Goal: Task Accomplishment & Management: Use online tool/utility

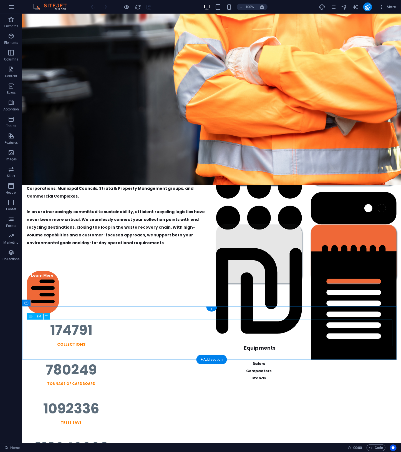
scroll to position [573, 0]
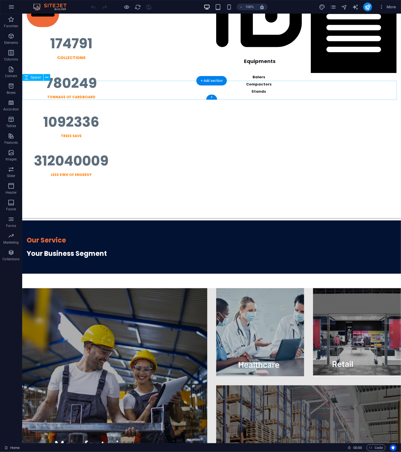
click at [219, 197] on div at bounding box center [211, 206] width 378 height 19
select select "px"
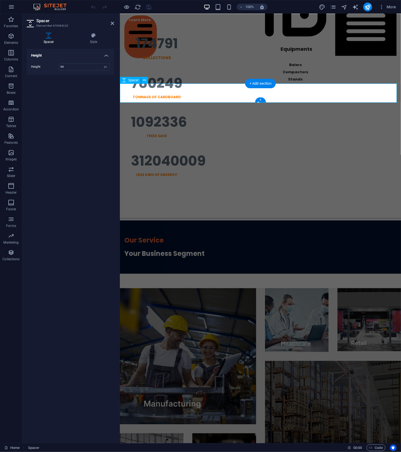
scroll to position [570, 0]
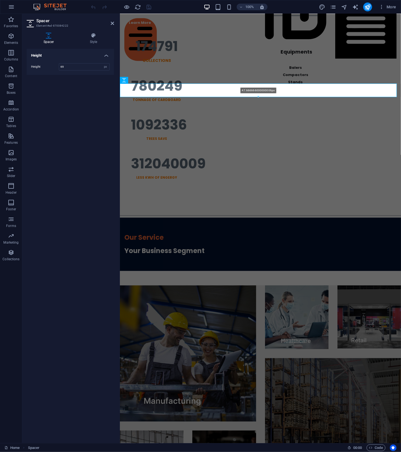
drag, startPoint x: 258, startPoint y: 102, endPoint x: 258, endPoint y: 95, distance: 6.7
type input "47"
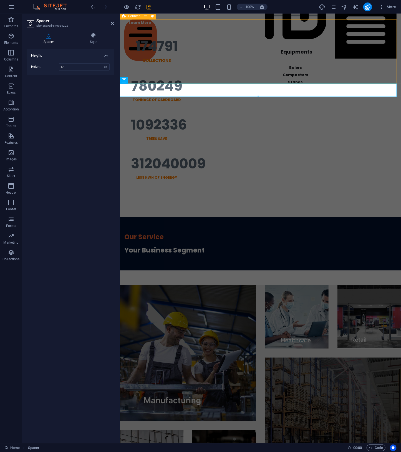
click at [327, 77] on div "174791 Collections 780249 TONNAGE OF CARDBOARD 1092336 TREES SAVE 312040009 Les…" at bounding box center [259, 109] width 281 height 180
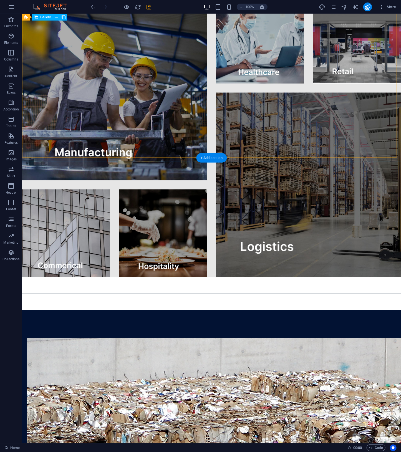
scroll to position [1146, 0]
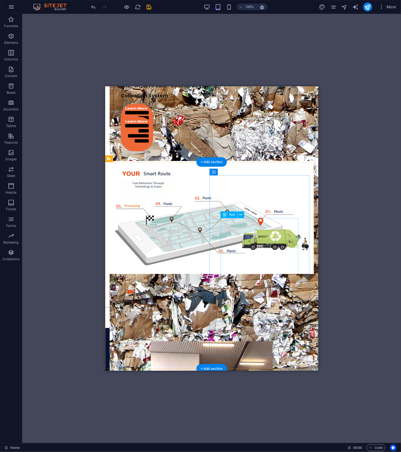
scroll to position [860, 0]
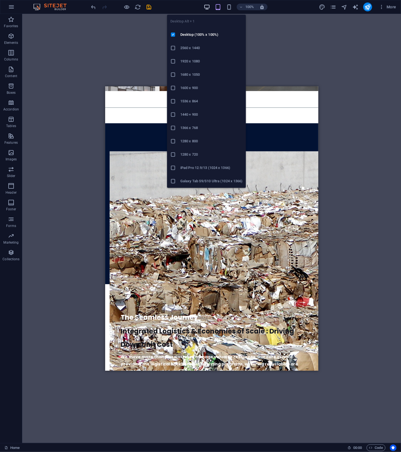
click at [204, 8] on icon "button" at bounding box center [207, 7] width 6 height 6
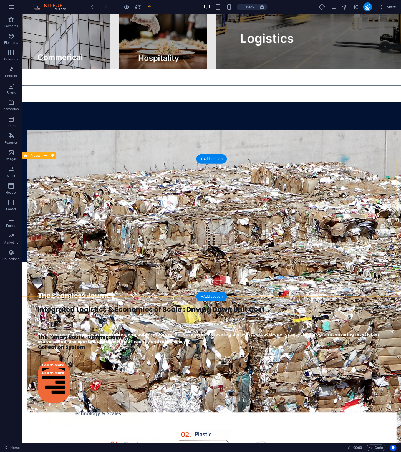
select select "px"
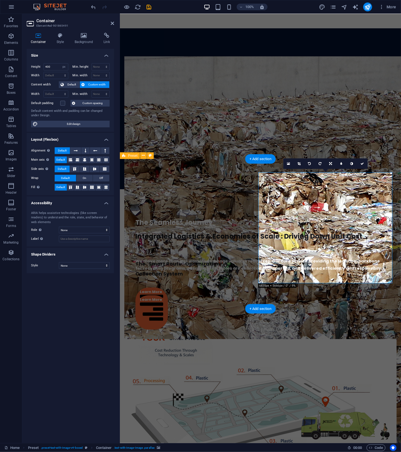
scroll to position [994, 0]
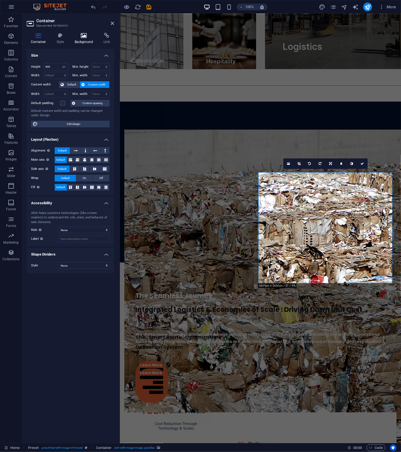
click at [86, 37] on icon at bounding box center [83, 36] width 27 height 6
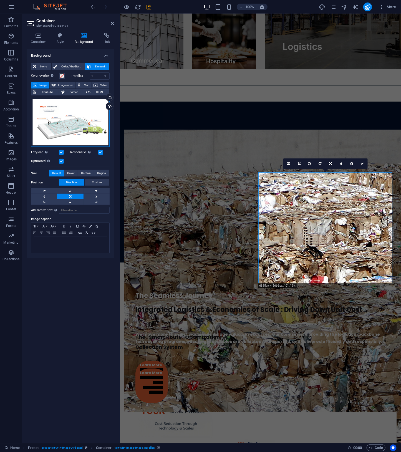
click at [98, 111] on div "Drag files here, click to choose files or select files from Files or our free s…" at bounding box center [70, 122] width 78 height 49
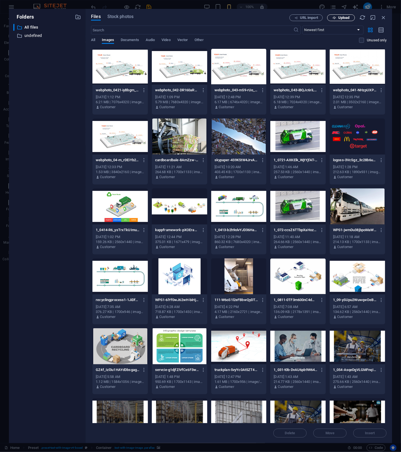
click at [344, 19] on span "Upload" at bounding box center [343, 17] width 11 height 3
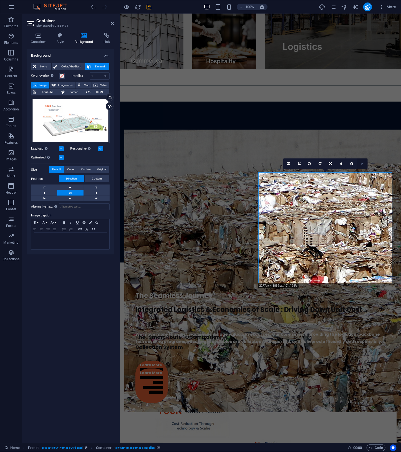
click at [362, 164] on icon at bounding box center [361, 163] width 3 height 3
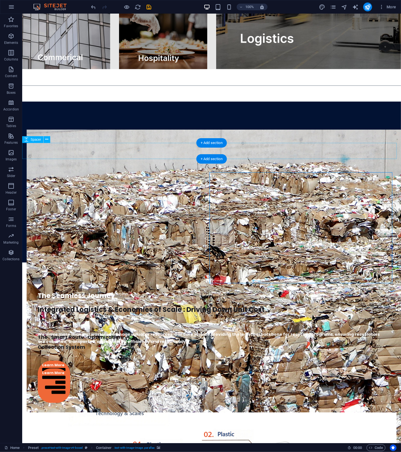
click at [362, 262] on div at bounding box center [211, 270] width 378 height 16
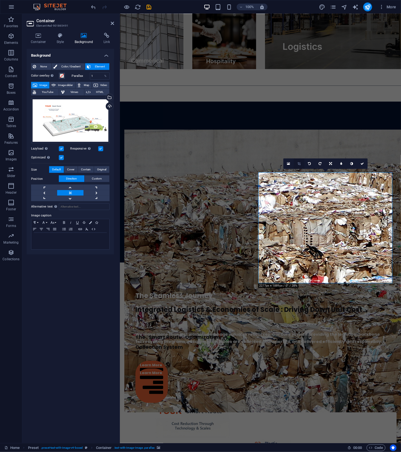
click at [301, 164] on link at bounding box center [299, 163] width 11 height 11
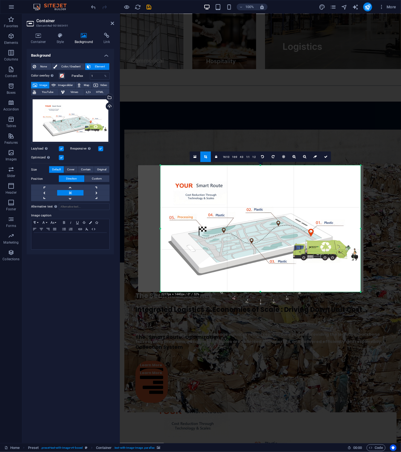
drag, startPoint x: 314, startPoint y: 255, endPoint x: 303, endPoint y: 255, distance: 10.3
click at [303, 255] on div at bounding box center [250, 228] width 225 height 126
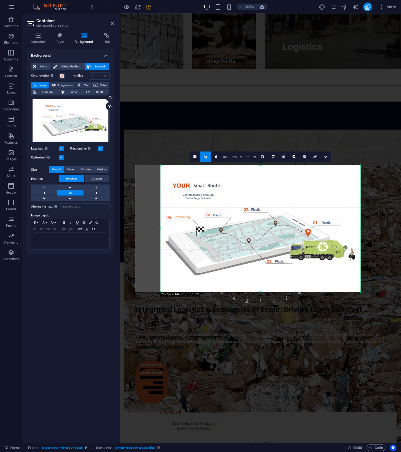
click at [301, 256] on div at bounding box center [247, 228] width 225 height 126
click at [327, 157] on link at bounding box center [325, 156] width 11 height 11
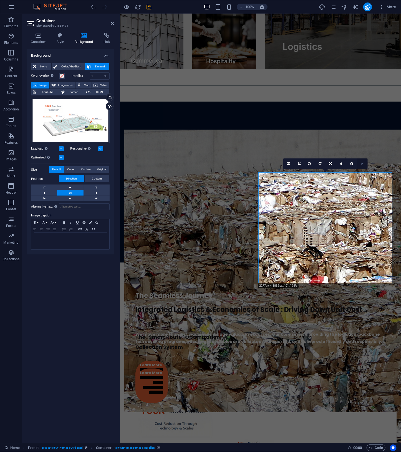
click at [360, 161] on link at bounding box center [362, 163] width 11 height 11
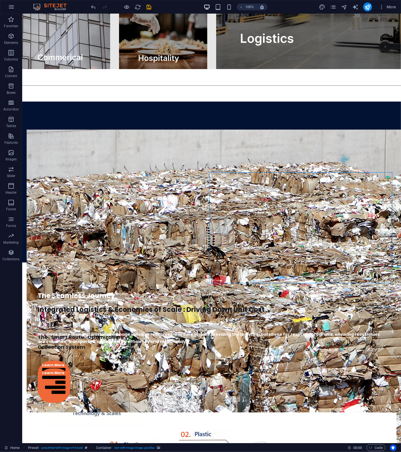
click at [330, 315] on div "Home Our Services 3PL Colletions Equipment Consulting About Us Get In Touch You…" at bounding box center [211, 46] width 378 height 2200
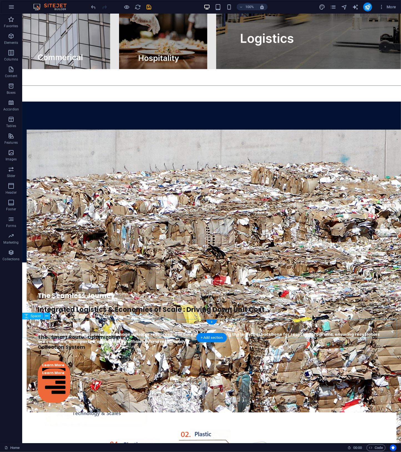
click at [148, 7] on icon "save" at bounding box center [149, 7] width 6 height 6
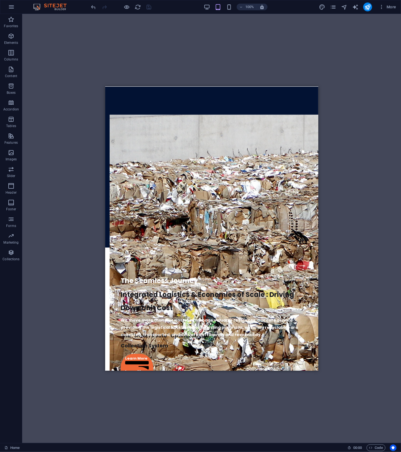
scroll to position [898, 0]
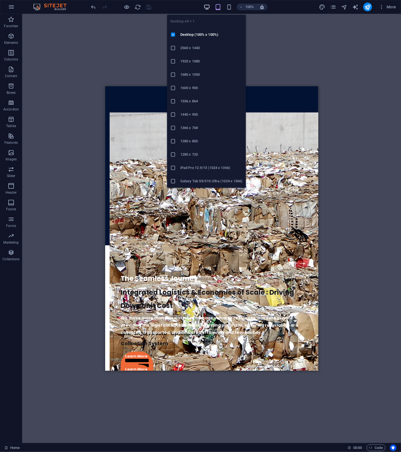
click at [206, 7] on icon "button" at bounding box center [207, 7] width 6 height 6
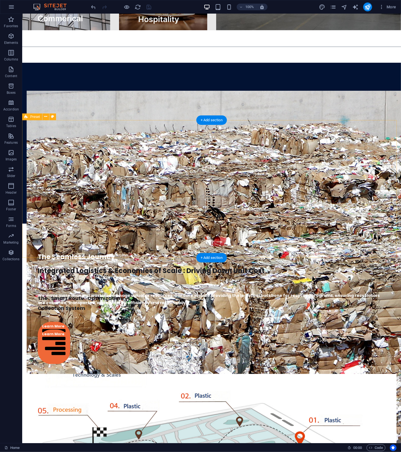
click at [283, 373] on figure at bounding box center [211, 430] width 370 height 114
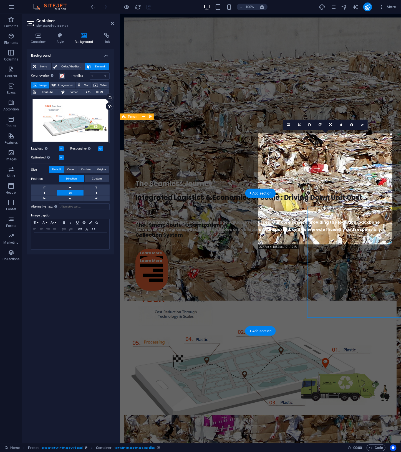
scroll to position [1033, 0]
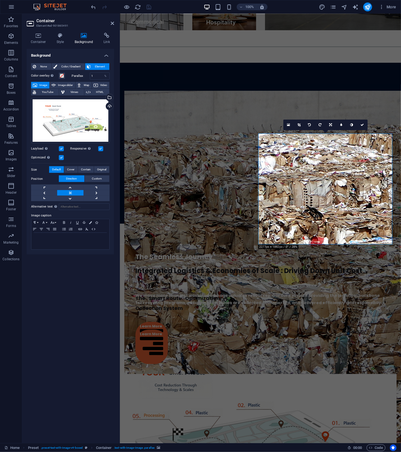
click at [62, 159] on label at bounding box center [61, 157] width 5 height 5
click at [0, 0] on input "Optimized Images are compressed to improve page speed." at bounding box center [0, 0] width 0 height 0
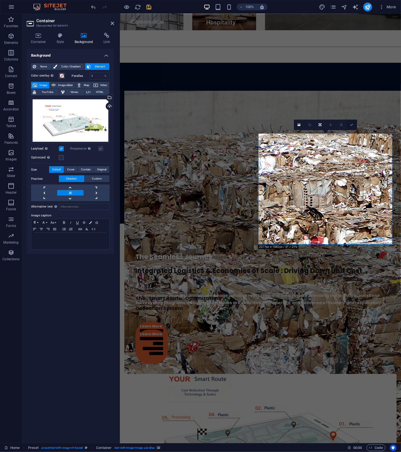
click at [354, 125] on link at bounding box center [351, 124] width 11 height 11
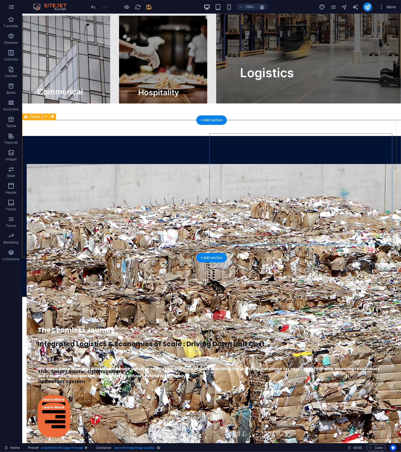
scroll to position [1106, 0]
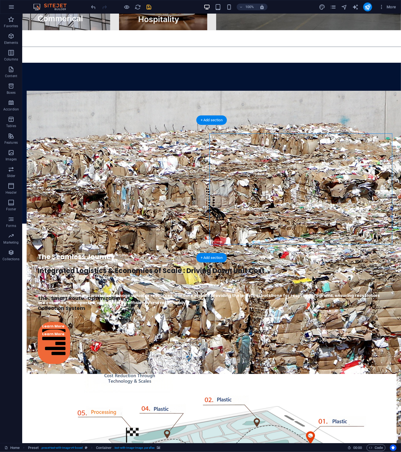
click at [278, 373] on figure at bounding box center [211, 430] width 370 height 114
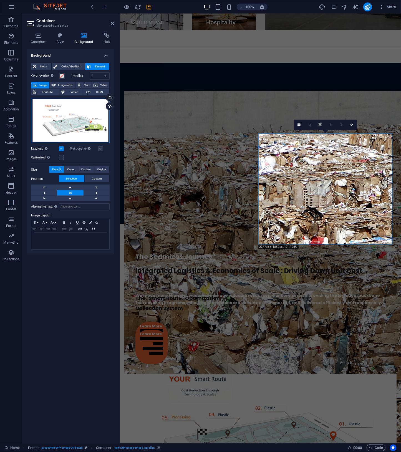
click at [88, 126] on div "Drag files here, click to choose files or select files from Files or our free s…" at bounding box center [70, 120] width 78 height 45
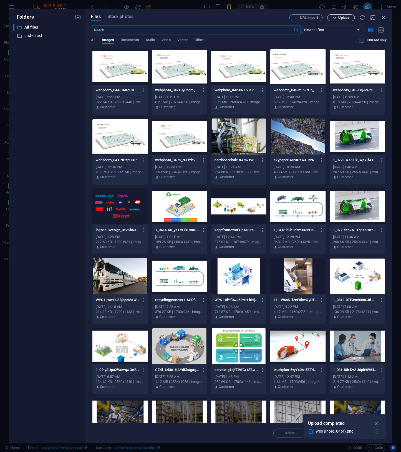
click at [349, 18] on span "Upload" at bounding box center [343, 17] width 11 height 3
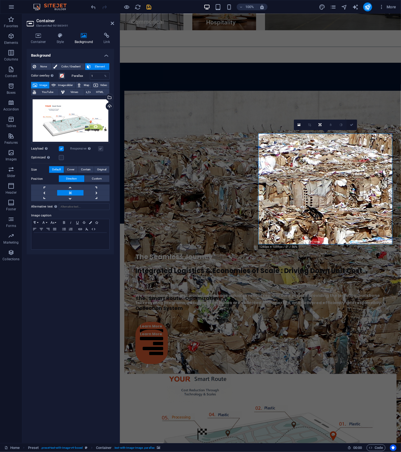
click at [353, 123] on icon at bounding box center [351, 124] width 3 height 3
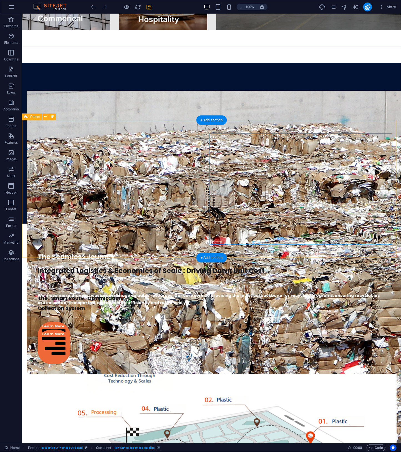
click at [321, 373] on figure at bounding box center [211, 430] width 370 height 114
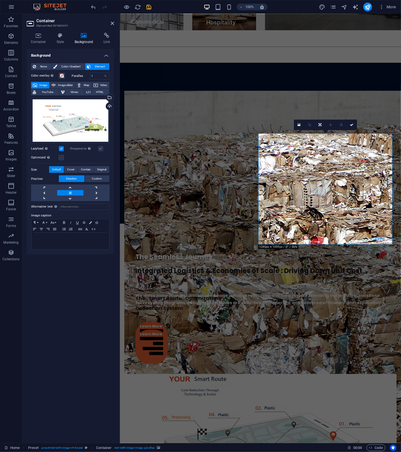
click at [62, 157] on label at bounding box center [61, 157] width 5 height 5
click at [0, 0] on input "Optimized Images are compressed to improve page speed." at bounding box center [0, 0] width 0 height 0
click at [360, 123] on icon at bounding box center [361, 124] width 3 height 3
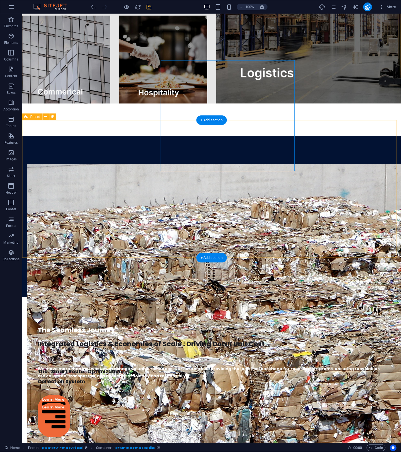
scroll to position [1106, 0]
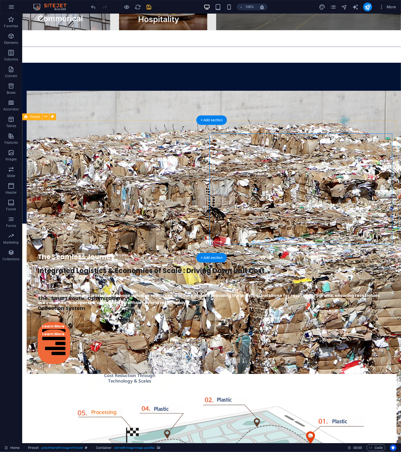
click at [320, 373] on figure at bounding box center [211, 430] width 370 height 114
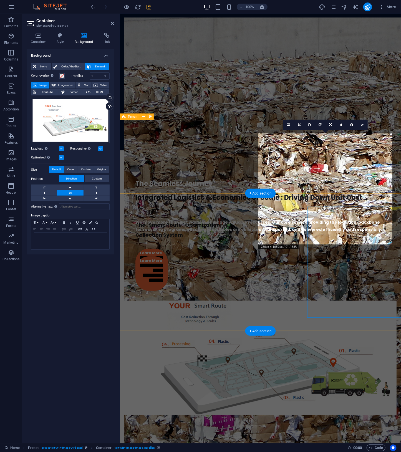
scroll to position [1033, 0]
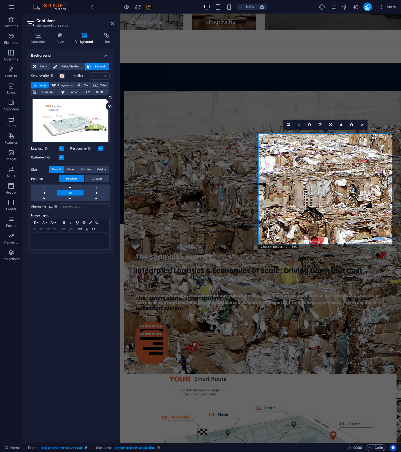
click at [298, 122] on link at bounding box center [299, 124] width 11 height 11
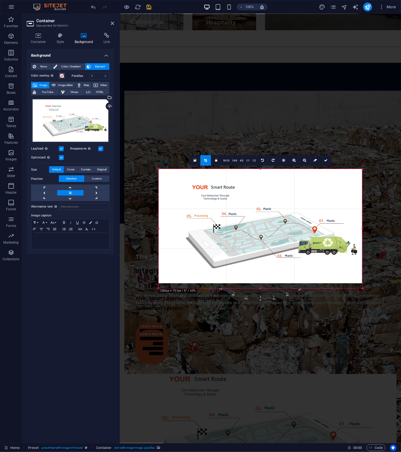
drag, startPoint x: 372, startPoint y: 291, endPoint x: 351, endPoint y: 284, distance: 22.5
click at [351, 284] on div "180 170 160 150 140 130 120 110 100 90 80 70 60 50 40 30 20 10 0 -10 -20 -30 -4…" at bounding box center [260, 228] width 204 height 119
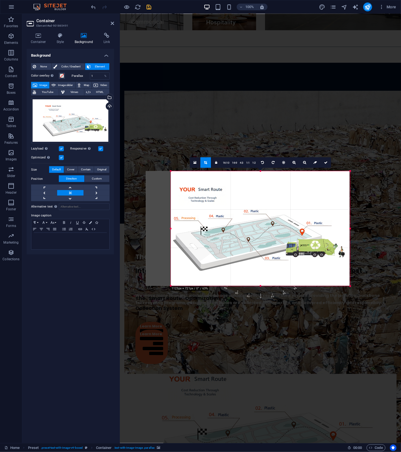
drag, startPoint x: 159, startPoint y: 229, endPoint x: 184, endPoint y: 234, distance: 25.4
click at [184, 234] on div "180 170 160 150 140 130 120 110 100 90 80 70 60 50 40 30 20 10 0 -10 -20 -30 -4…" at bounding box center [260, 228] width 179 height 115
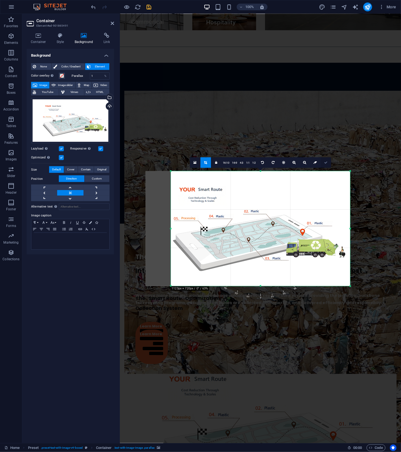
click at [325, 161] on icon at bounding box center [325, 162] width 3 height 3
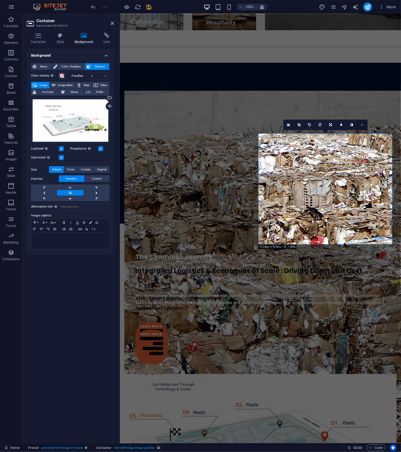
click at [360, 124] on icon at bounding box center [361, 124] width 3 height 3
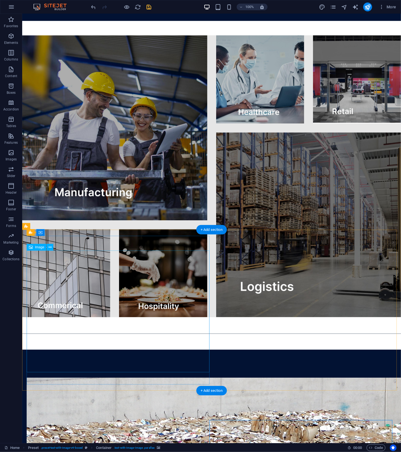
scroll to position [1106, 0]
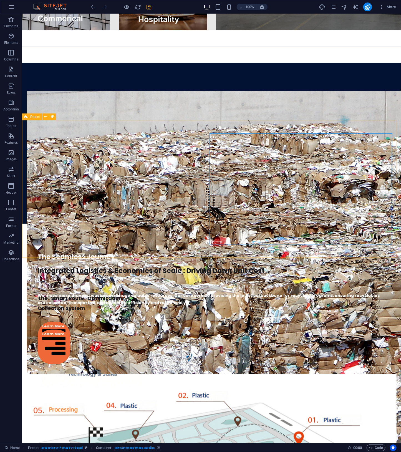
click at [38, 117] on span "Preset" at bounding box center [35, 116] width 10 height 3
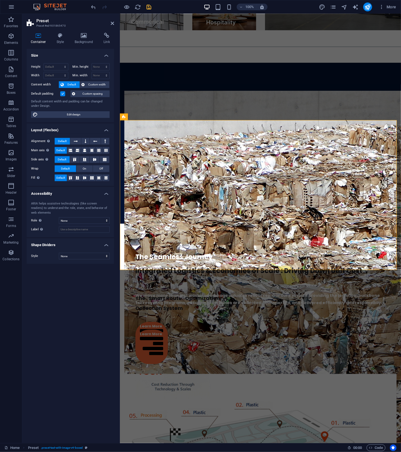
click at [39, 19] on h2 "Preset" at bounding box center [75, 20] width 78 height 5
click at [35, 23] on header "Preset Preset #ed-901865470" at bounding box center [70, 21] width 87 height 14
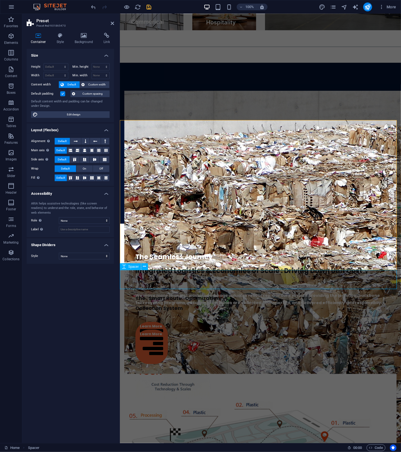
scroll to position [1106, 0]
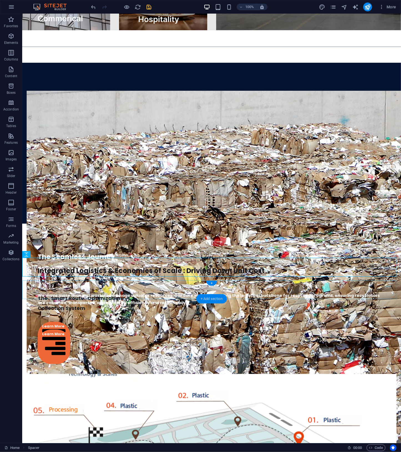
click at [216, 298] on div "+ Add section" at bounding box center [211, 298] width 31 height 9
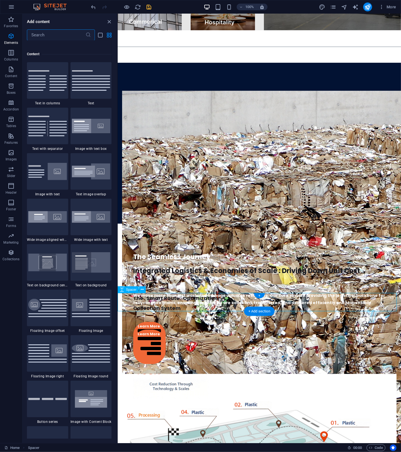
scroll to position [970, 0]
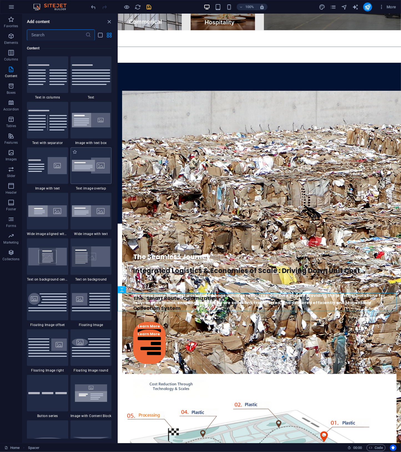
click at [91, 174] on div at bounding box center [90, 165] width 41 height 37
click at [118, 174] on div "Drag here to replace the existing content. Press “Ctrl” if you want to create a…" at bounding box center [259, 228] width 283 height 429
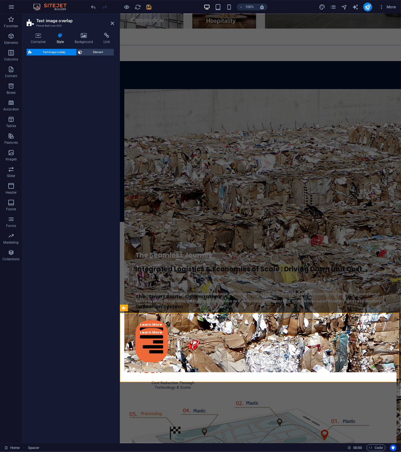
scroll to position [1033, 0]
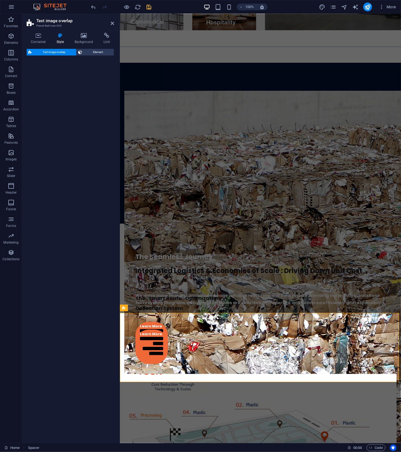
select select "rem"
select select "px"
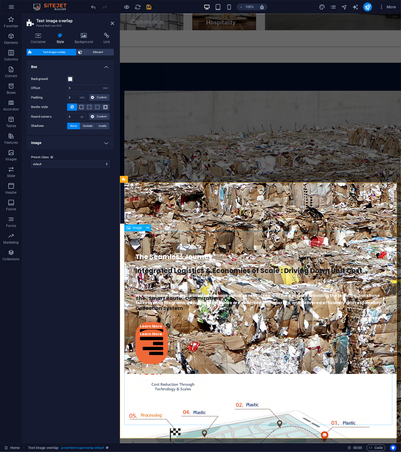
scroll to position [1319, 0]
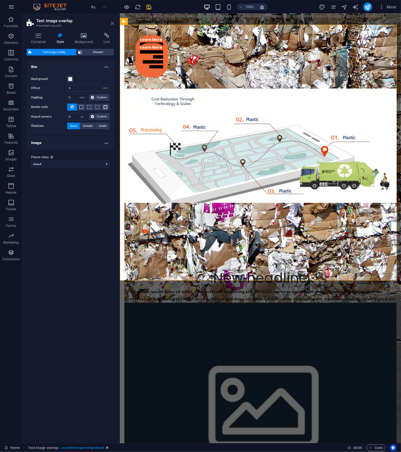
click at [113, 22] on icon at bounding box center [112, 23] width 3 height 4
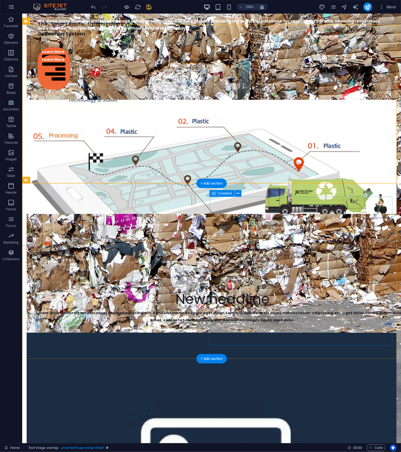
scroll to position [1094, 0]
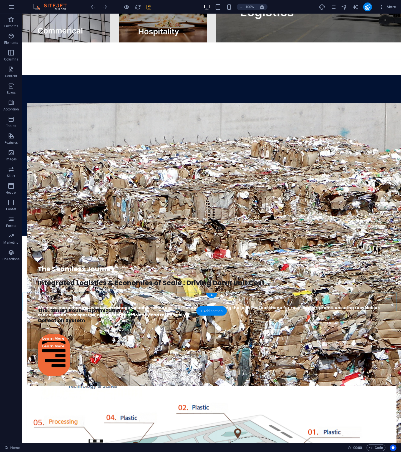
click at [217, 310] on div "+ Add section" at bounding box center [211, 310] width 31 height 9
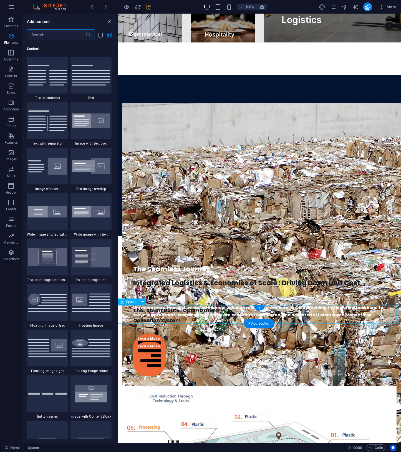
scroll to position [970, 0]
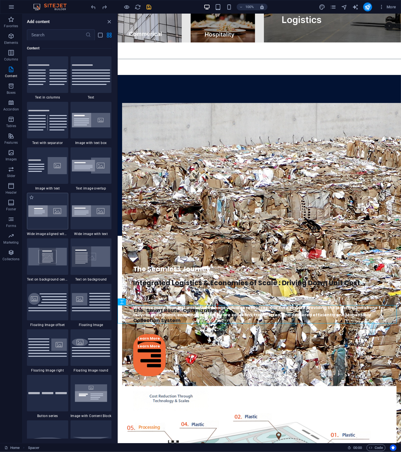
click at [45, 214] on img at bounding box center [47, 211] width 39 height 12
click at [118, 214] on div "Drag here to replace the existing content. Press “Ctrl” if you want to create a…" at bounding box center [259, 228] width 283 height 429
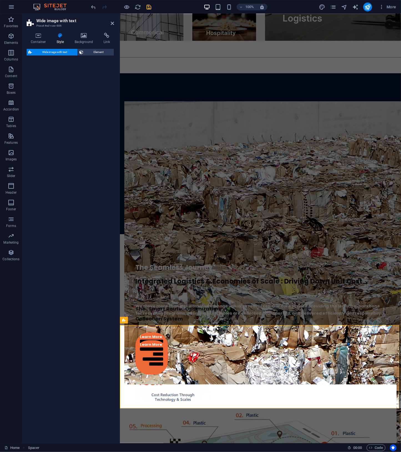
scroll to position [1021, 0]
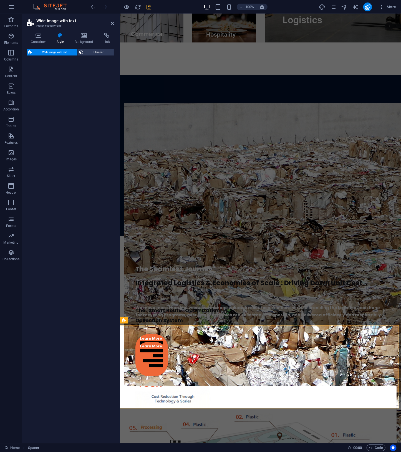
select select "%"
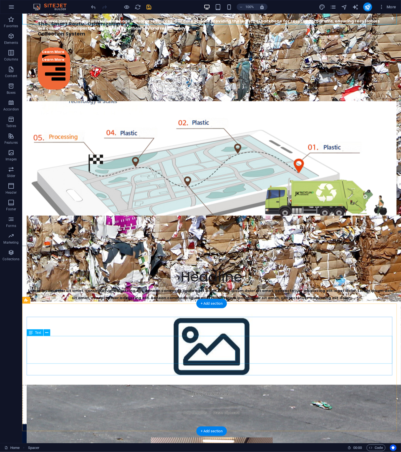
scroll to position [1094, 0]
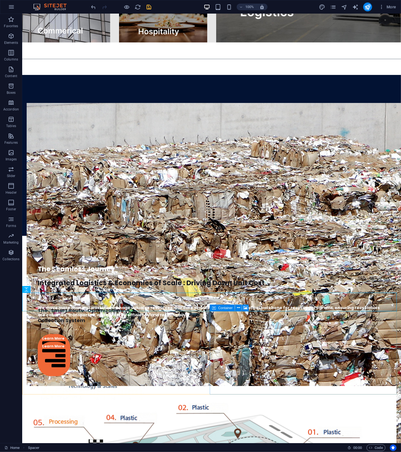
click at [232, 307] on div "Container" at bounding box center [222, 307] width 25 height 7
select select "px"
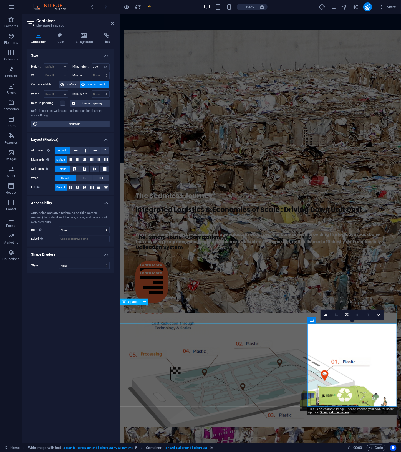
scroll to position [1021, 0]
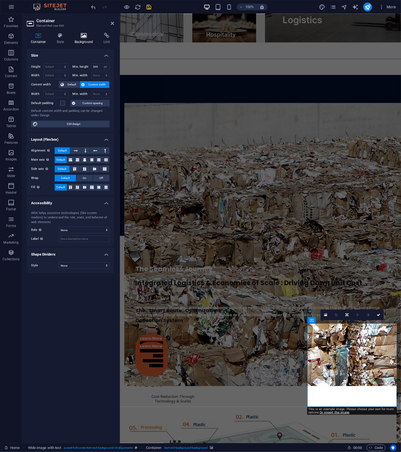
click at [87, 35] on icon at bounding box center [83, 36] width 27 height 6
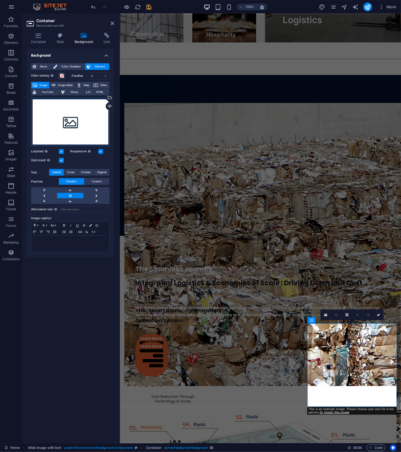
click at [69, 119] on div "Drag files here, click to choose files or select files from Files or our free s…" at bounding box center [70, 122] width 78 height 48
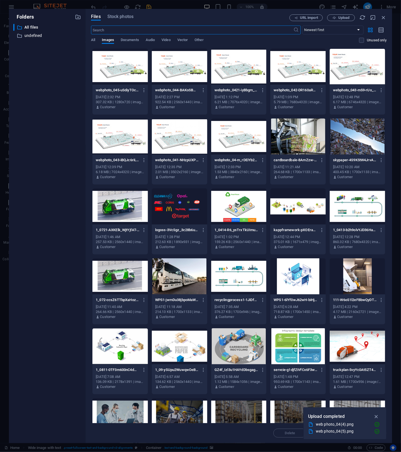
scroll to position [1418, 0]
click at [169, 65] on div at bounding box center [179, 67] width 55 height 36
click at [376, 415] on icon "button" at bounding box center [376, 416] width 6 height 6
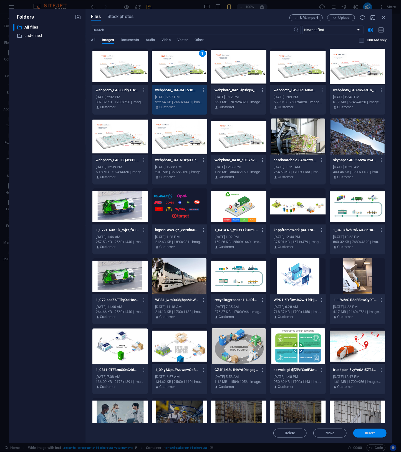
click at [369, 432] on span "Insert" at bounding box center [370, 432] width 10 height 3
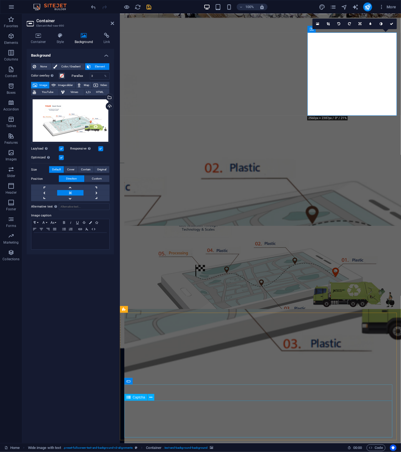
scroll to position [1104, 0]
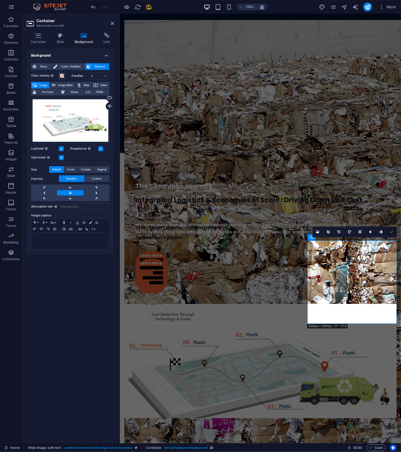
click at [390, 231] on icon at bounding box center [391, 231] width 3 height 3
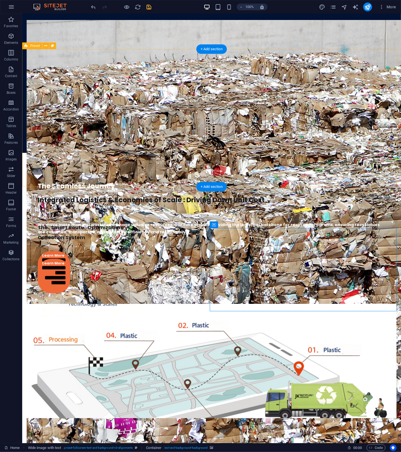
click at [158, 185] on div "Integrated Logistics & Economies of Scale : Driving Down Unit Cost The "Smart R…" at bounding box center [211, 299] width 378 height 260
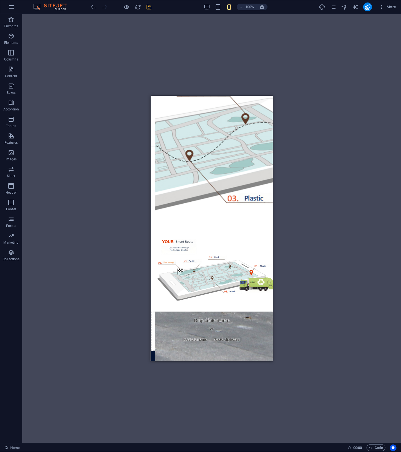
scroll to position [1347, 0]
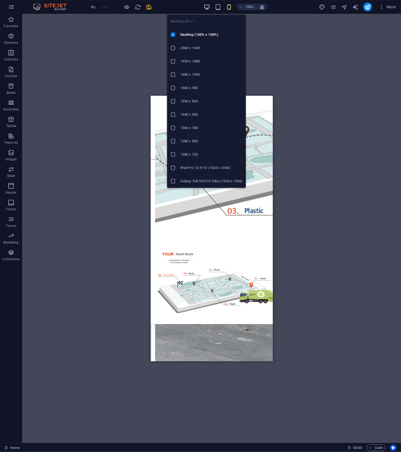
click at [207, 6] on icon "button" at bounding box center [207, 7] width 6 height 6
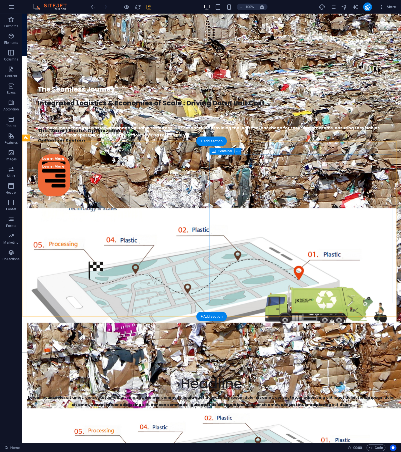
scroll to position [1061, 0]
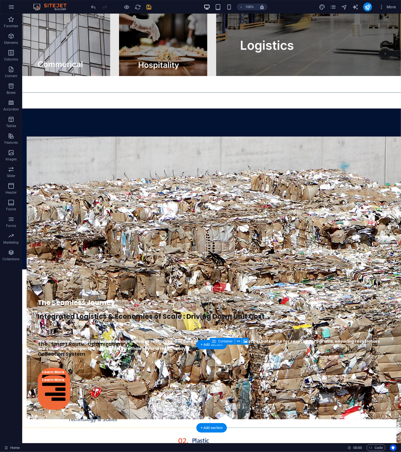
click at [226, 343] on div "Container" at bounding box center [222, 341] width 25 height 7
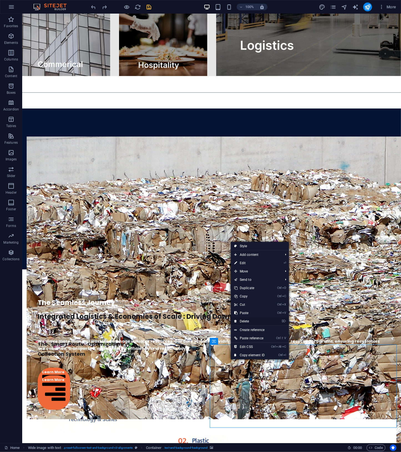
click at [250, 320] on link "⌦ Delete" at bounding box center [249, 321] width 37 height 8
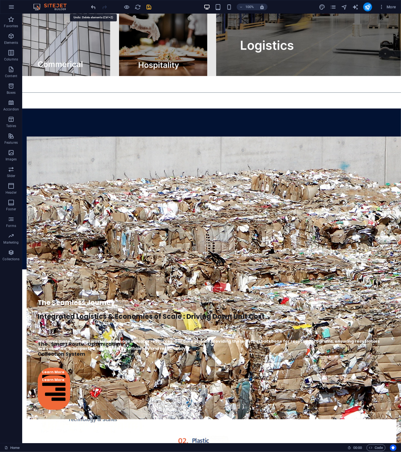
drag, startPoint x: 90, startPoint y: 7, endPoint x: 94, endPoint y: 4, distance: 5.2
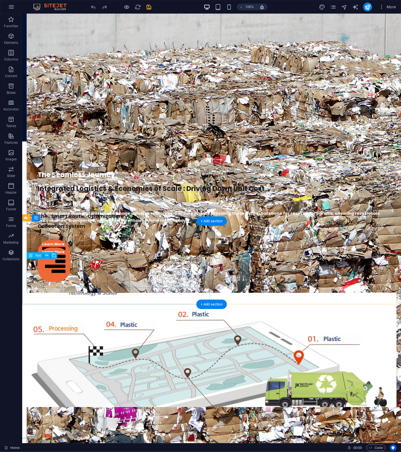
drag, startPoint x: 188, startPoint y: 269, endPoint x: 192, endPoint y: 285, distance: 16.2
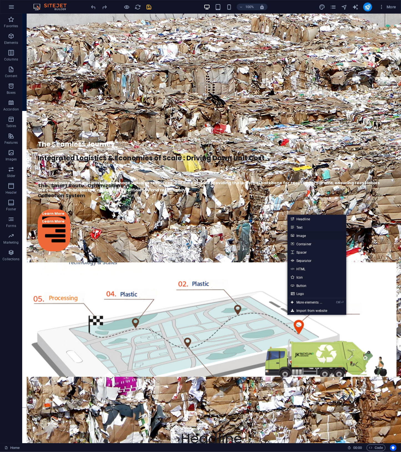
click at [307, 235] on link "Image" at bounding box center [316, 235] width 59 height 8
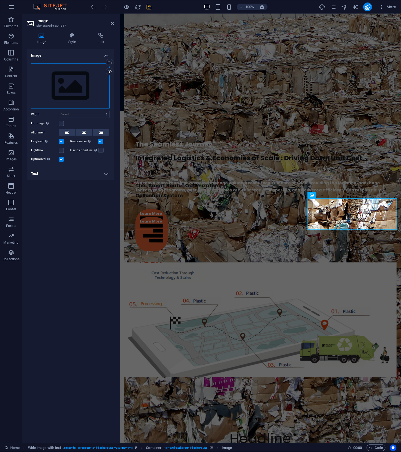
click at [88, 89] on div "Drag files here, click to choose files or select files from Files or our free s…" at bounding box center [70, 85] width 78 height 45
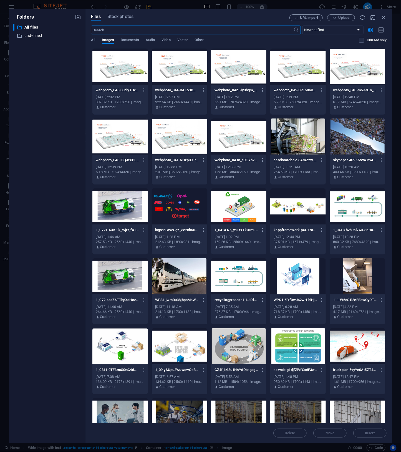
scroll to position [1392, 0]
click at [183, 72] on div at bounding box center [179, 67] width 55 height 36
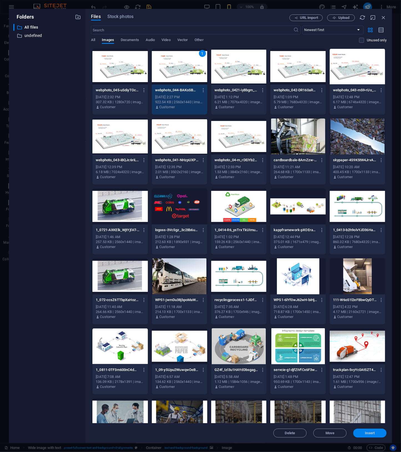
click at [372, 433] on span "Insert" at bounding box center [370, 432] width 10 height 3
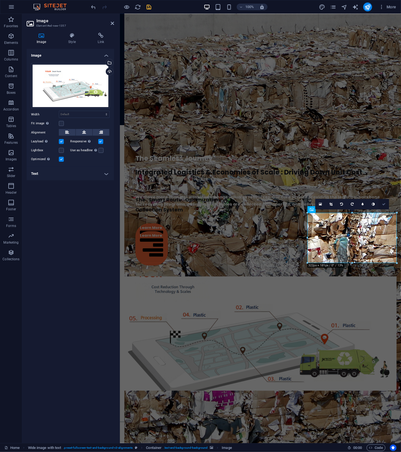
click at [383, 201] on link at bounding box center [383, 204] width 11 height 11
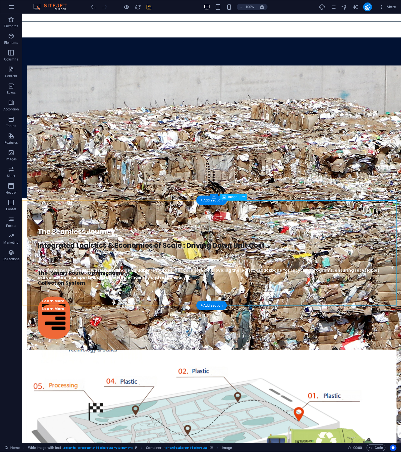
scroll to position [1205, 0]
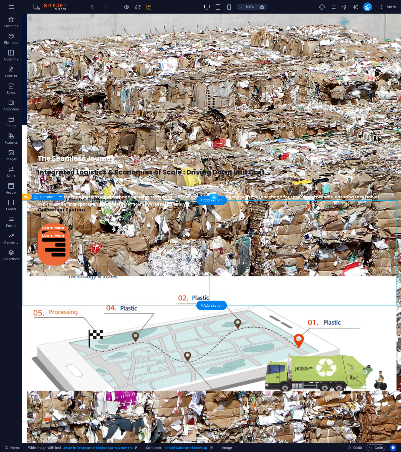
click at [194, 442] on div "Headline Lorem ipsum dolor sit amet, consectetuer adipiscing elit. Aenean commo…" at bounding box center [211, 459] width 378 height 35
click at [217, 197] on div "Container" at bounding box center [222, 197] width 25 height 7
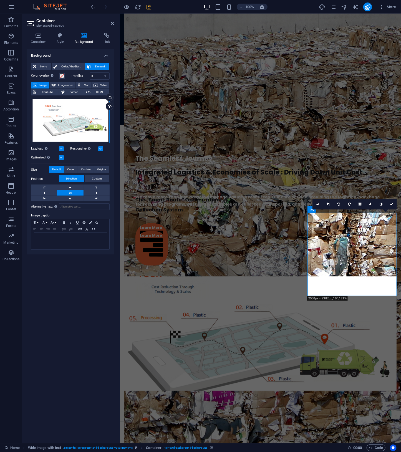
click at [87, 121] on div "Drag files here, click to choose files or select files from Files or our free s…" at bounding box center [70, 120] width 78 height 45
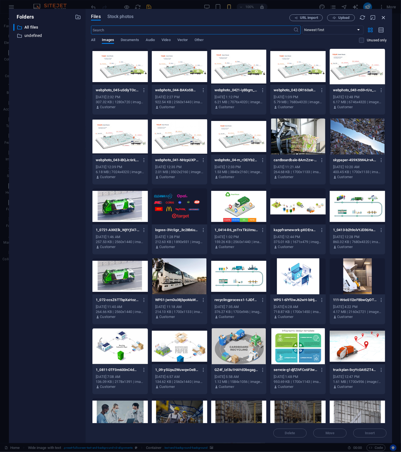
drag, startPoint x: 388, startPoint y: 18, endPoint x: 382, endPoint y: 17, distance: 5.4
click at [387, 18] on div "Files Stock photos URL import Upload ​ Newest first Oldest first Name (A-Z) Nam…" at bounding box center [238, 226] width 306 height 434
click at [382, 17] on icon "button" at bounding box center [383, 17] width 6 height 6
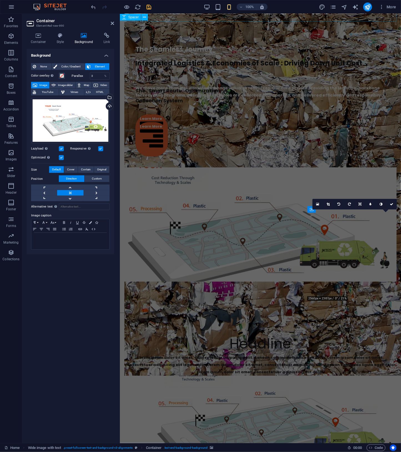
scroll to position [1131, 0]
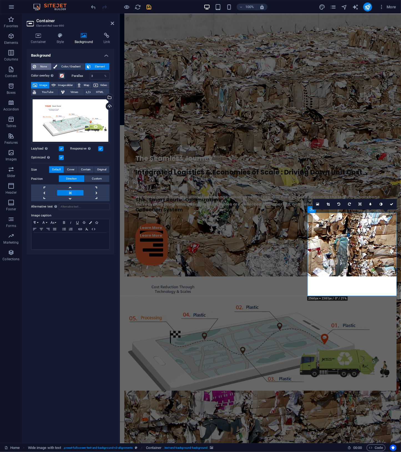
click at [47, 66] on span "None" at bounding box center [44, 66] width 12 height 7
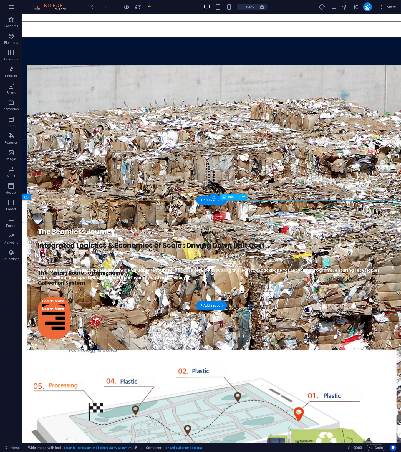
scroll to position [1205, 0]
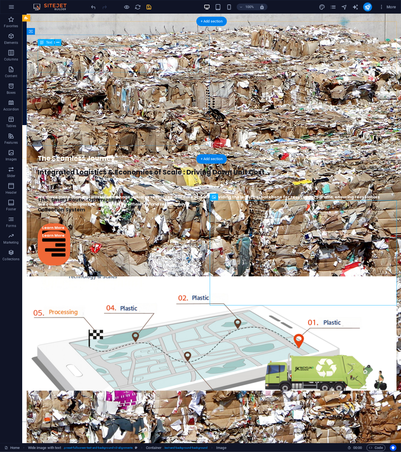
click at [124, 165] on div "Integrated Logistics & Economies of Scale : Driving Down Unit Cost" at bounding box center [210, 171] width 347 height 13
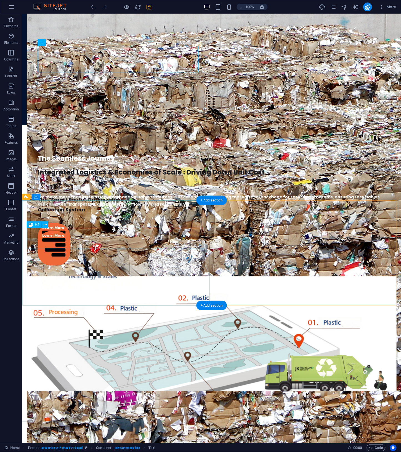
click at [134, 442] on div "Headline" at bounding box center [211, 452] width 370 height 21
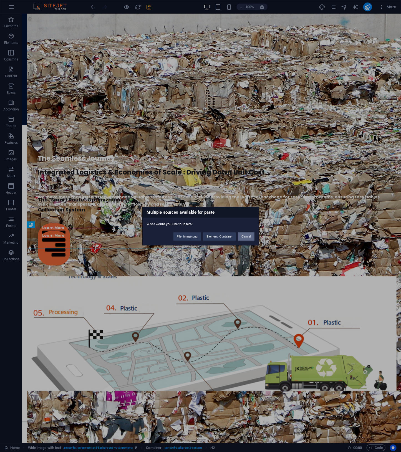
click at [246, 237] on button "Cancel" at bounding box center [246, 236] width 16 height 8
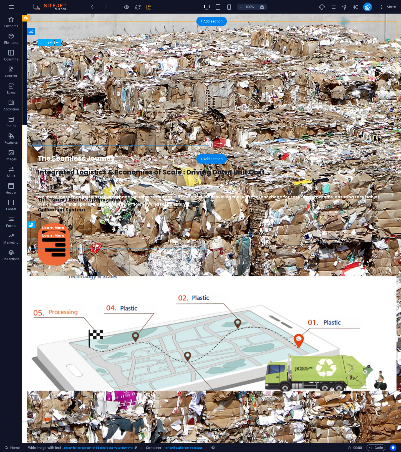
click at [117, 165] on div "Integrated Logistics & Economies of Scale : Driving Down Unit Cost" at bounding box center [210, 171] width 347 height 13
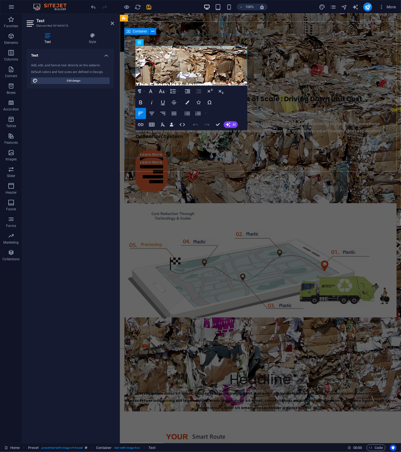
scroll to position [1131, 0]
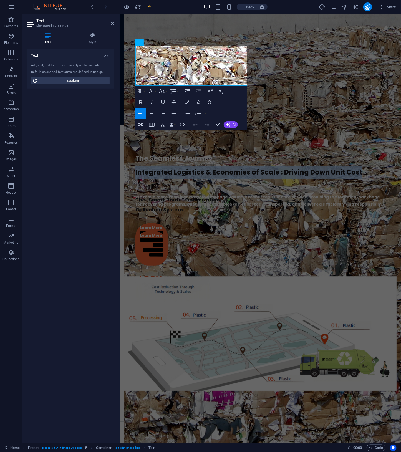
drag, startPoint x: 195, startPoint y: 77, endPoint x: 117, endPoint y: 47, distance: 83.2
click at [119, 47] on html "Home Our Services 3PL Colletions Equipment Consulting About Us Get In Touch You…" at bounding box center [259, 50] width 281 height 2337
copy span "Integrated Logistics & Economies of Scale : Driving Down Unit Cost"
click at [196, 442] on div "Headline" at bounding box center [260, 452] width 272 height 21
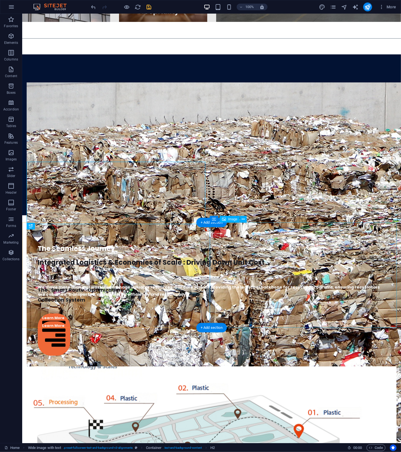
scroll to position [1183, 0]
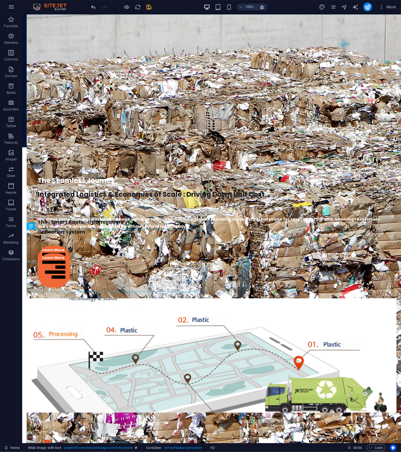
click at [45, 63] on div "Text" at bounding box center [46, 64] width 17 height 7
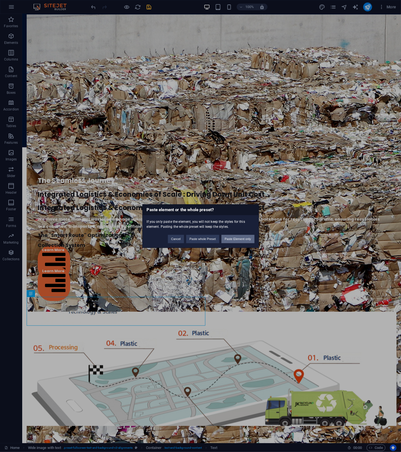
click at [243, 241] on button "Paste Element only" at bounding box center [237, 239] width 33 height 8
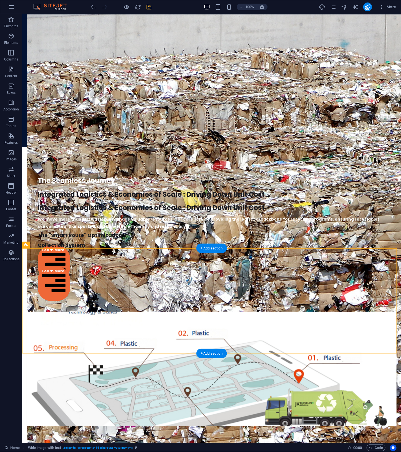
drag, startPoint x: 60, startPoint y: 313, endPoint x: 45, endPoint y: 268, distance: 47.1
drag, startPoint x: 52, startPoint y: 311, endPoint x: 35, endPoint y: 274, distance: 40.1
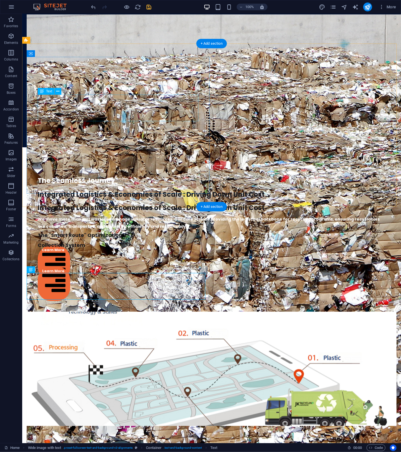
click at [108, 201] on div "Integrated Logistics & Economies of Scale : Driving Down Unit Cost" at bounding box center [210, 207] width 347 height 13
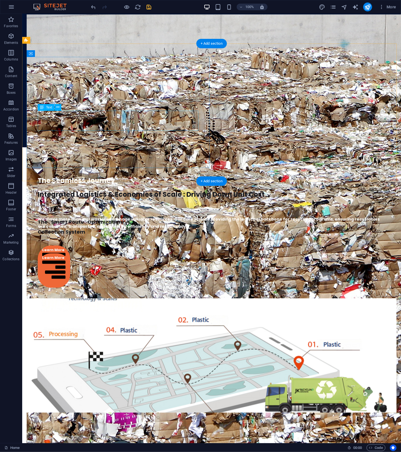
click at [91, 217] on div "The "Smart Route" Optimization Collection System" at bounding box center [210, 227] width 347 height 20
click at [51, 108] on span "Text" at bounding box center [49, 107] width 6 height 3
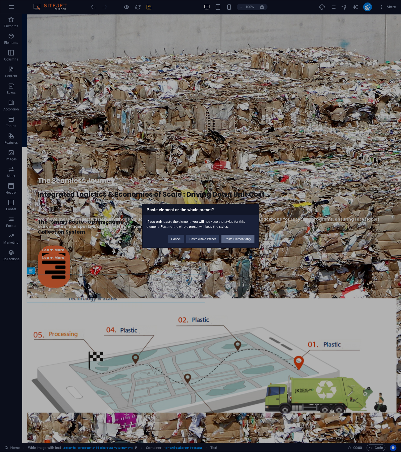
click at [232, 238] on button "Paste Element only" at bounding box center [237, 239] width 33 height 8
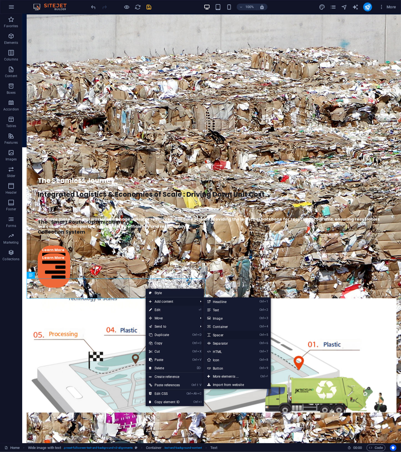
click at [226, 335] on link "Ctrl 5 Spacer" at bounding box center [227, 334] width 46 height 8
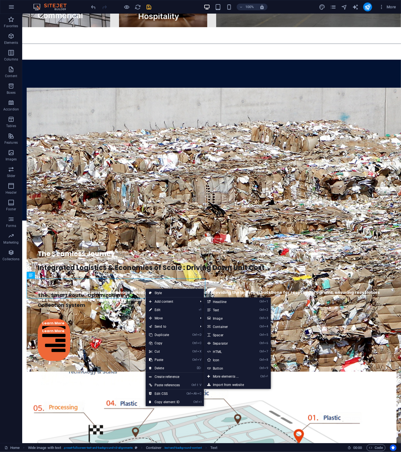
select select "px"
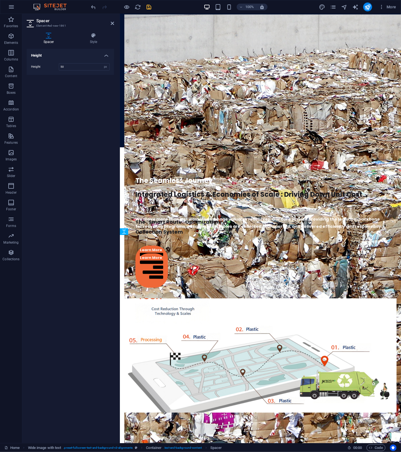
drag, startPoint x: 199, startPoint y: 302, endPoint x: 198, endPoint y: 287, distance: 15.3
click at [250, 179] on div "Integrated Logistics & Economies of Scale : Driving Down Unit Cost The "Smart R…" at bounding box center [260, 237] width 272 height 122
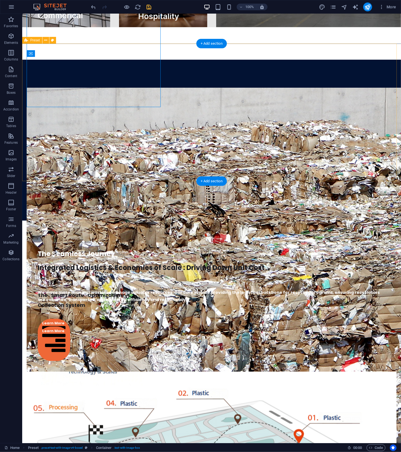
scroll to position [1183, 0]
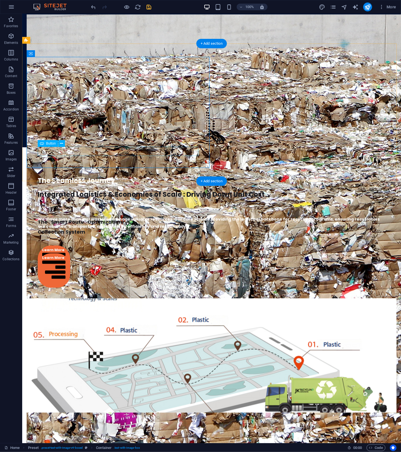
click at [61, 253] on div "Learn More" at bounding box center [210, 270] width 347 height 34
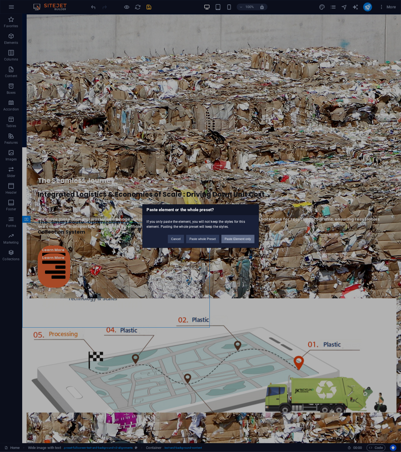
click at [242, 237] on button "Paste Element only" at bounding box center [237, 239] width 33 height 8
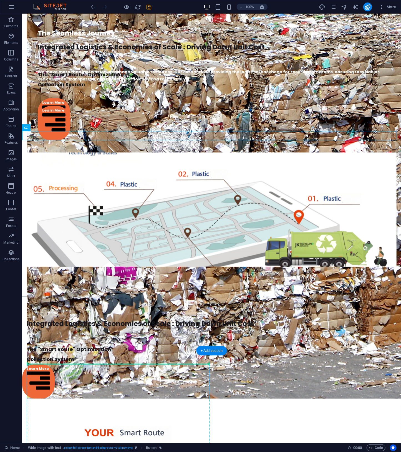
scroll to position [1334, 0]
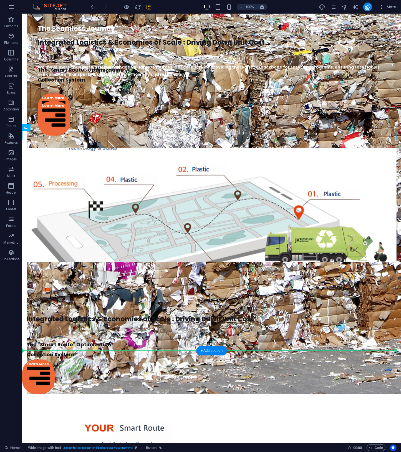
drag, startPoint x: 52, startPoint y: 287, endPoint x: 59, endPoint y: 350, distance: 64.1
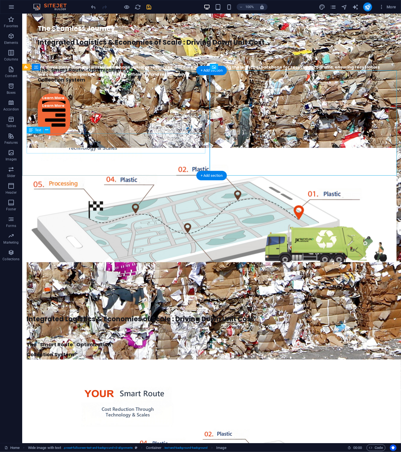
click at [73, 339] on div "The "Smart Route" Optimization Collection System" at bounding box center [211, 349] width 370 height 20
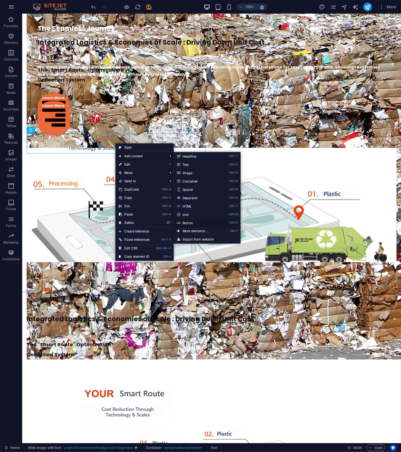
click at [196, 220] on link "Ctrl 9 Button" at bounding box center [197, 222] width 46 height 8
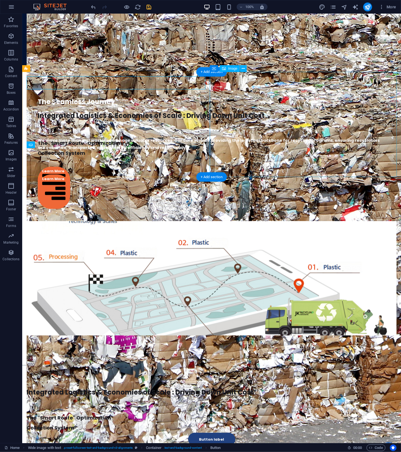
scroll to position [1333, 0]
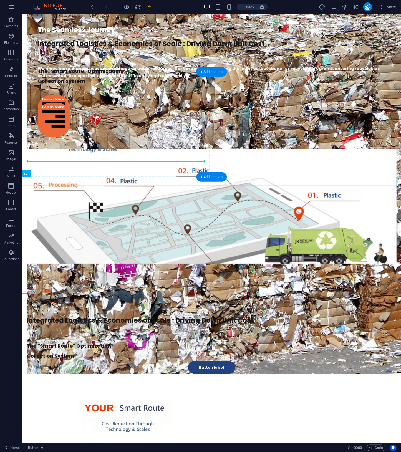
drag, startPoint x: 48, startPoint y: 182, endPoint x: 92, endPoint y: 155, distance: 51.4
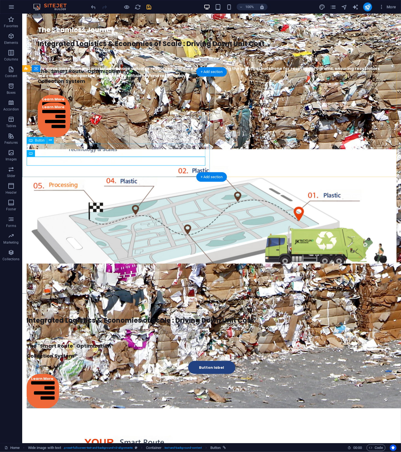
click at [132, 360] on div "Button label" at bounding box center [211, 366] width 370 height 13
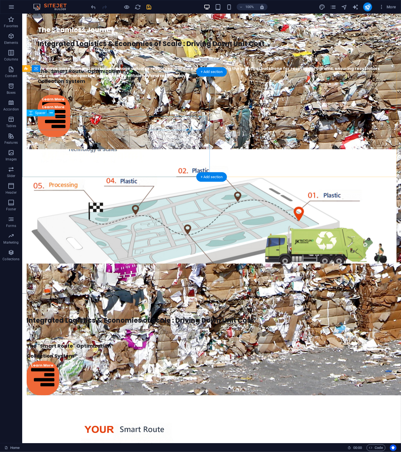
click at [118, 327] on div at bounding box center [211, 334] width 370 height 14
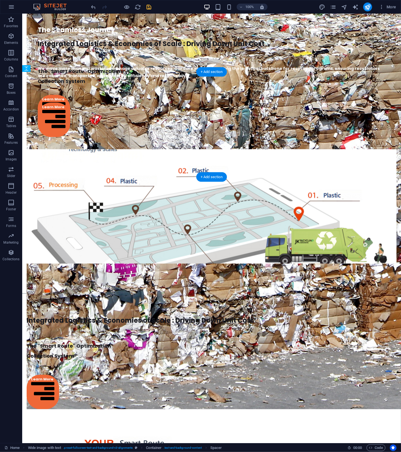
drag, startPoint x: 119, startPoint y: 128, endPoint x: 118, endPoint y: 144, distance: 16.6
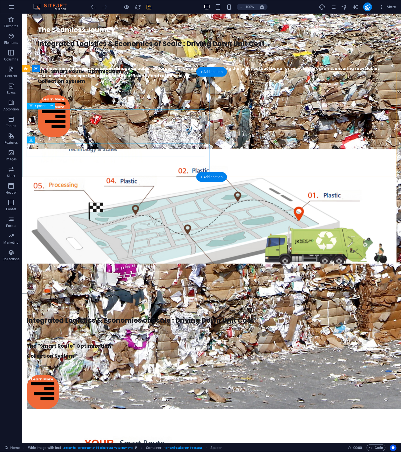
click at [115, 327] on div at bounding box center [211, 334] width 370 height 14
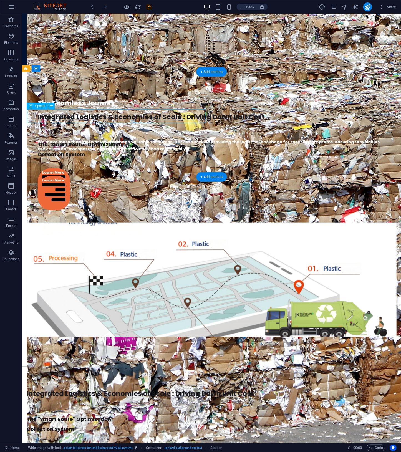
select select "px"
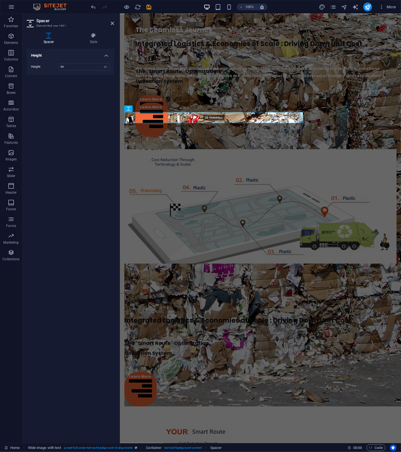
drag, startPoint x: 212, startPoint y: 124, endPoint x: 212, endPoint y: 120, distance: 3.9
click at [212, 120] on div "38.666666px" at bounding box center [213, 117] width 179 height 11
type input "38"
click at [247, 357] on div at bounding box center [260, 364] width 272 height 14
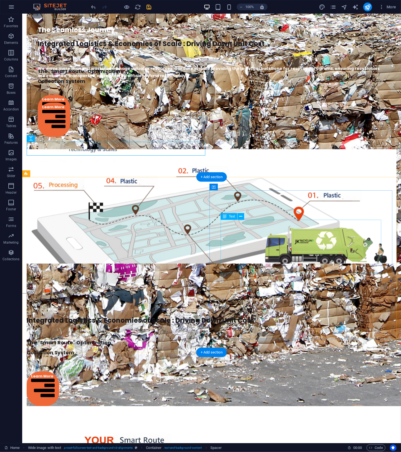
scroll to position [1047, 0]
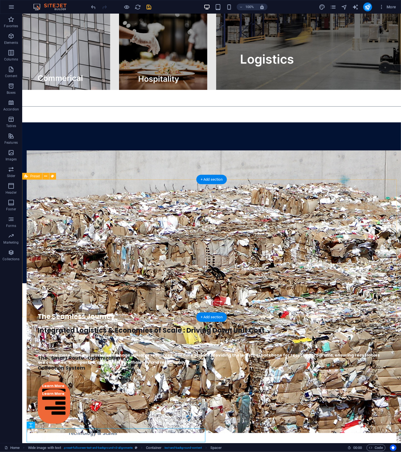
click at [37, 299] on div "Integrated Logistics & Economies of Scale : Driving Down Unit Cost The "Smart R…" at bounding box center [211, 429] width 378 height 260
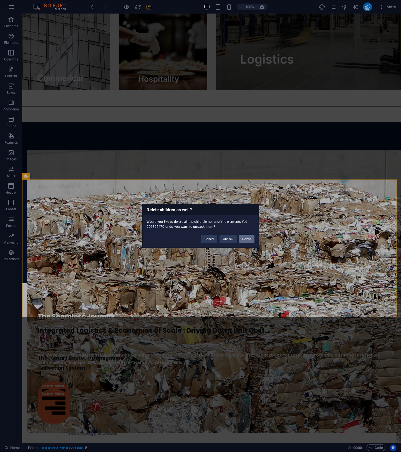
click at [246, 239] on button "Delete" at bounding box center [247, 239] width 16 height 8
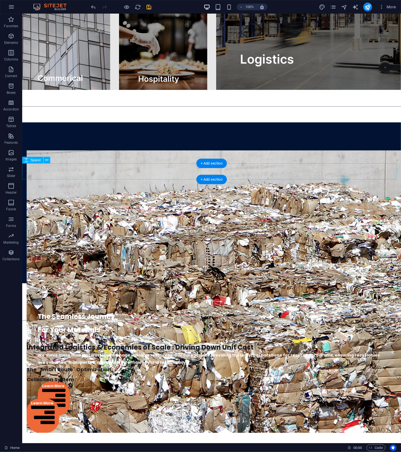
click at [149, 283] on div at bounding box center [211, 291] width 378 height 16
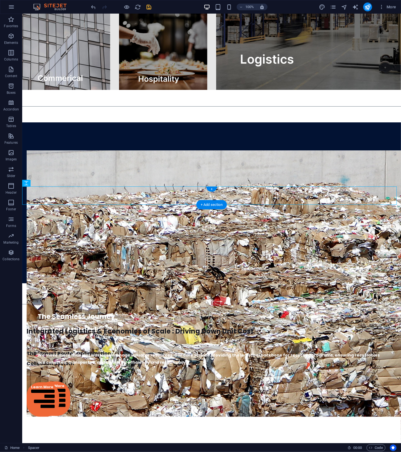
drag, startPoint x: 169, startPoint y: 192, endPoint x: 256, endPoint y: 195, distance: 86.5
click at [256, 306] on div at bounding box center [211, 315] width 378 height 18
drag, startPoint x: 256, startPoint y: 193, endPoint x: 195, endPoint y: 309, distance: 130.7
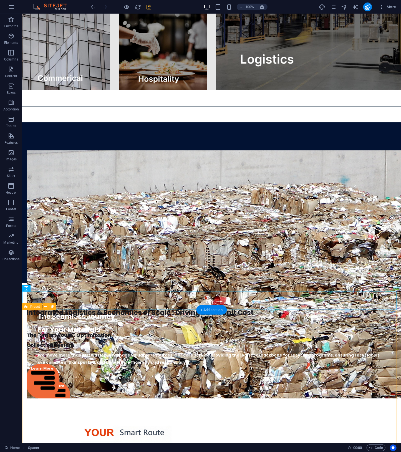
click at [285, 283] on div at bounding box center [211, 292] width 378 height 19
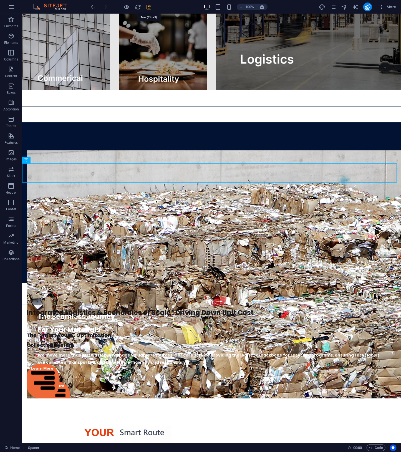
click at [151, 7] on icon "save" at bounding box center [149, 7] width 6 height 6
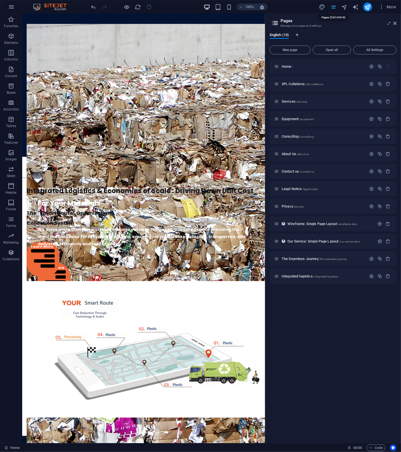
scroll to position [974, 0]
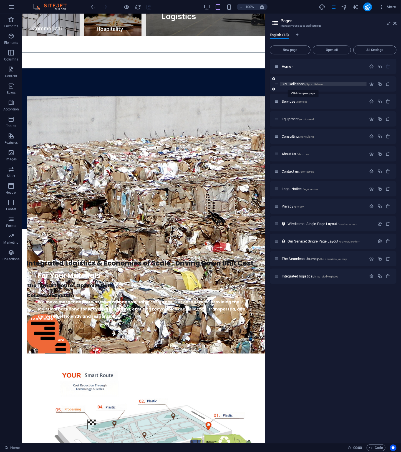
click at [291, 83] on span "3PL Colletions /3pl-colletions" at bounding box center [302, 84] width 42 height 4
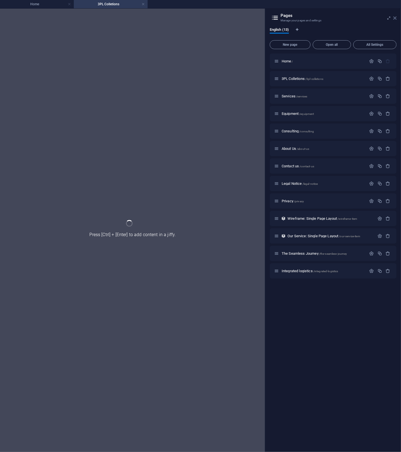
click at [395, 19] on icon at bounding box center [394, 18] width 3 height 4
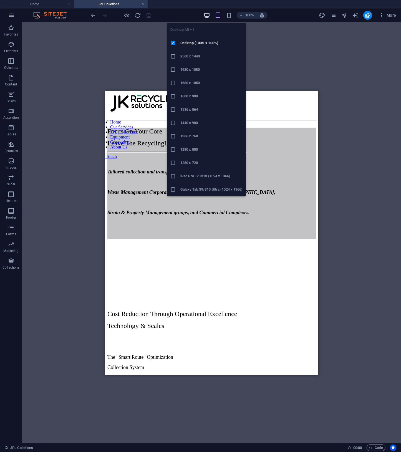
click at [208, 12] on icon "button" at bounding box center [207, 15] width 6 height 6
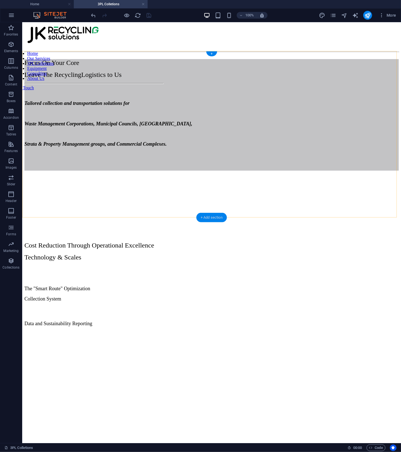
click at [214, 220] on div "+ Add section" at bounding box center [211, 217] width 31 height 9
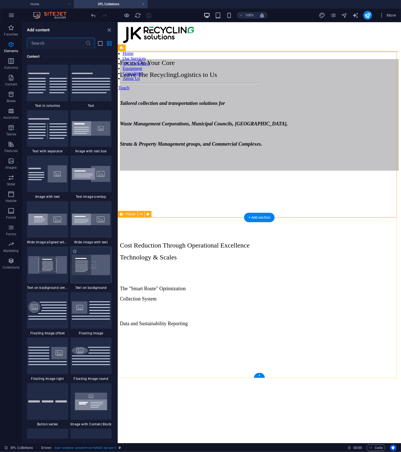
scroll to position [970, 0]
click at [42, 224] on img at bounding box center [47, 219] width 39 height 12
click at [118, 224] on div "Drag here to replace the existing content. Press “Ctrl” if you want to create a…" at bounding box center [259, 232] width 283 height 421
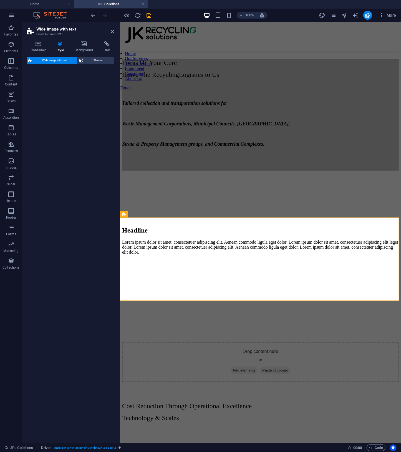
select select "%"
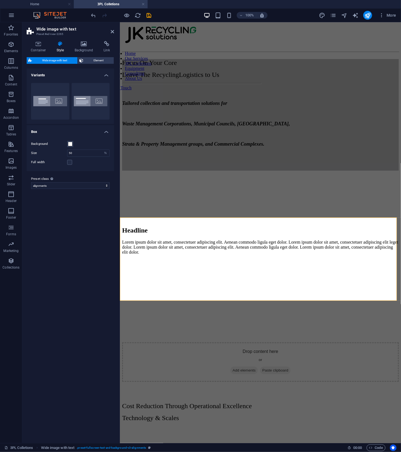
click at [343, 259] on figure at bounding box center [260, 259] width 276 height 0
click at [257, 366] on span "Add elements" at bounding box center [243, 370] width 27 height 8
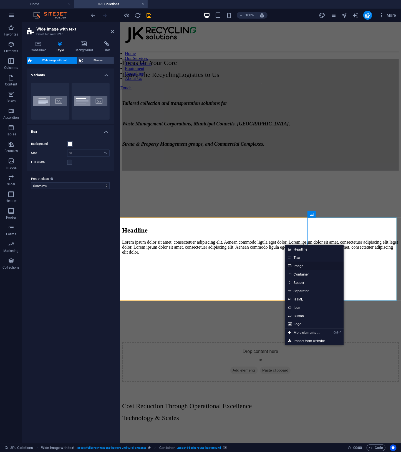
click at [311, 268] on link "Image" at bounding box center [314, 265] width 59 height 8
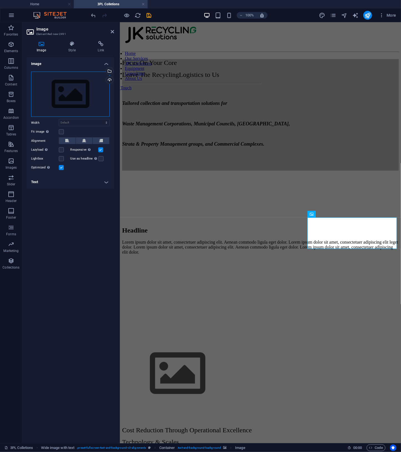
click at [96, 93] on div "Drag files here, click to choose files or select files from Files or our free s…" at bounding box center [70, 94] width 78 height 45
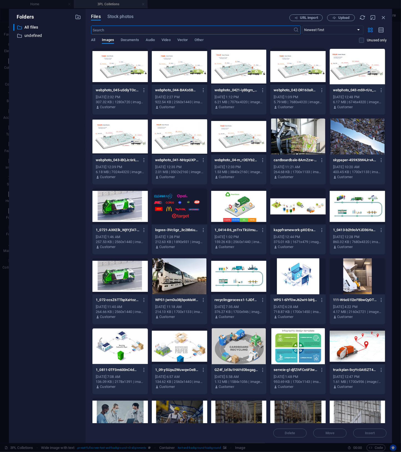
click at [106, 127] on div at bounding box center [119, 136] width 55 height 36
click at [371, 436] on button "Insert" at bounding box center [369, 432] width 33 height 9
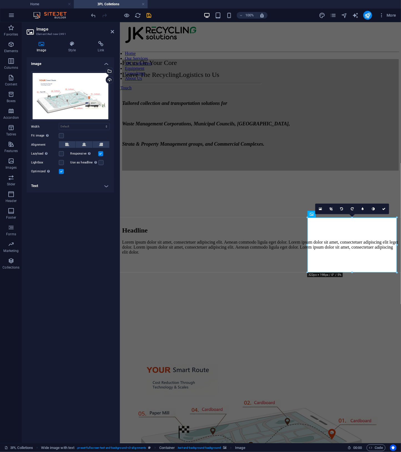
click at [62, 172] on label at bounding box center [61, 171] width 5 height 5
click at [0, 0] on input "Optimized Images are compressed to improve page speed." at bounding box center [0, 0] width 0 height 0
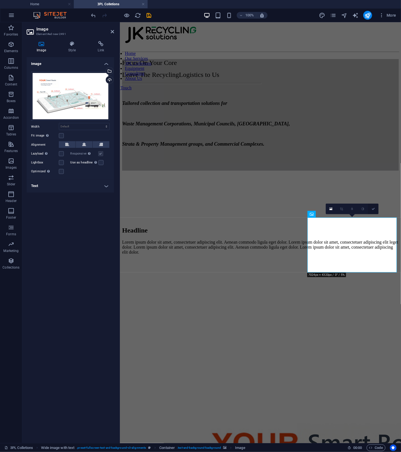
click at [373, 208] on icon at bounding box center [372, 208] width 3 height 3
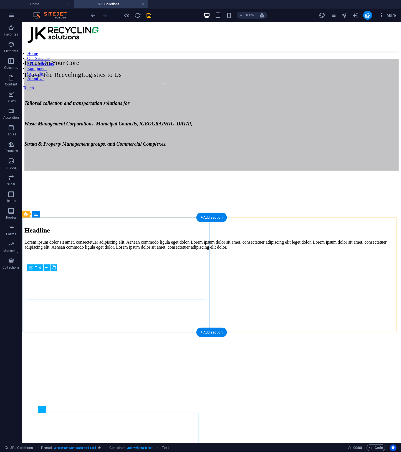
click at [140, 249] on div "Lorem ipsum dolor sit amet, consectetuer adipiscing elit. Aenean commodo ligula…" at bounding box center [211, 244] width 374 height 10
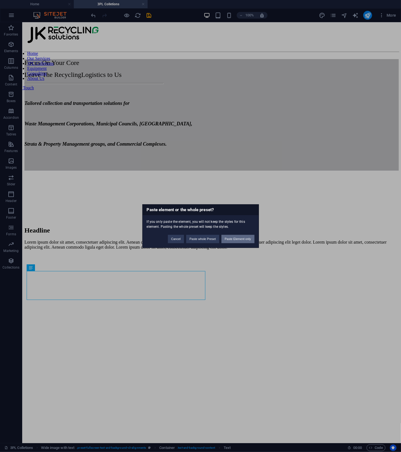
drag, startPoint x: 240, startPoint y: 239, endPoint x: 216, endPoint y: 217, distance: 32.4
click at [240, 239] on button "Paste Element only" at bounding box center [237, 239] width 33 height 8
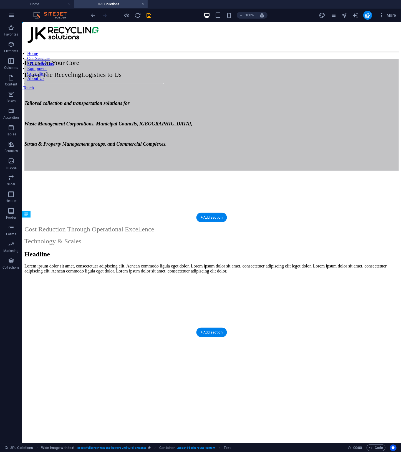
drag, startPoint x: 54, startPoint y: 307, endPoint x: 44, endPoint y: 250, distance: 57.7
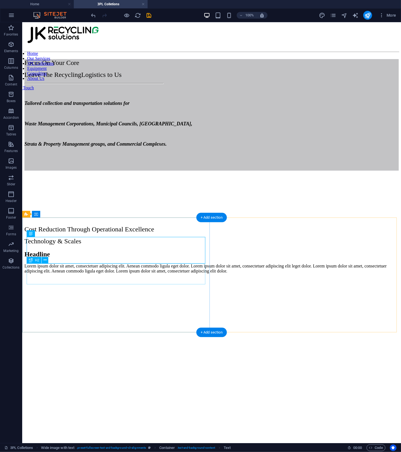
click at [134, 258] on div "Headline" at bounding box center [211, 253] width 374 height 7
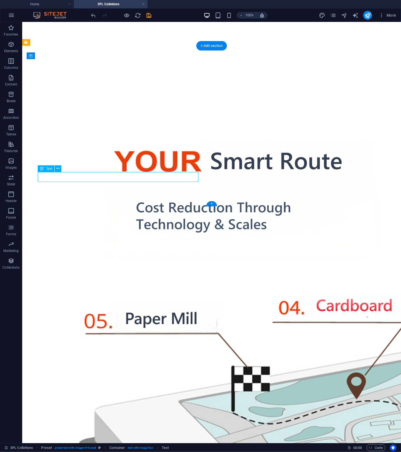
scroll to position [272, 0]
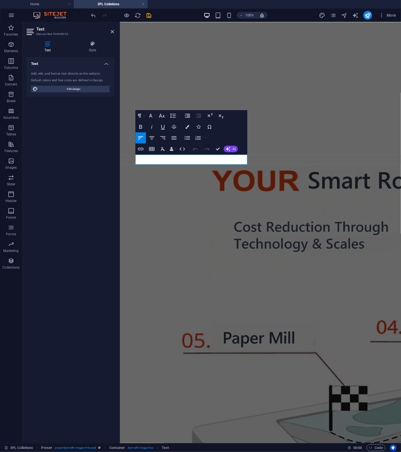
drag, startPoint x: 230, startPoint y: 159, endPoint x: 98, endPoint y: 160, distance: 132.5
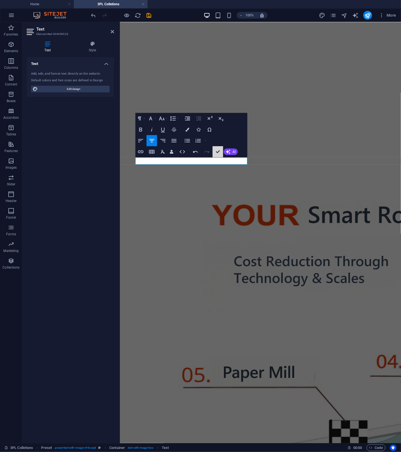
scroll to position [294, 0]
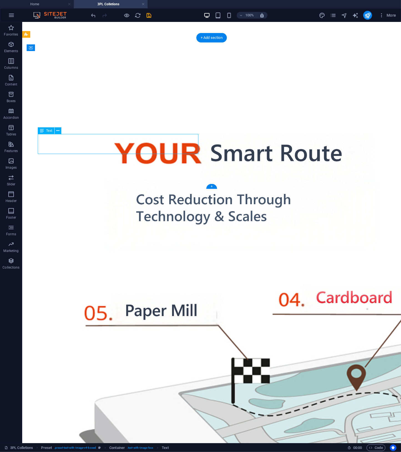
scroll to position [263, 0]
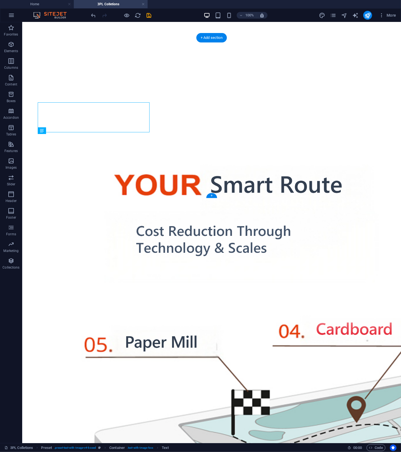
scroll to position [294, 0]
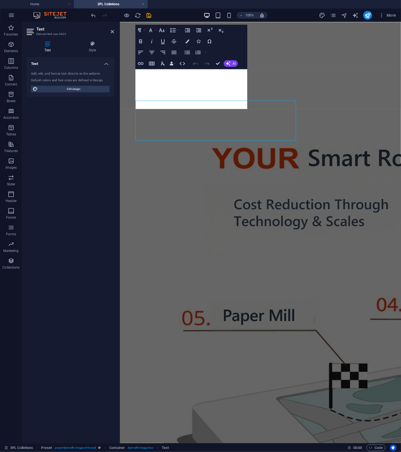
scroll to position [272, 0]
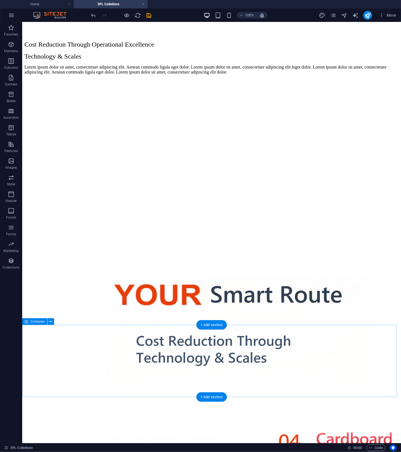
drag, startPoint x: 167, startPoint y: 362, endPoint x: 164, endPoint y: 336, distance: 25.4
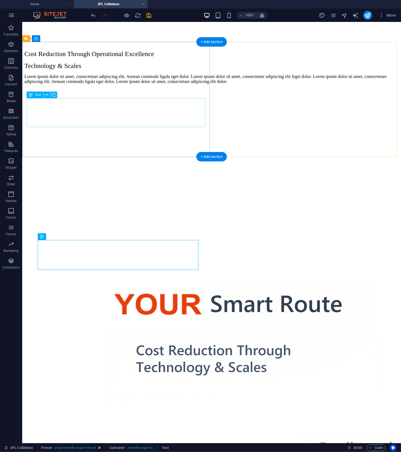
click at [109, 84] on div "Lorem ipsum dolor sit amet, consectetuer adipiscing elit. Aenean commodo ligula…" at bounding box center [211, 79] width 374 height 10
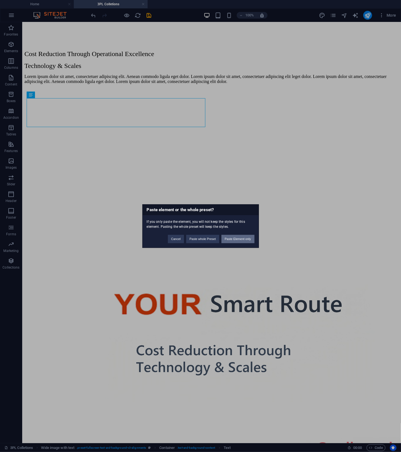
click at [227, 241] on button "Paste Element only" at bounding box center [237, 239] width 33 height 8
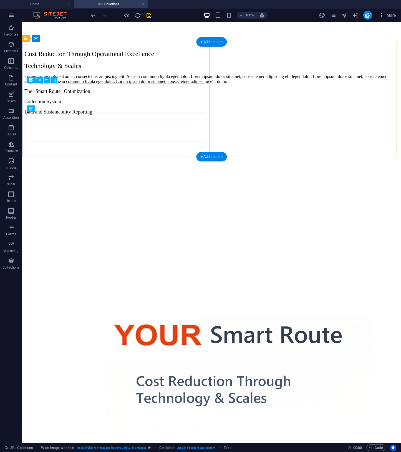
click at [148, 84] on div "Lorem ipsum dolor sit amet, consectetuer adipiscing elit. Aenean commodo ligula…" at bounding box center [211, 79] width 374 height 10
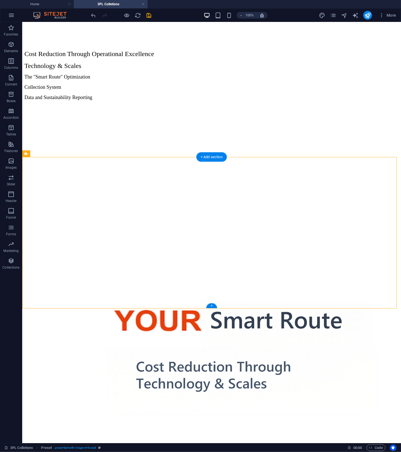
drag, startPoint x: 99, startPoint y: 238, endPoint x: 83, endPoint y: 248, distance: 19.3
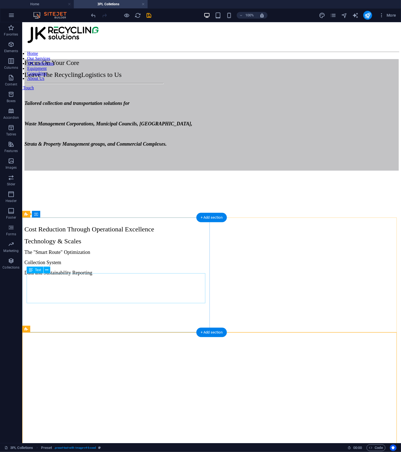
click at [131, 275] on div "The "Smart Route" Optimization Collection System Data and Sustainability Report…" at bounding box center [211, 262] width 374 height 26
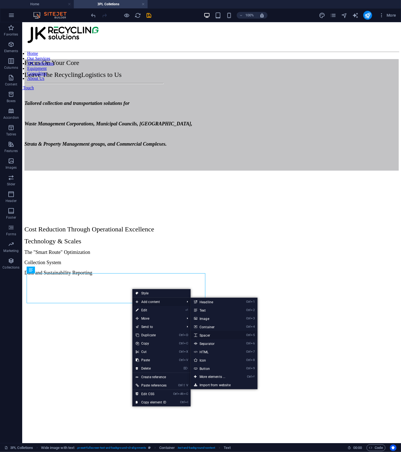
click at [212, 334] on link "Ctrl 5 Spacer" at bounding box center [213, 335] width 46 height 8
select select "px"
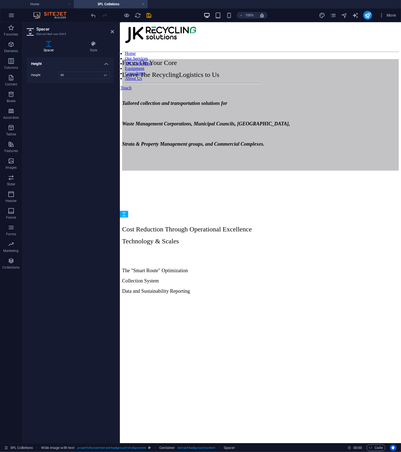
drag, startPoint x: 201, startPoint y: 286, endPoint x: 195, endPoint y: 256, distance: 30.0
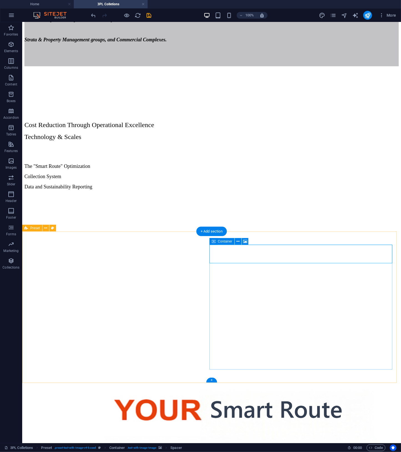
drag, startPoint x: 170, startPoint y: 356, endPoint x: 173, endPoint y: 378, distance: 22.4
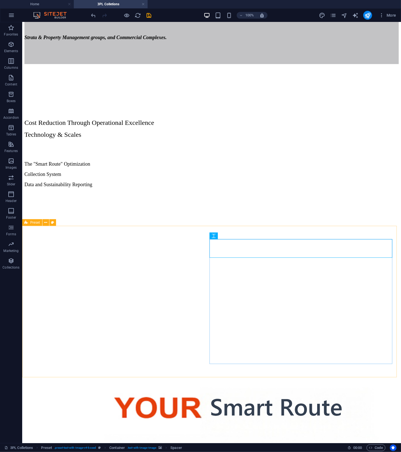
click at [27, 224] on icon at bounding box center [26, 222] width 4 height 7
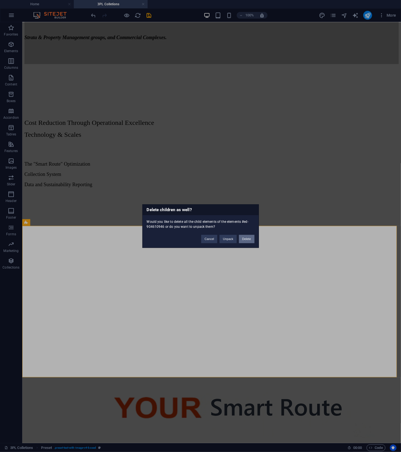
click at [252, 239] on button "Delete" at bounding box center [247, 239] width 16 height 8
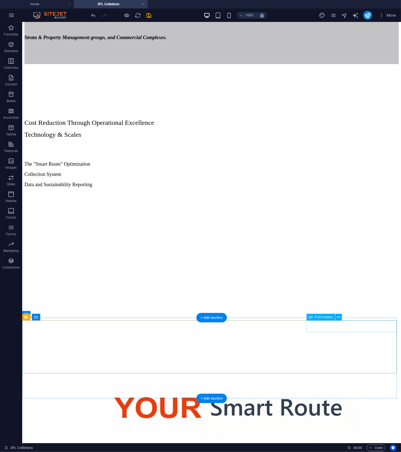
scroll to position [0, 0]
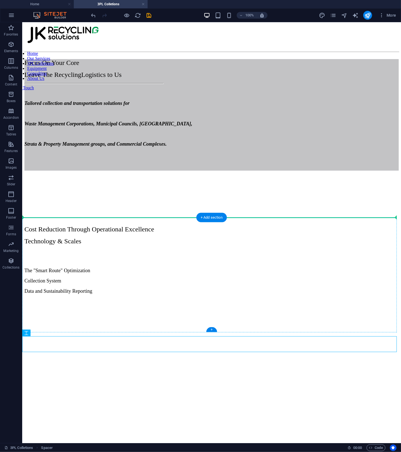
drag, startPoint x: 185, startPoint y: 342, endPoint x: 198, endPoint y: 225, distance: 117.7
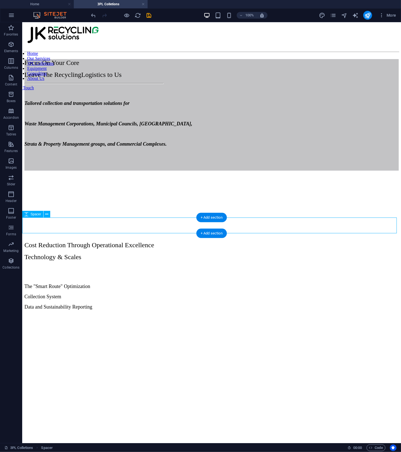
click at [131, 226] on div at bounding box center [211, 229] width 374 height 16
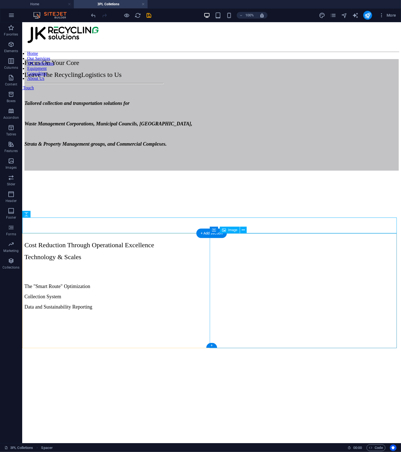
scroll to position [159, 0]
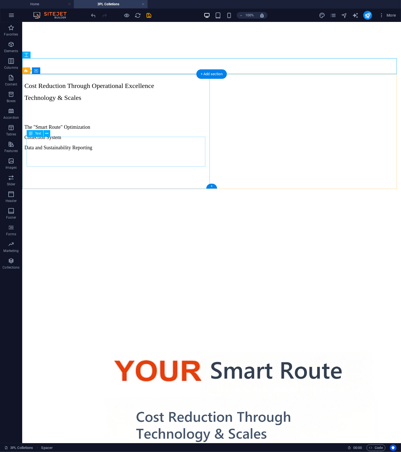
click at [70, 150] on div "The "Smart Route" Optimization Collection System Data and Sustainability Report…" at bounding box center [211, 137] width 374 height 26
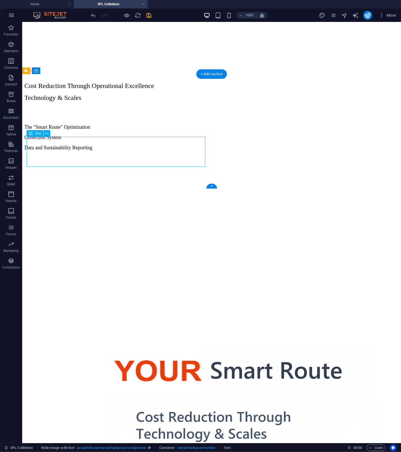
click at [70, 150] on div "The "Smart Route" Optimization Collection System Data and Sustainability Report…" at bounding box center [211, 137] width 374 height 26
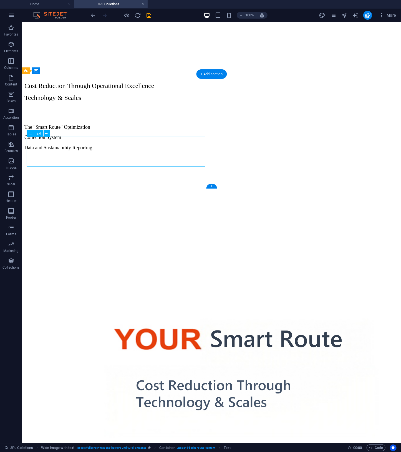
scroll to position [128, 0]
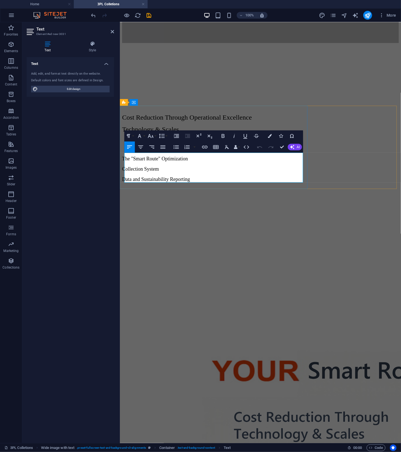
click at [193, 169] on p "Collection System" at bounding box center [260, 169] width 276 height 6
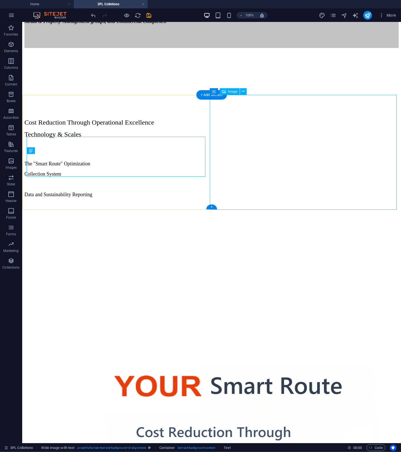
scroll to position [138, 0]
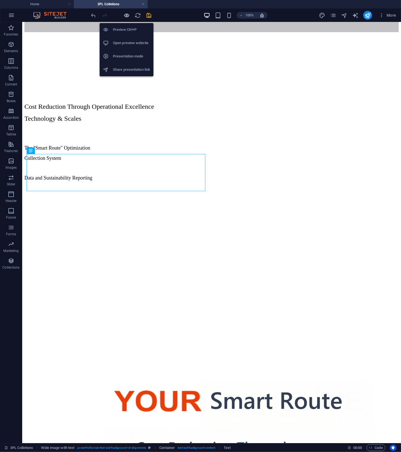
click at [127, 15] on icon "button" at bounding box center [127, 15] width 6 height 6
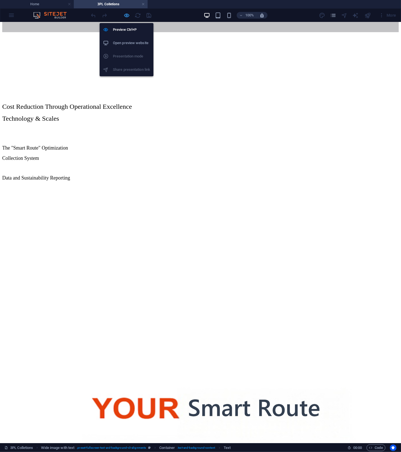
click at [127, 15] on icon "button" at bounding box center [127, 15] width 6 height 6
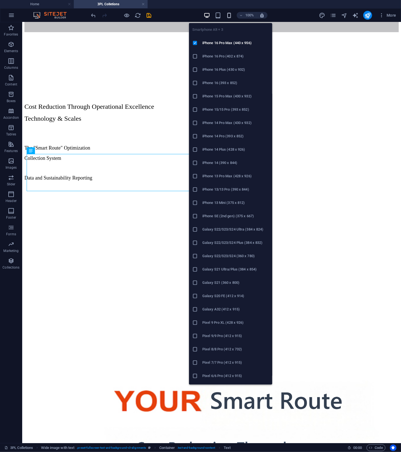
click at [228, 17] on icon "button" at bounding box center [229, 15] width 6 height 6
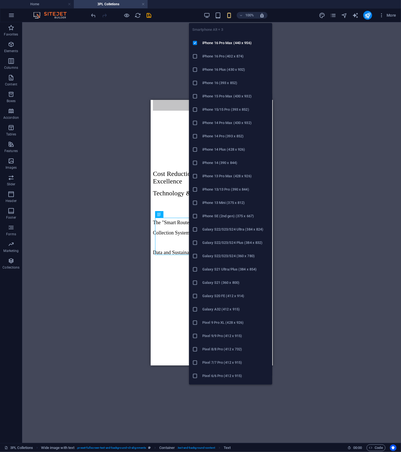
scroll to position [152, 0]
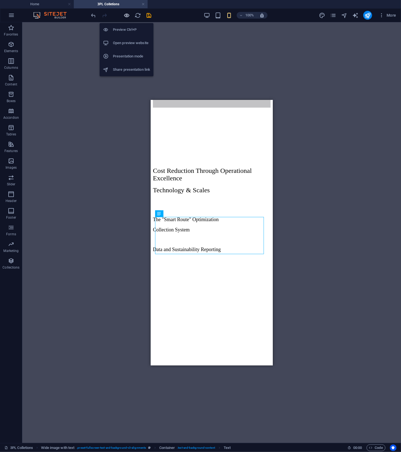
click at [124, 14] on icon "button" at bounding box center [127, 15] width 6 height 6
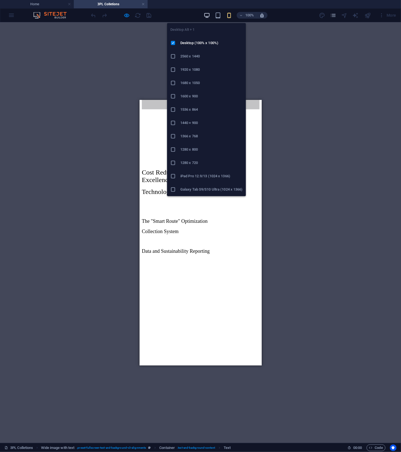
click at [208, 16] on icon "button" at bounding box center [207, 15] width 6 height 6
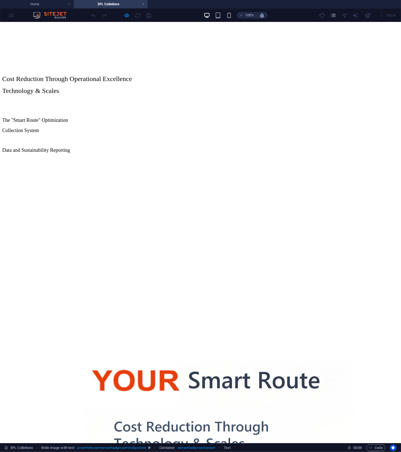
scroll to position [0, 0]
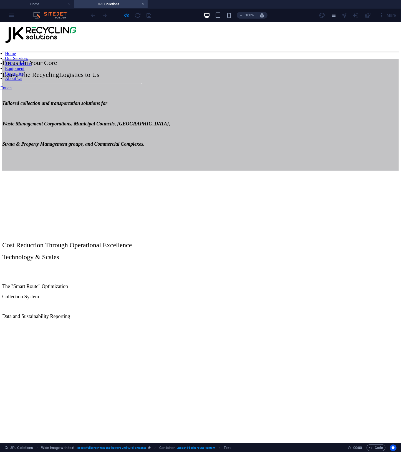
click at [96, 3] on h4 "3PL Colletions" at bounding box center [111, 4] width 74 height 6
click at [43, 4] on h4 "Home" at bounding box center [37, 4] width 74 height 6
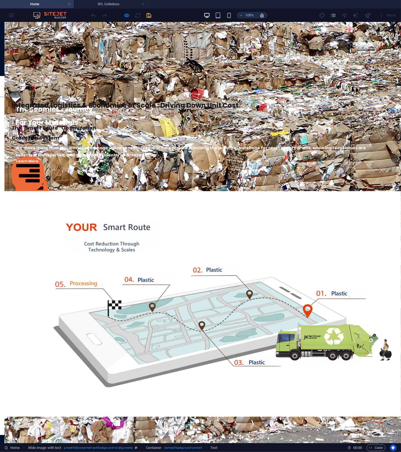
scroll to position [985, 0]
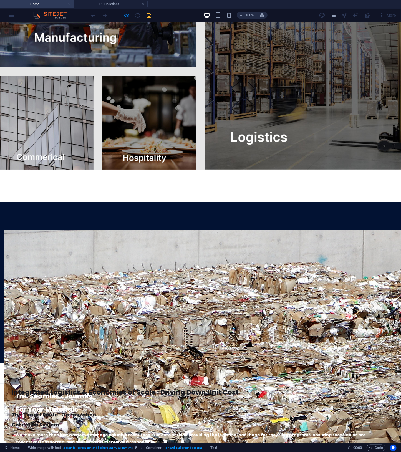
click at [161, 263] on div "Home Our Services 3PL Colletions Equipment Consulting About Us Get In Touch You…" at bounding box center [200, 163] width 401 height 2252
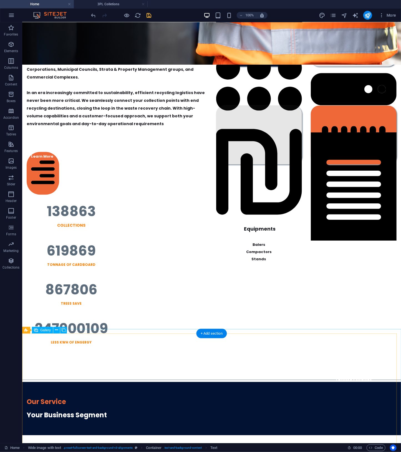
scroll to position [693, 0]
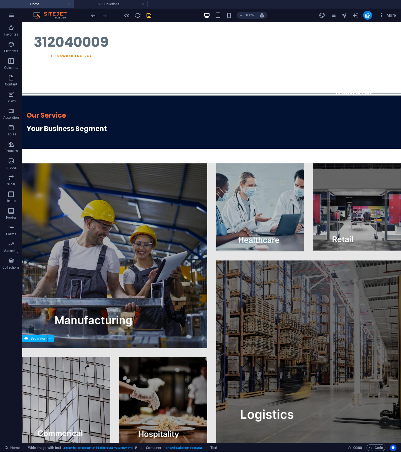
click at [278, 451] on div at bounding box center [211, 461] width 378 height 0
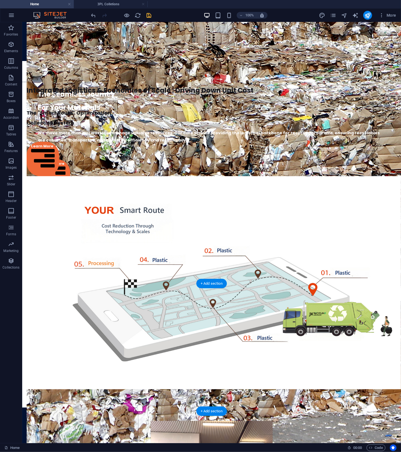
scroll to position [980, 0]
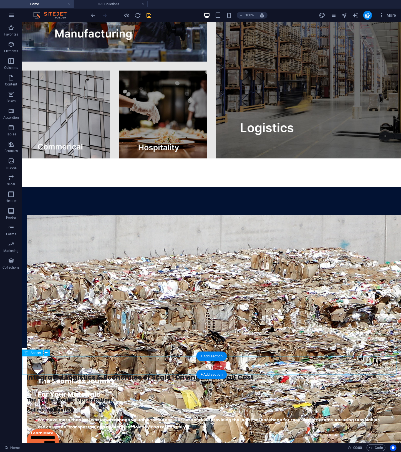
select select "px"
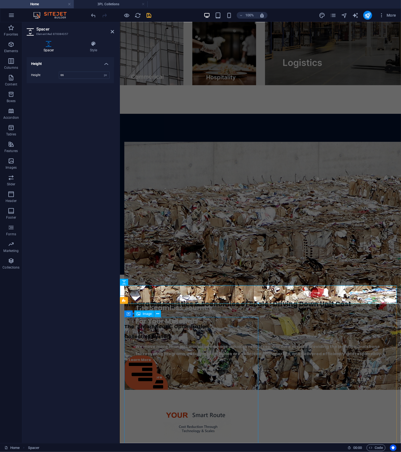
scroll to position [955, 0]
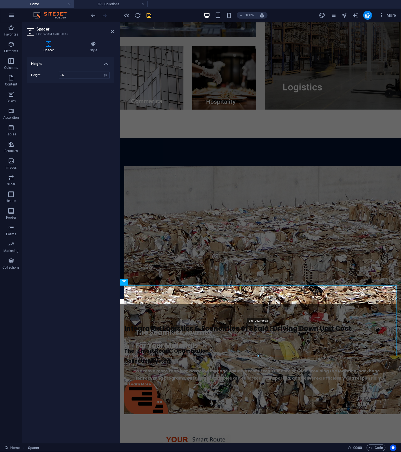
drag, startPoint x: 258, startPoint y: 304, endPoint x: 255, endPoint y: 361, distance: 56.7
type input "265"
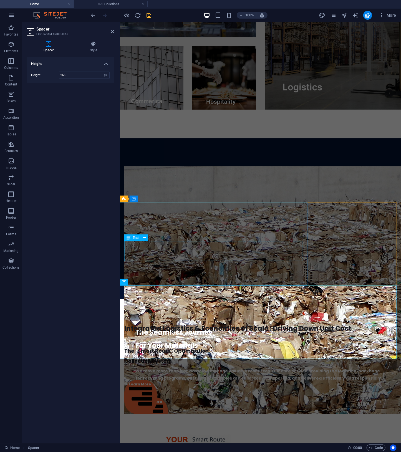
click at [265, 345] on div "The "Smart Route" Optimization Collection System" at bounding box center [260, 355] width 272 height 20
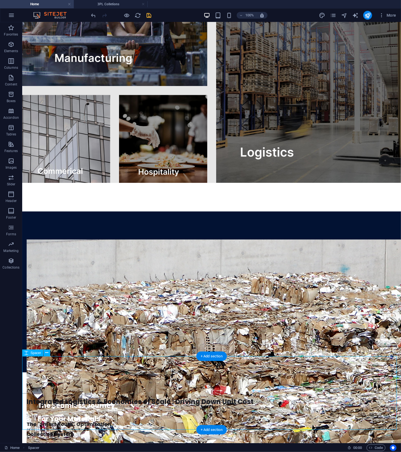
select select "px"
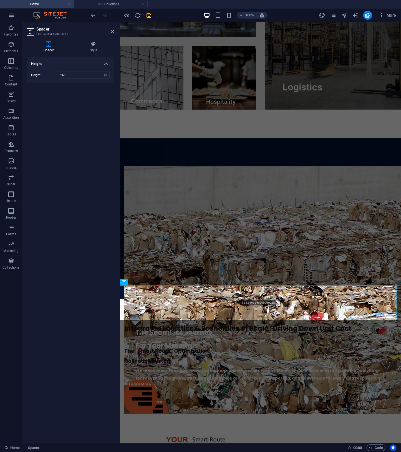
drag, startPoint x: 259, startPoint y: 358, endPoint x: 260, endPoint y: 320, distance: 37.7
click at [260, 320] on div at bounding box center [258, 320] width 276 height 2
type input "123"
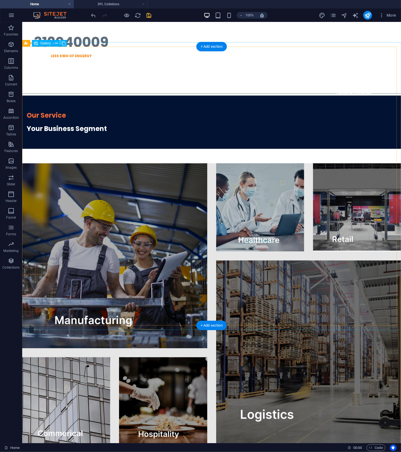
scroll to position [980, 0]
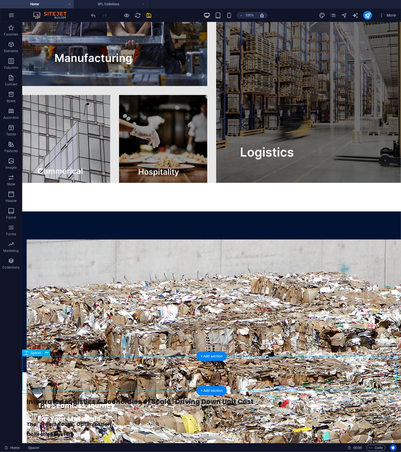
select select "px"
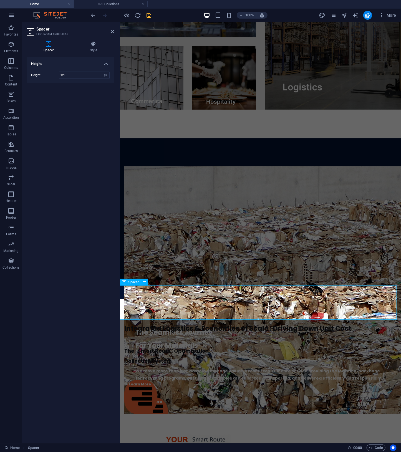
drag, startPoint x: 377, startPoint y: 340, endPoint x: 259, endPoint y: 311, distance: 121.9
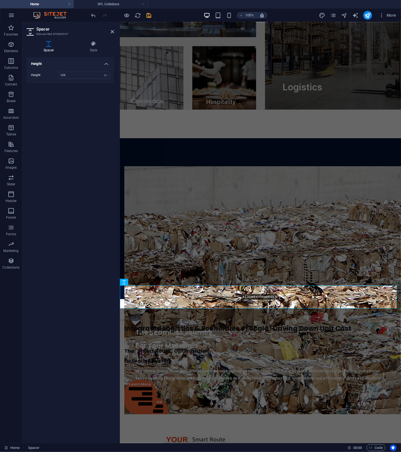
click at [258, 307] on div "82.33366600000001px" at bounding box center [258, 296] width 277 height 23
type input "82"
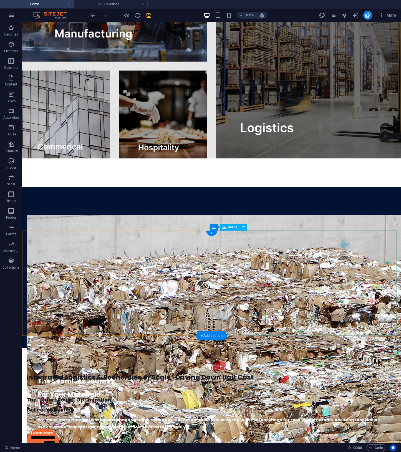
scroll to position [1267, 0]
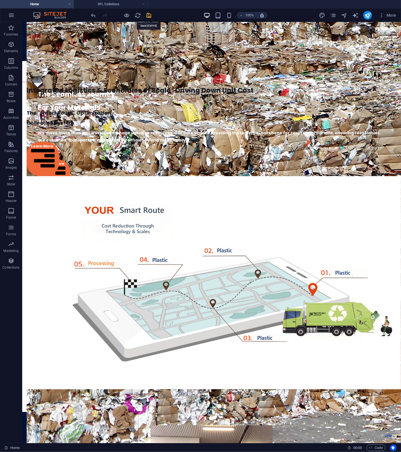
click at [150, 16] on icon "save" at bounding box center [149, 15] width 6 height 6
click at [116, 6] on h4 "3PL Colletions" at bounding box center [111, 4] width 74 height 6
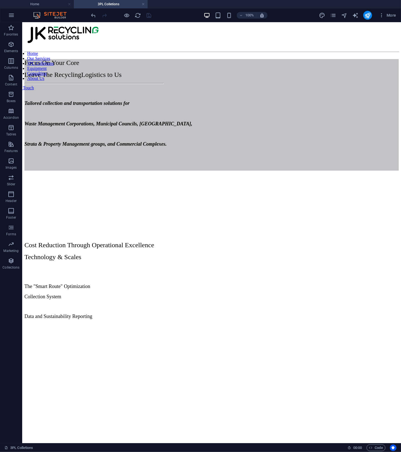
scroll to position [0, 0]
click at [126, 8] on li "3PL Colletions" at bounding box center [111, 4] width 74 height 8
click at [129, 6] on h4 "3PL Colletions" at bounding box center [111, 4] width 74 height 6
click at [35, 6] on h4 "Home" at bounding box center [37, 4] width 74 height 6
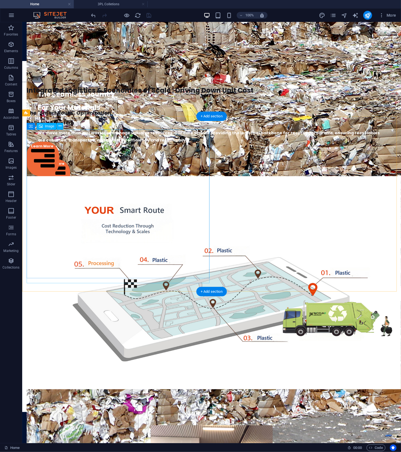
scroll to position [980, 0]
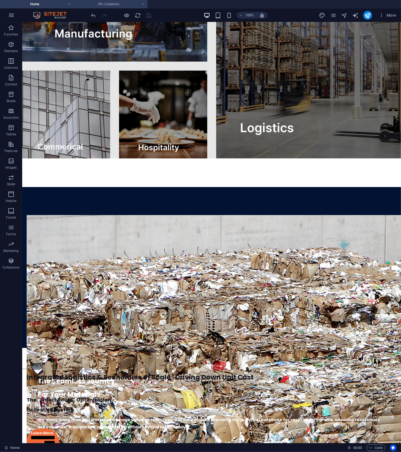
click at [112, 4] on h4 "3PL Colletions" at bounding box center [111, 4] width 74 height 6
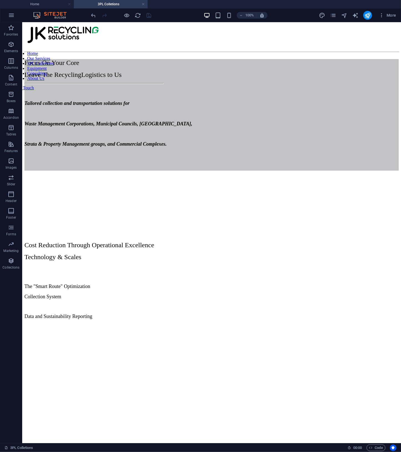
scroll to position [0, 0]
click at [333, 17] on icon "pages" at bounding box center [333, 15] width 6 height 6
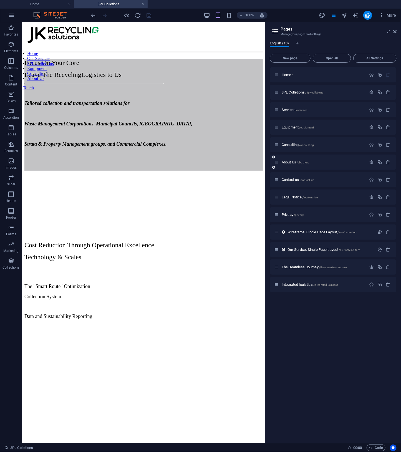
click at [286, 159] on div "About Us /about-us" at bounding box center [320, 162] width 92 height 6
click at [289, 161] on span "About Us /about-us" at bounding box center [294, 162] width 27 height 4
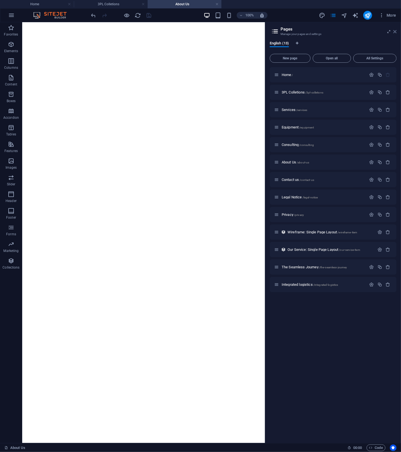
click at [395, 19] on button "More" at bounding box center [387, 15] width 22 height 9
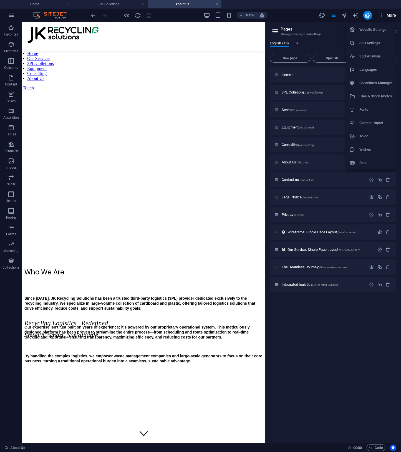
click at [237, 40] on div at bounding box center [200, 226] width 401 height 452
click at [395, 32] on icon at bounding box center [394, 31] width 3 height 4
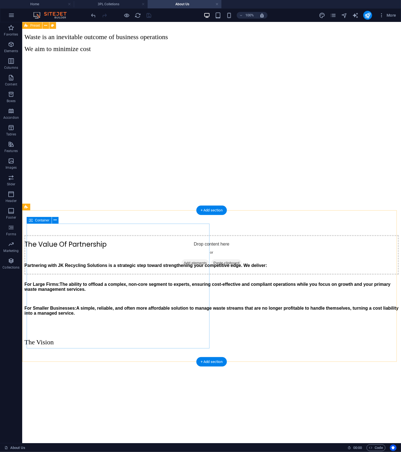
scroll to position [176, 0]
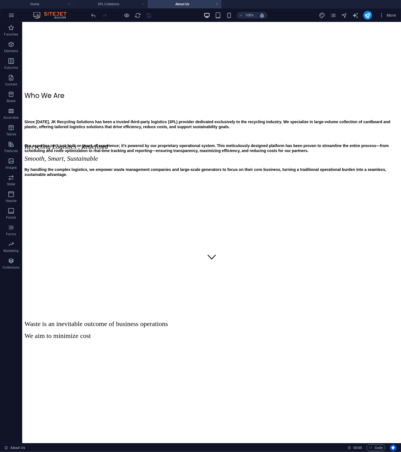
click at [174, 4] on h4 "About Us" at bounding box center [185, 4] width 74 height 6
click at [113, 3] on h4 "3PL Colletions" at bounding box center [111, 4] width 74 height 6
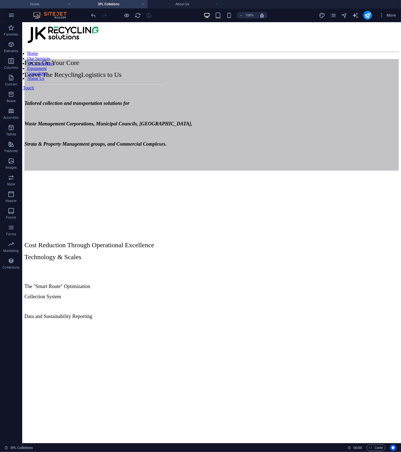
click at [50, 7] on h4 "Home" at bounding box center [37, 4] width 74 height 6
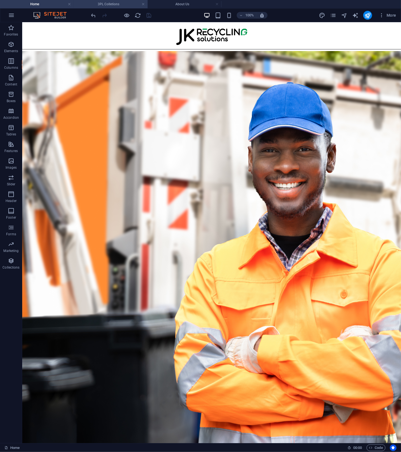
click at [114, 5] on h4 "3PL Colletions" at bounding box center [111, 4] width 74 height 6
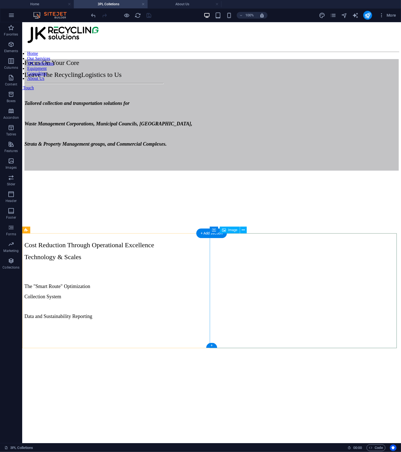
scroll to position [159, 0]
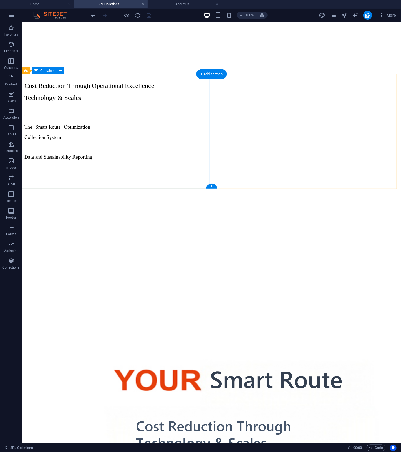
click at [72, 87] on div "Cost Reduction Through Operational Excellence Technology & Scales The "Smart Ro…" at bounding box center [211, 120] width 374 height 87
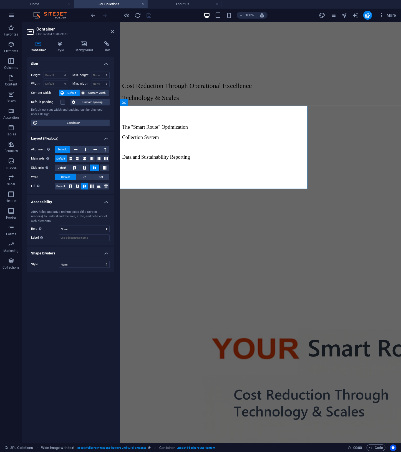
scroll to position [128, 0]
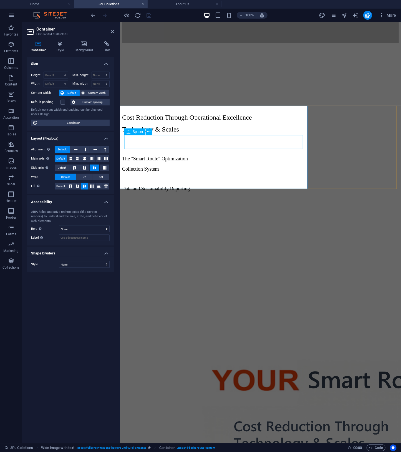
click at [187, 141] on div at bounding box center [260, 144] width 276 height 14
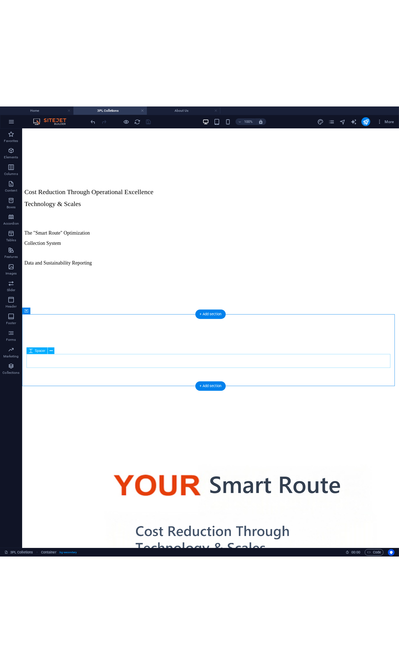
scroll to position [0, 0]
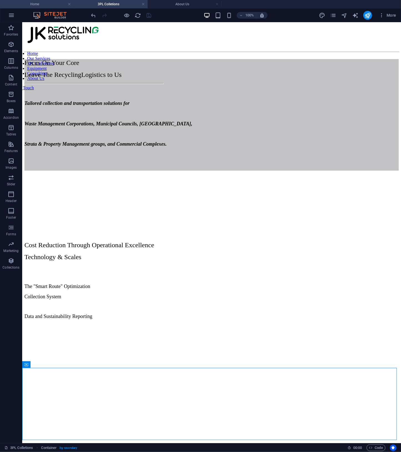
click at [54, 1] on h4 "Home" at bounding box center [37, 4] width 74 height 6
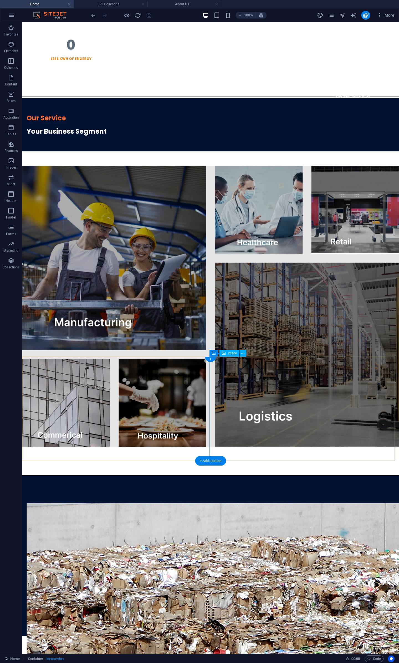
scroll to position [1146, 0]
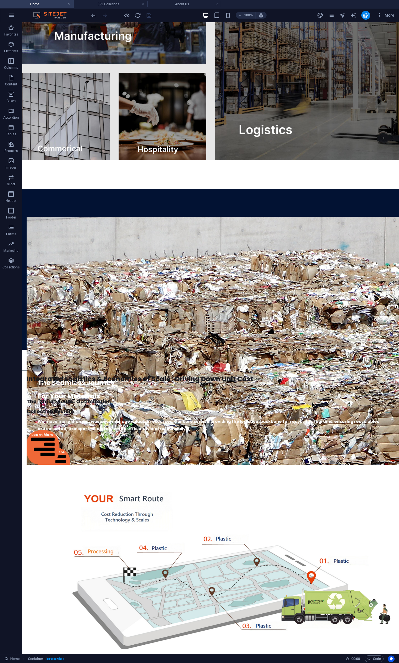
click at [278, 250] on div "Home Our Services 3PL Colletions Equipment Consulting About Us Get In Touch You…" at bounding box center [210, 71] width 377 height 2391
click at [142, 249] on div "Home Our Services 3PL Colletions Equipment Consulting About Us Get In Touch You…" at bounding box center [210, 71] width 377 height 2391
click at [155, 350] on div at bounding box center [210, 359] width 377 height 19
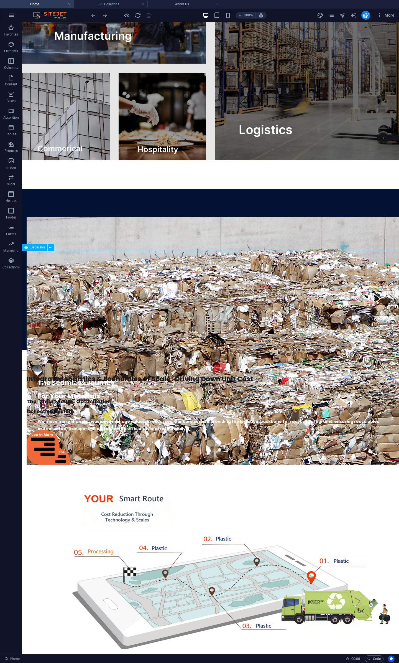
click at [253, 370] on div at bounding box center [210, 370] width 377 height 0
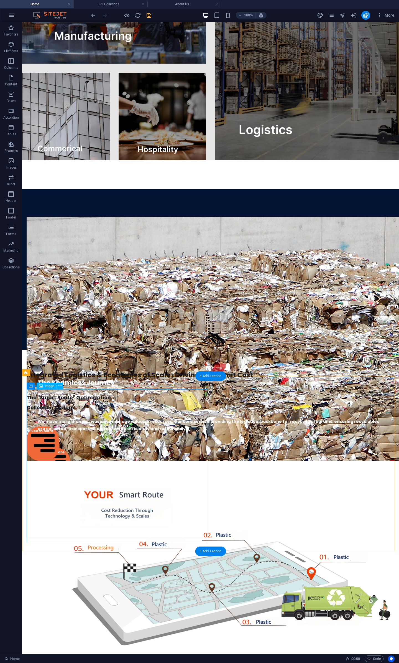
scroll to position [1272, 0]
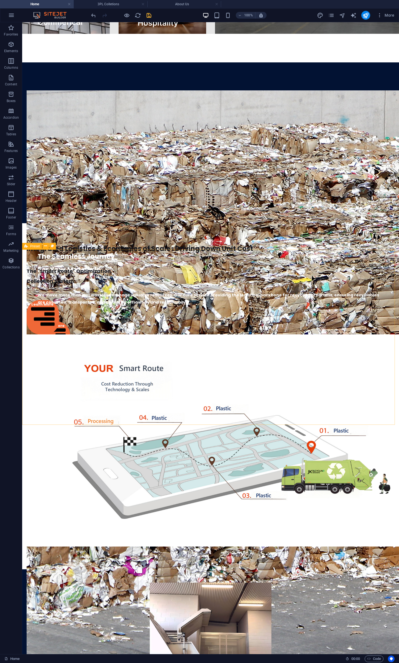
click at [30, 247] on div "Preset" at bounding box center [32, 246] width 20 height 7
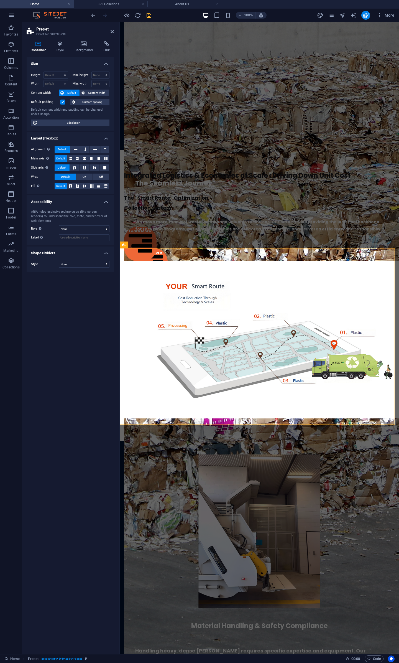
scroll to position [1179, 0]
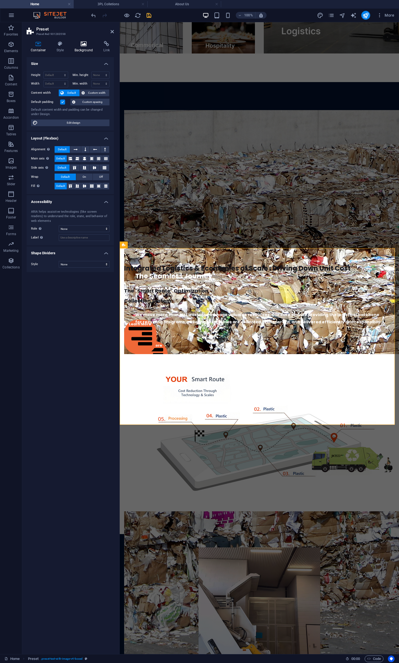
click at [80, 48] on h4 "Background" at bounding box center [84, 47] width 29 height 12
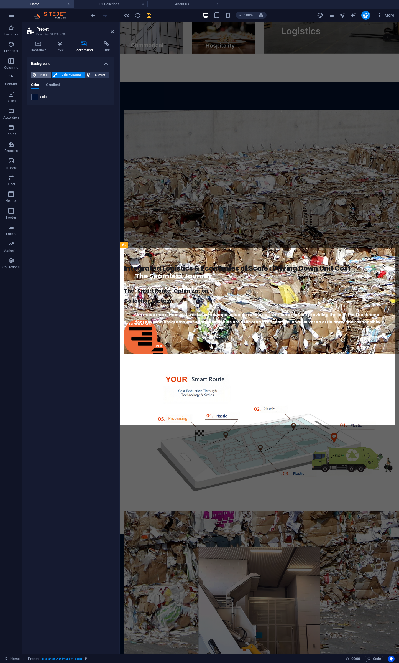
click at [42, 74] on span "None" at bounding box center [44, 75] width 12 height 7
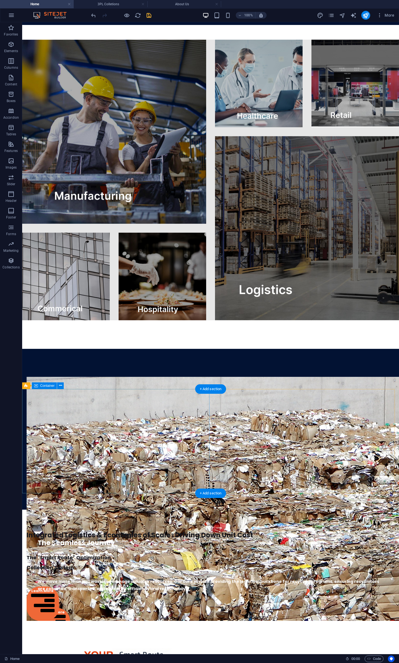
scroll to position [1272, 0]
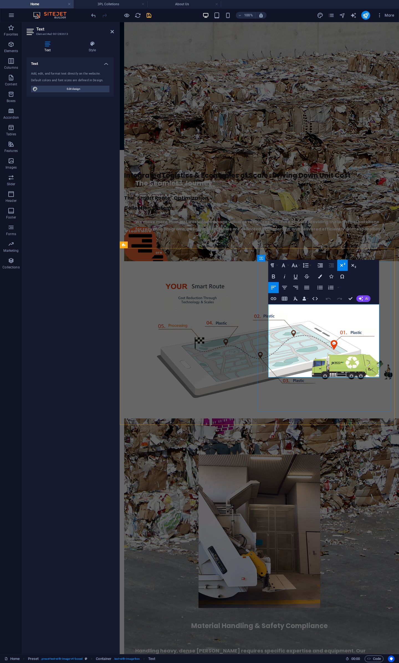
scroll to position [1179, 0]
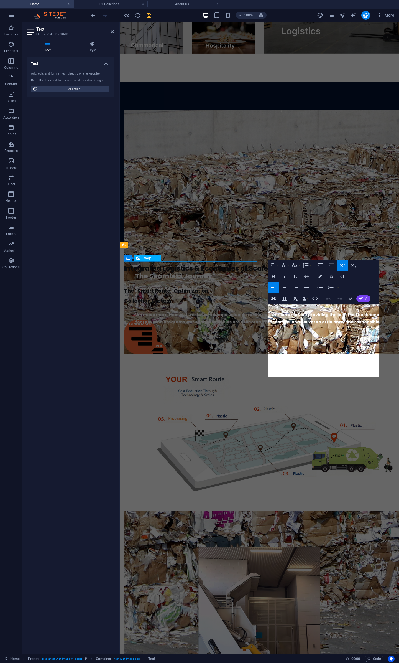
drag, startPoint x: 357, startPoint y: 363, endPoint x: 252, endPoint y: 294, distance: 125.8
click at [321, 276] on icon "button" at bounding box center [320, 276] width 4 height 4
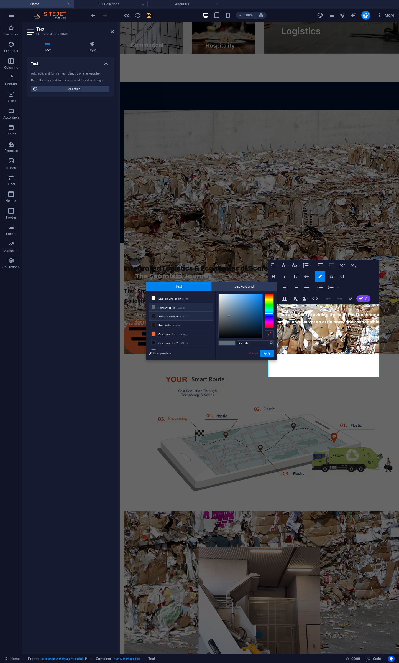
click at [167, 316] on li "Secondary color #18191f" at bounding box center [181, 316] width 64 height 9
type input "#18191f"
click at [268, 353] on button "Apply" at bounding box center [267, 353] width 14 height 7
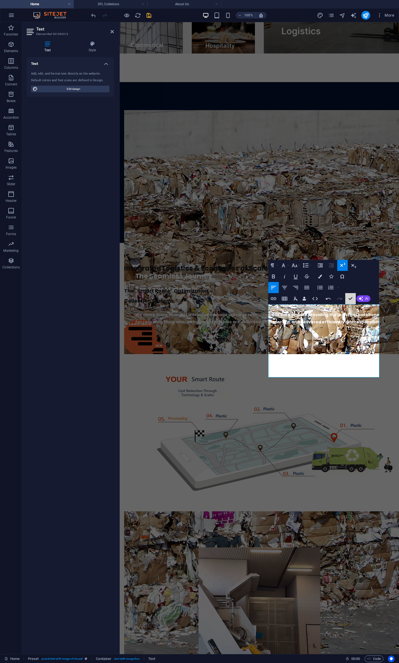
scroll to position [1260, 0]
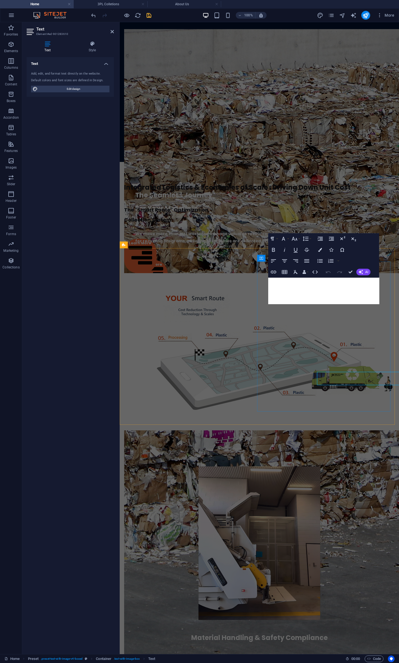
scroll to position [1179, 0]
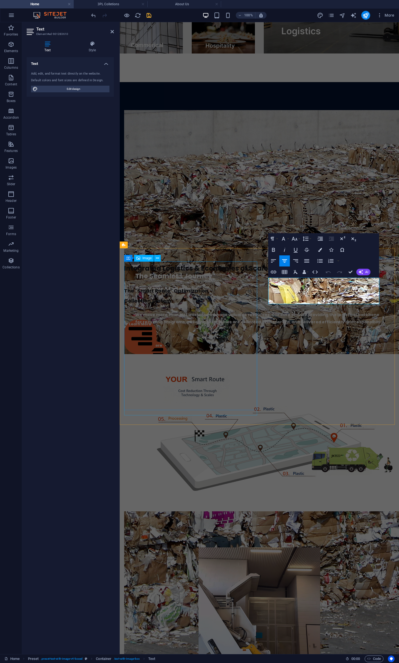
drag, startPoint x: 374, startPoint y: 299, endPoint x: 416, endPoint y: 291, distance: 42.6
click at [320, 249] on icon "button" at bounding box center [320, 250] width 4 height 4
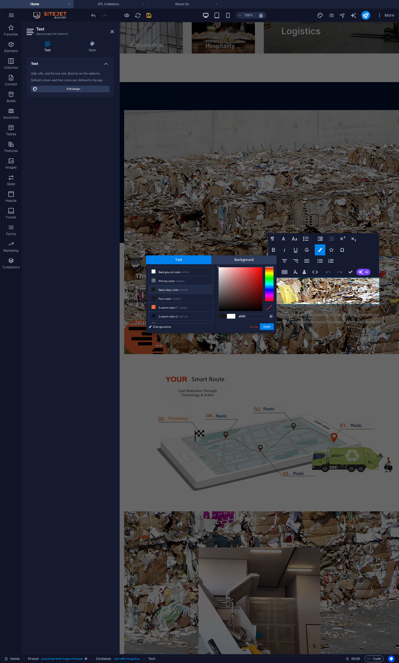
click at [155, 288] on span at bounding box center [153, 289] width 4 height 4
type input "#18191f"
click at [266, 325] on button "Apply" at bounding box center [267, 326] width 14 height 7
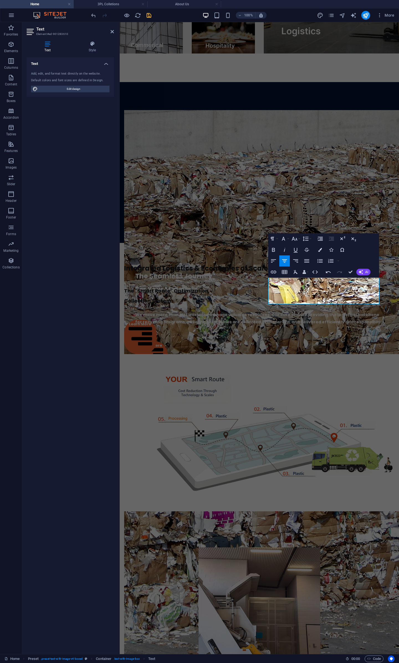
scroll to position [1272, 0]
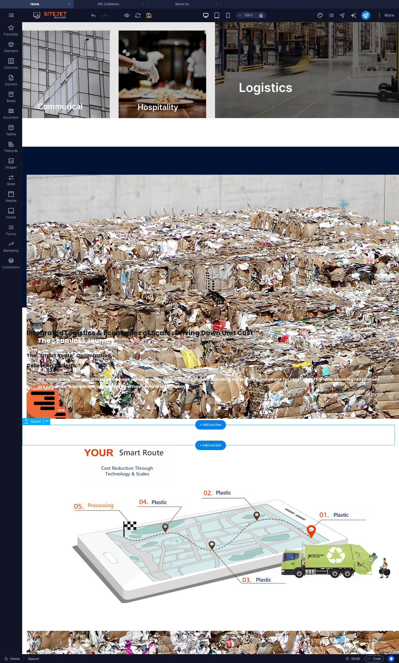
scroll to position [986, 0]
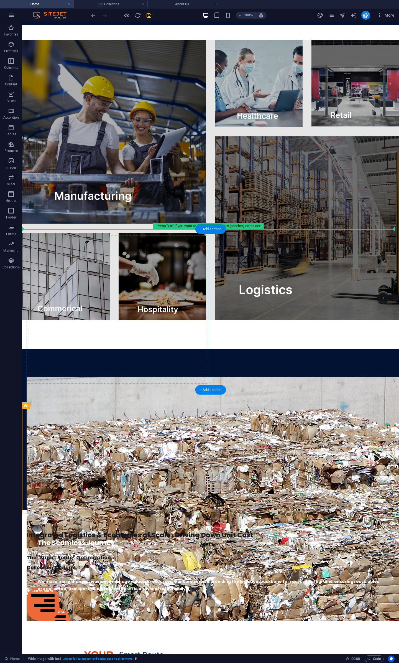
drag, startPoint x: 52, startPoint y: 428, endPoint x: 51, endPoint y: 264, distance: 164.4
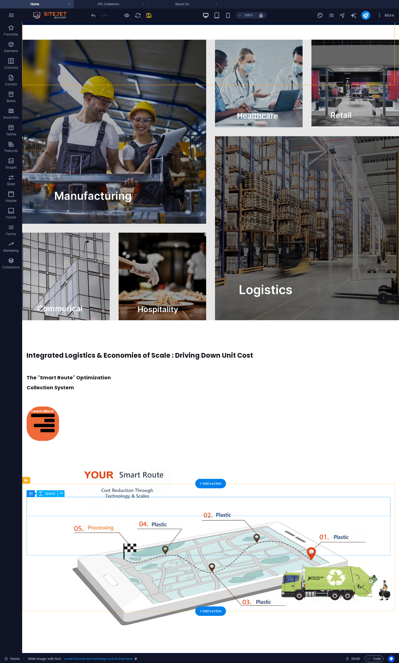
scroll to position [1272, 0]
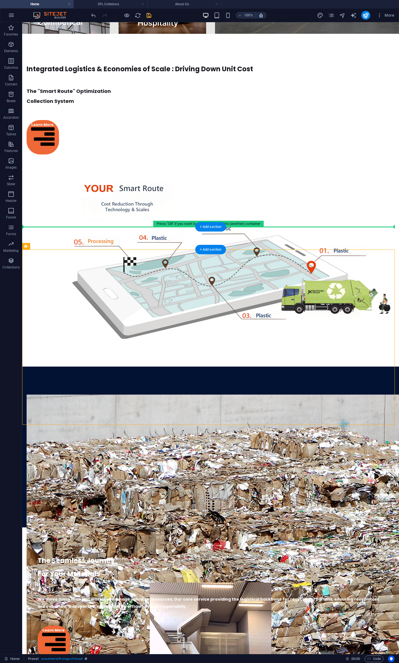
drag, startPoint x: 53, startPoint y: 270, endPoint x: 32, endPoint y: 227, distance: 48.1
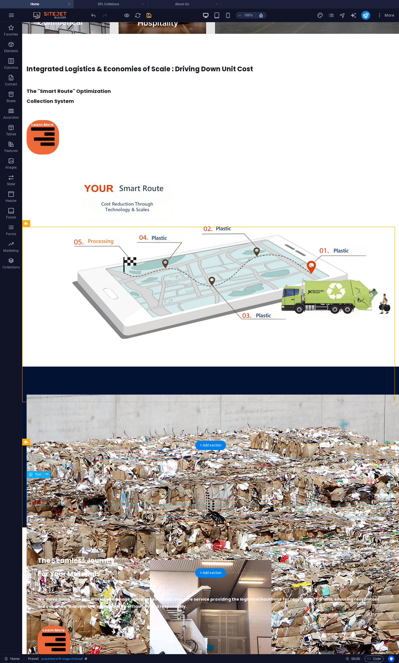
scroll to position [986, 0]
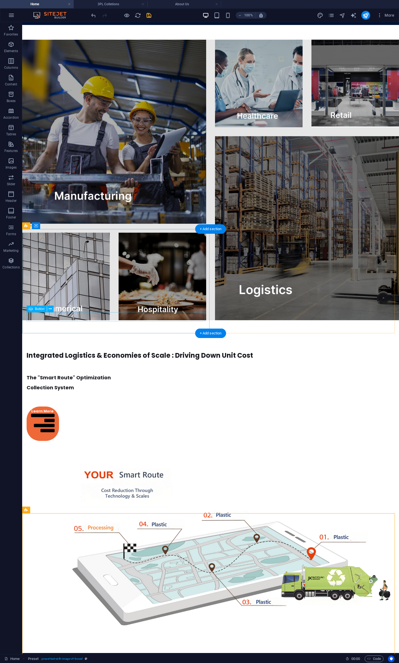
click at [51, 406] on div "Learn More" at bounding box center [211, 423] width 368 height 34
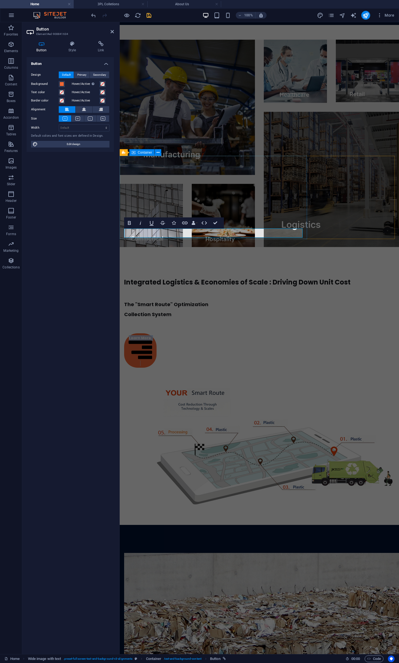
click at [150, 335] on icon at bounding box center [141, 350] width 24 height 31
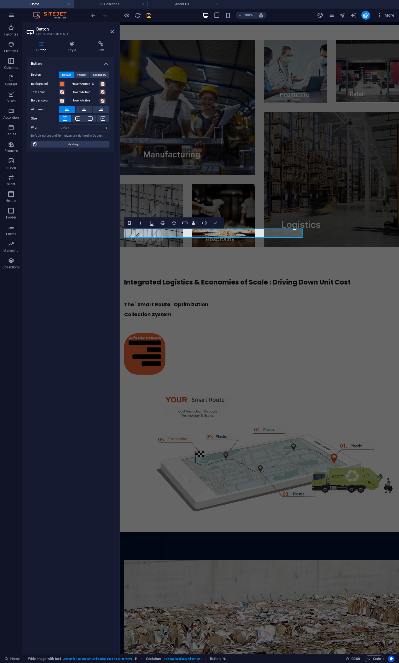
scroll to position [1070, 0]
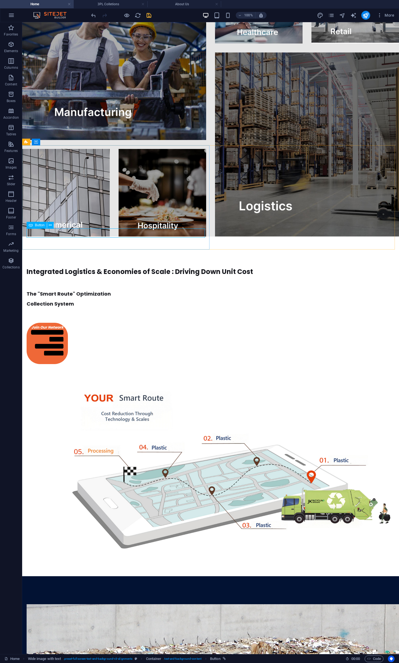
click at [36, 225] on span "Button" at bounding box center [40, 224] width 10 height 3
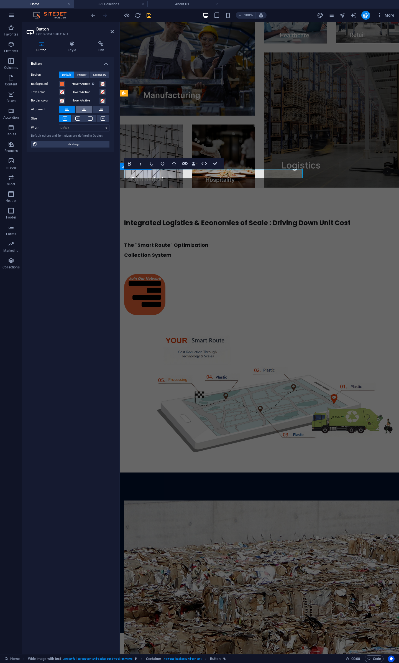
click at [82, 111] on icon at bounding box center [84, 109] width 4 height 7
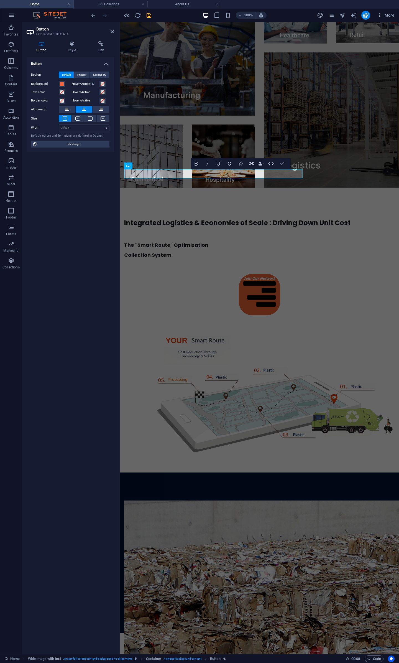
scroll to position [1070, 0]
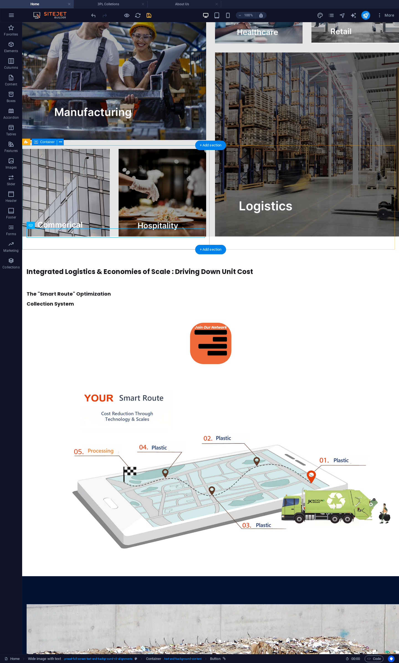
click at [180, 265] on div "Integrated Logistics & Economies of Scale : Driving Down Unit Cost The "Smart R…" at bounding box center [210, 314] width 377 height 99
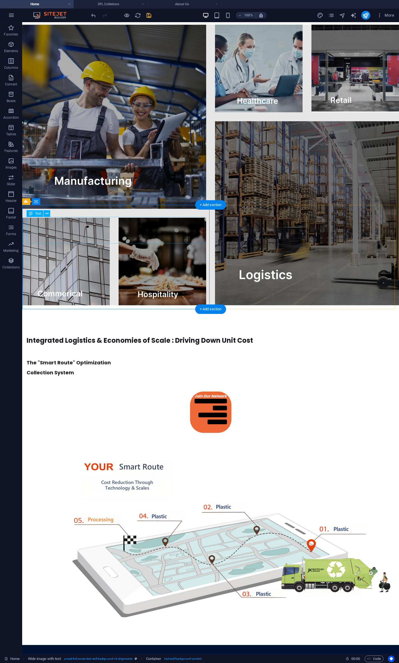
drag, startPoint x: 178, startPoint y: 243, endPoint x: 184, endPoint y: 225, distance: 19.3
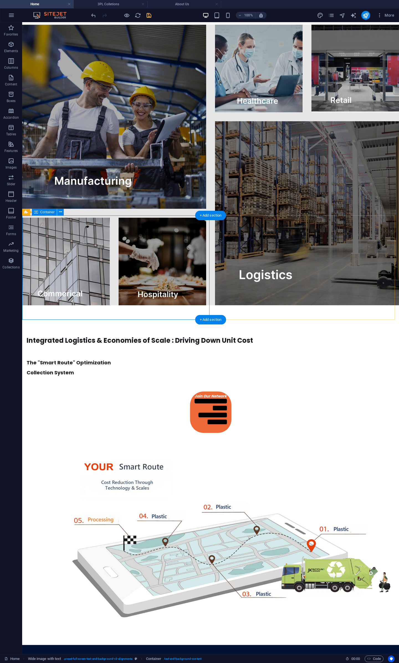
scroll to position [1000, 0]
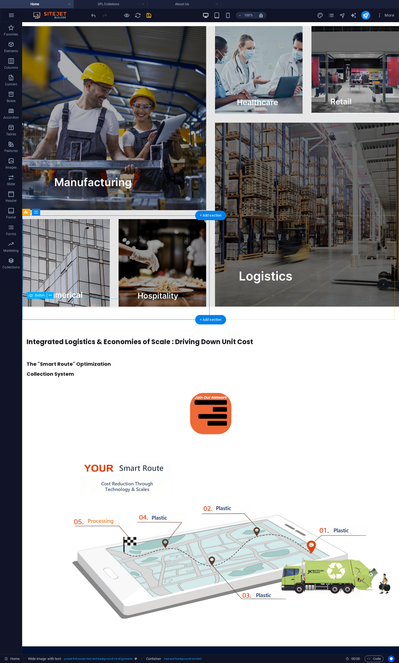
click at [128, 393] on div "Join Our Network" at bounding box center [211, 413] width 368 height 41
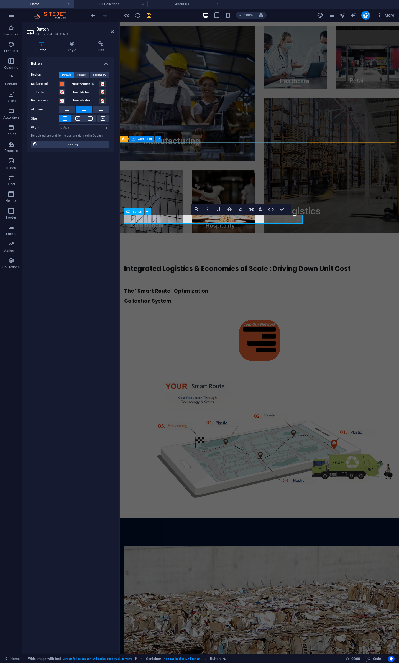
click at [243, 322] on icon "Join Our Network" at bounding box center [259, 341] width 32 height 38
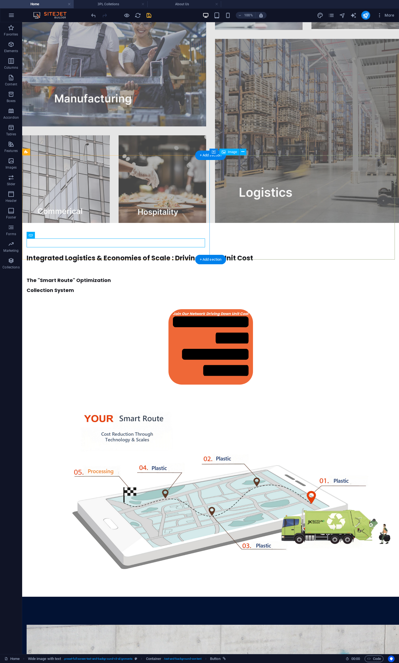
scroll to position [797, 0]
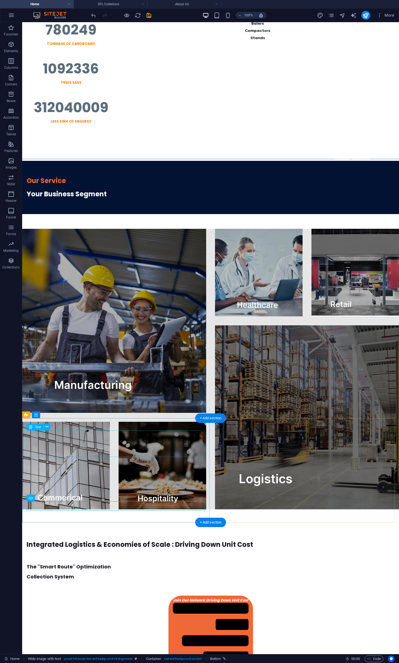
click at [172, 451] on div "Integrated Logistics & Economies of Scale : Driving Down Unit Cost" at bounding box center [211, 544] width 368 height 13
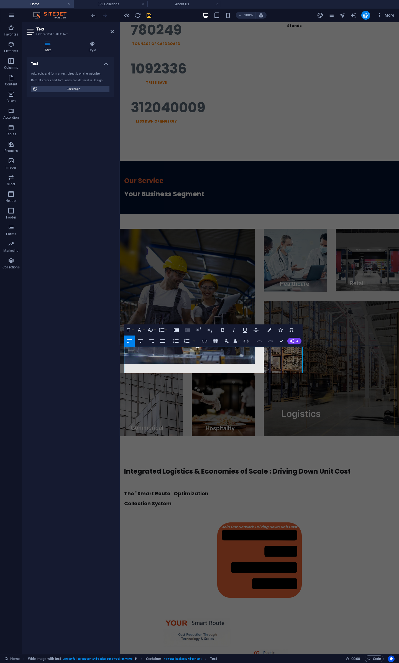
click at [266, 451] on p "Integrated Logistics & Economies of Scale : Driving Down Unit Cost" at bounding box center [259, 471] width 271 height 13
drag, startPoint x: 267, startPoint y: 353, endPoint x: 285, endPoint y: 368, distance: 23.6
click at [285, 451] on p "Integrated Logistics & Economies of Scale : Driving Down Unit Cost" at bounding box center [259, 471] width 271 height 13
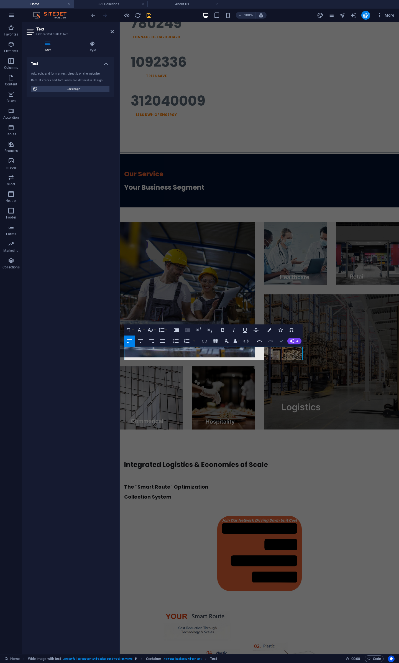
scroll to position [887, 0]
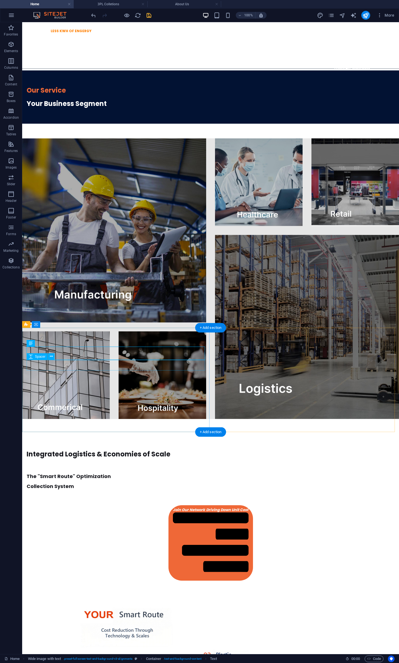
click at [103, 451] on div at bounding box center [211, 466] width 368 height 11
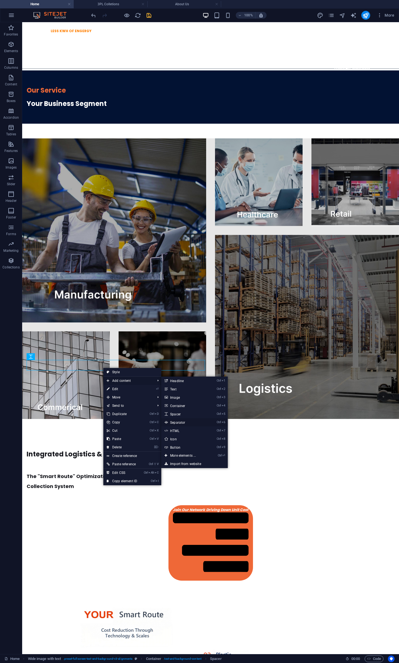
click at [181, 421] on link "Ctrl 6 Separator" at bounding box center [184, 422] width 46 height 8
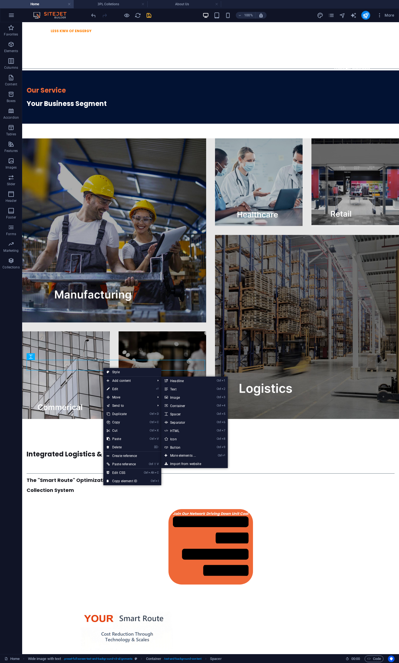
select select "%"
select select "px"
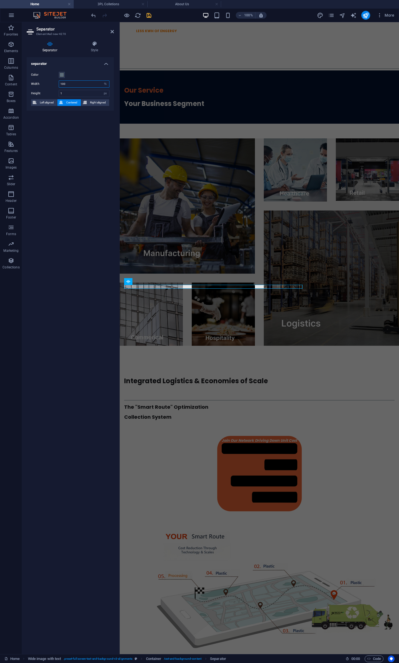
drag, startPoint x: 75, startPoint y: 84, endPoint x: -16, endPoint y: 82, distance: 91.0
click at [0, 82] on html "JK Recycling Solutions Pty Ltd Home 3PL Colletions About Us Favorites Elements …" at bounding box center [199, 331] width 399 height 663
type input "50"
click at [287, 360] on div at bounding box center [259, 367] width 279 height 14
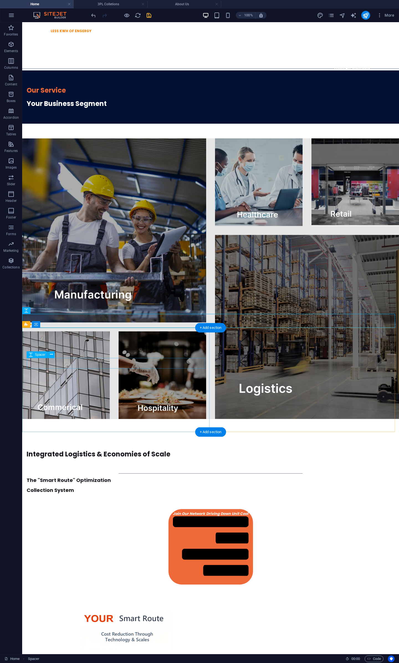
click at [159, 451] on div at bounding box center [211, 466] width 368 height 11
click at [144, 451] on div at bounding box center [211, 473] width 368 height 0
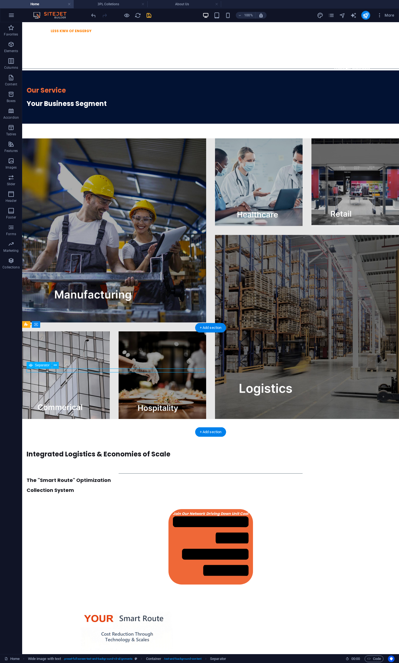
click at [144, 451] on div at bounding box center [211, 473] width 368 height 0
select select "%"
select select "px"
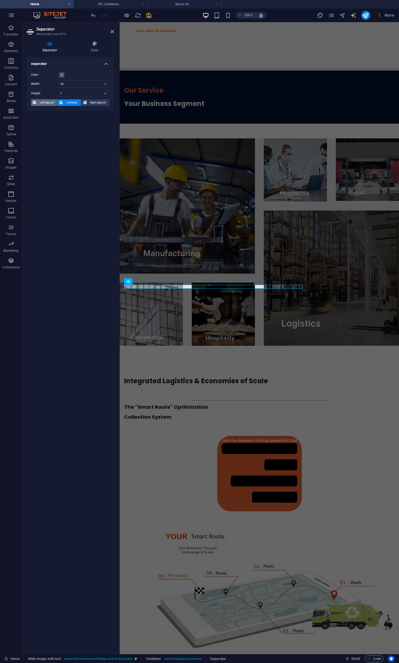
click at [50, 103] on span "Left aligned" at bounding box center [46, 102] width 17 height 7
click at [301, 374] on div "Integrated Logistics & Economies of Scale The "Smart Route" Optimization Collec…" at bounding box center [259, 442] width 279 height 137
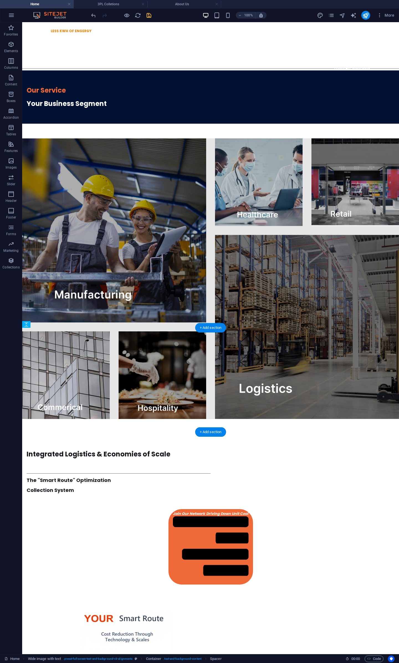
drag, startPoint x: 88, startPoint y: 366, endPoint x: 60, endPoint y: 370, distance: 27.8
click at [123, 451] on div at bounding box center [211, 473] width 368 height 0
drag, startPoint x: 122, startPoint y: 371, endPoint x: 123, endPoint y: 362, distance: 9.5
click at [305, 434] on div at bounding box center [210, 441] width 377 height 14
click at [90, 451] on div "Join Our Network  Driving Down Unit Cost" at bounding box center [211, 546] width 368 height 75
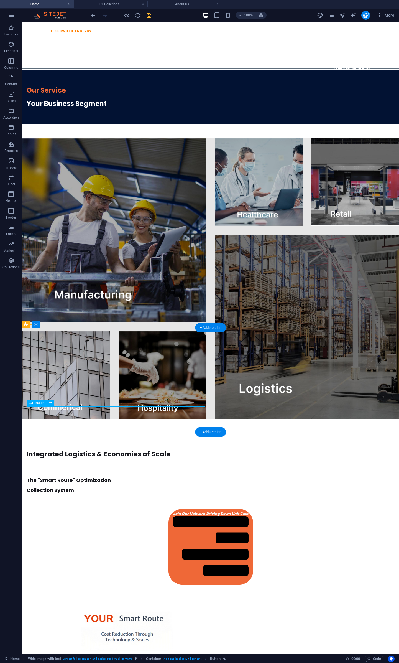
click at [65, 451] on div "Join Our Network  Driving Down Unit Cost" at bounding box center [211, 546] width 368 height 75
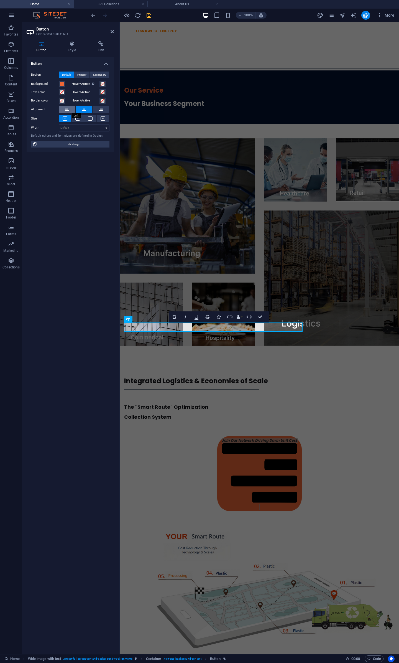
click at [66, 110] on icon at bounding box center [67, 109] width 4 height 7
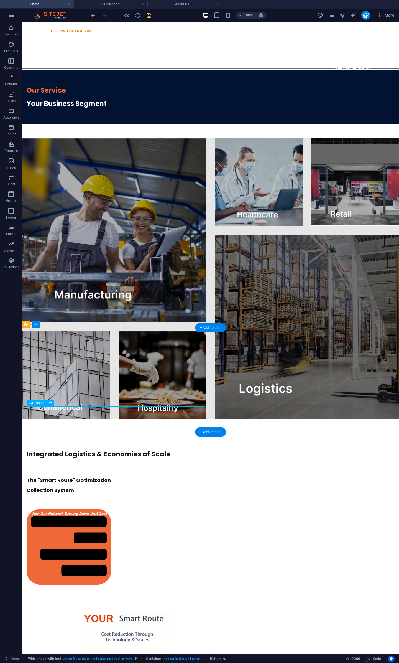
click at [64, 451] on div "Join Our Network  Driving Down Unit Cost" at bounding box center [211, 546] width 368 height 75
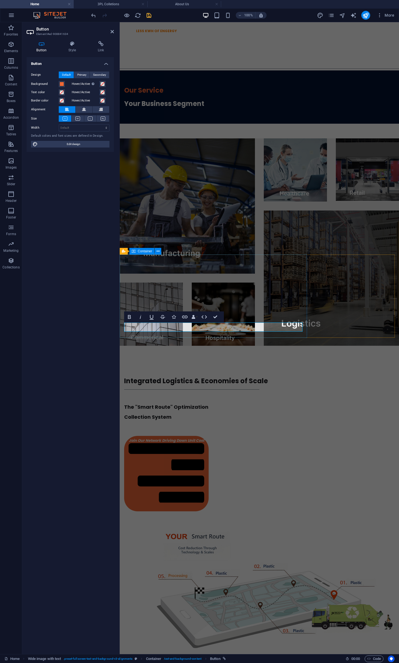
click at [162, 438] on icon "Join Our Network  Driving Down Unit Cost" at bounding box center [167, 474] width 76 height 72
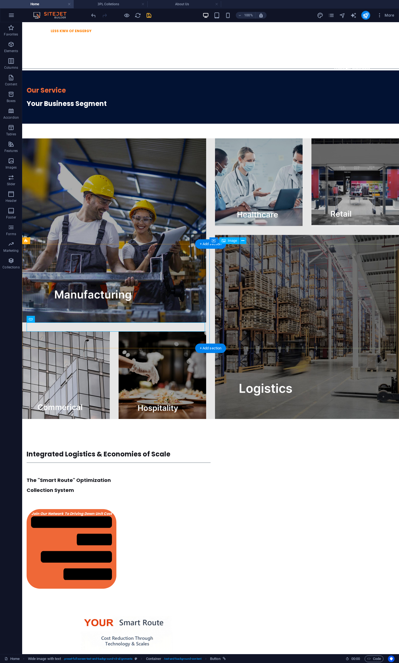
scroll to position [971, 0]
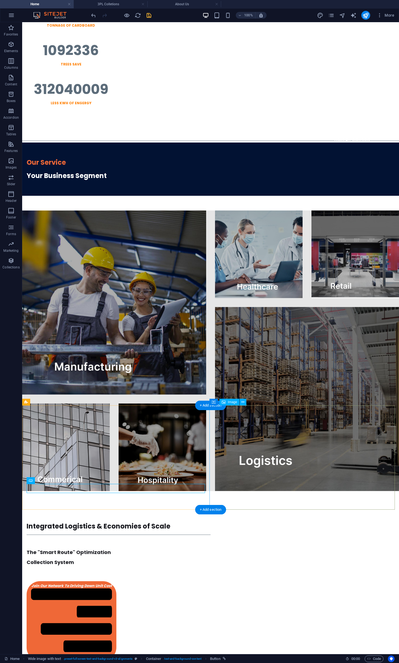
drag, startPoint x: 212, startPoint y: 434, endPoint x: 216, endPoint y: 466, distance: 31.6
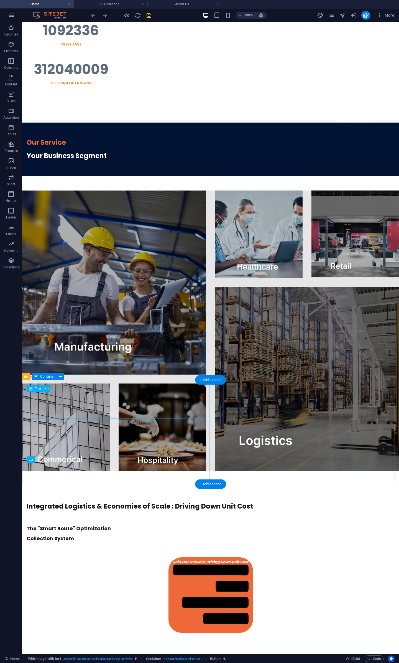
click at [174, 451] on div "Integrated Logistics & Economies of Scale : Driving Down Unit Cost" at bounding box center [211, 506] width 368 height 13
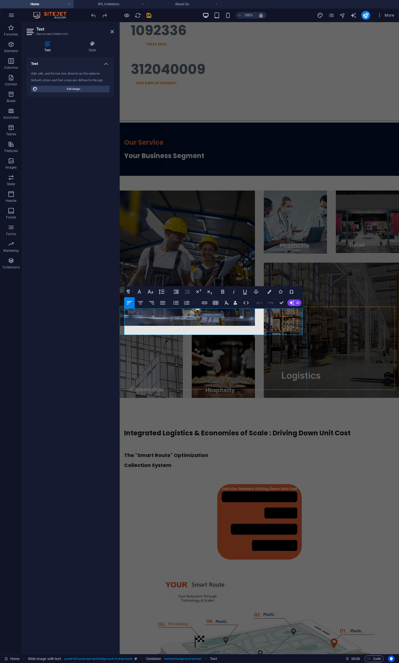
click at [270, 428] on span "Integrated Logistics & Economies of Scale : Driving Down Unit Cost" at bounding box center [237, 432] width 227 height 9
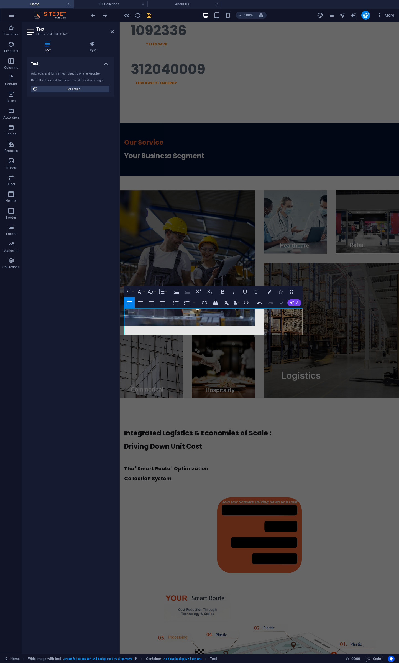
scroll to position [919, 0]
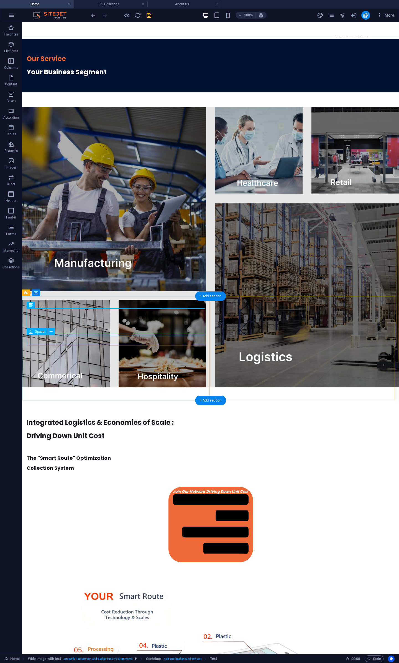
click at [128, 443] on div at bounding box center [211, 448] width 368 height 11
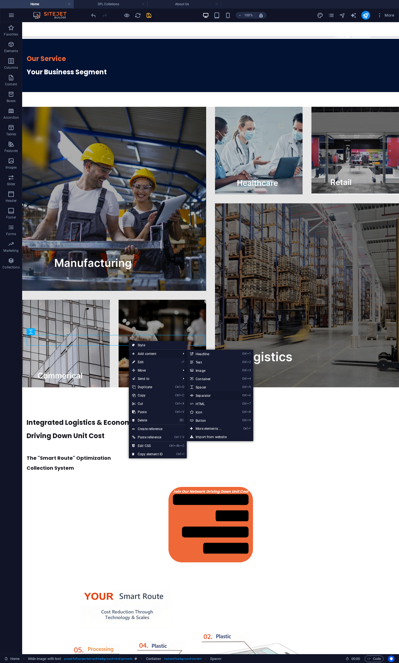
click at [210, 396] on link "Ctrl 6 Separator" at bounding box center [210, 395] width 46 height 8
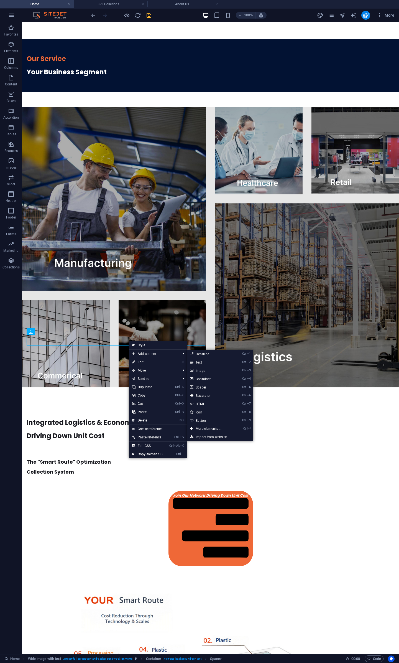
select select "%"
select select "px"
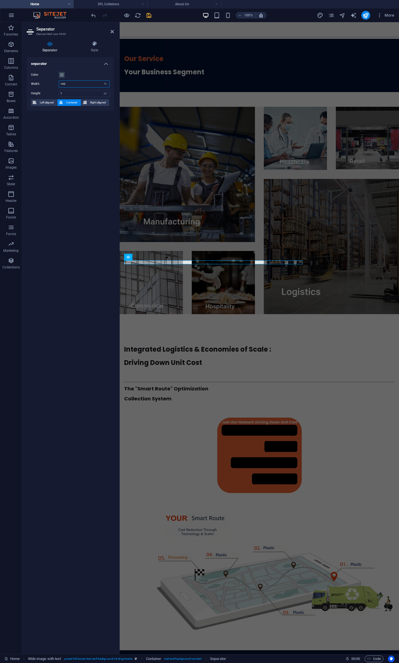
drag, startPoint x: 71, startPoint y: 84, endPoint x: 36, endPoint y: 85, distance: 34.9
click at [36, 85] on div "Width 100 px rem % vh vw" at bounding box center [70, 83] width 78 height 7
type input "50"
click at [44, 102] on span "Left aligned" at bounding box center [46, 102] width 17 height 7
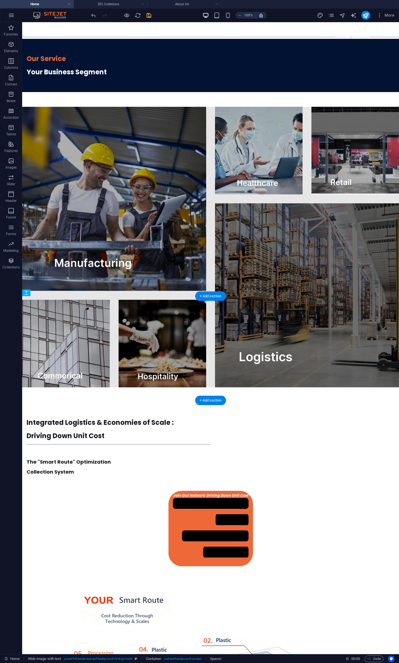
drag, startPoint x: 115, startPoint y: 254, endPoint x: 115, endPoint y: 346, distance: 91.5
click at [229, 451] on figure at bounding box center [210, 672] width 377 height 212
click at [93, 451] on div "The "Smart Route" Optimization Collection System" at bounding box center [211, 467] width 368 height 20
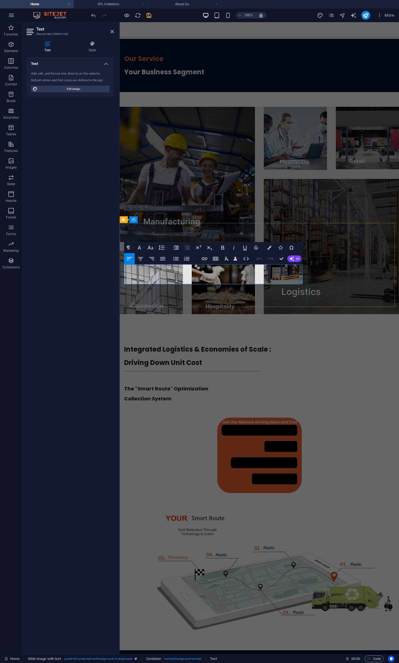
click at [200, 394] on p "Collection System" at bounding box center [259, 399] width 271 height 10
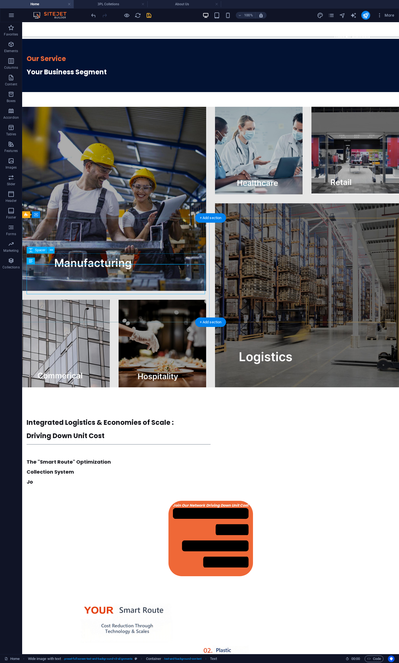
scroll to position [997, 0]
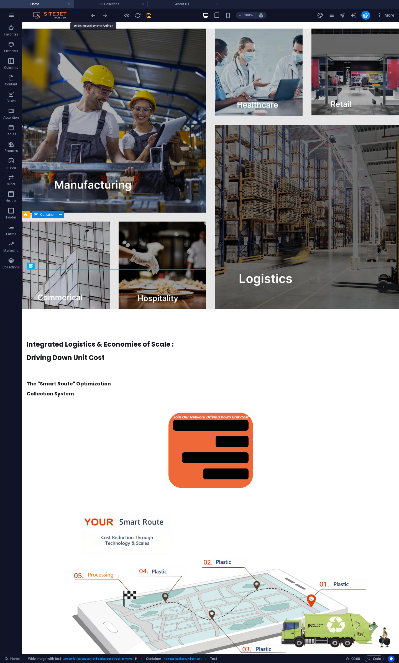
click at [90, 338] on div "Integrated Logistics & Economies of Scale : Driving Down Unit Cost" at bounding box center [211, 351] width 368 height 27
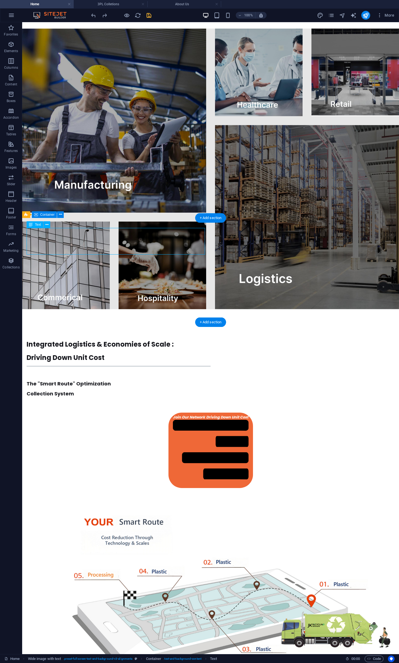
click at [90, 338] on div "Integrated Logistics & Economies of Scale : Driving Down Unit Cost" at bounding box center [211, 351] width 368 height 27
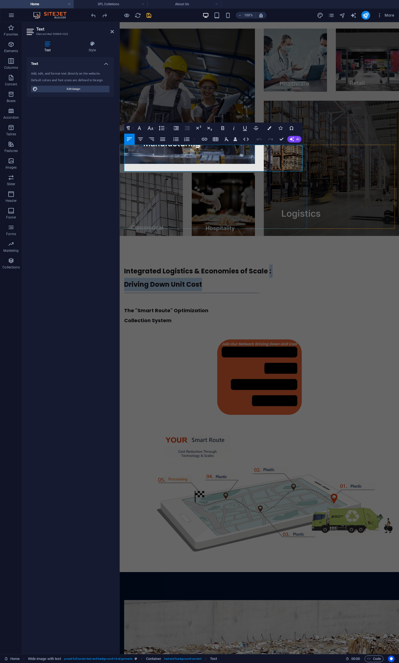
drag, startPoint x: 267, startPoint y: 151, endPoint x: 273, endPoint y: 161, distance: 11.5
click at [273, 265] on div "Integrated Logistics & Economies of Scale : Driving Down Unit Cost" at bounding box center [259, 278] width 271 height 27
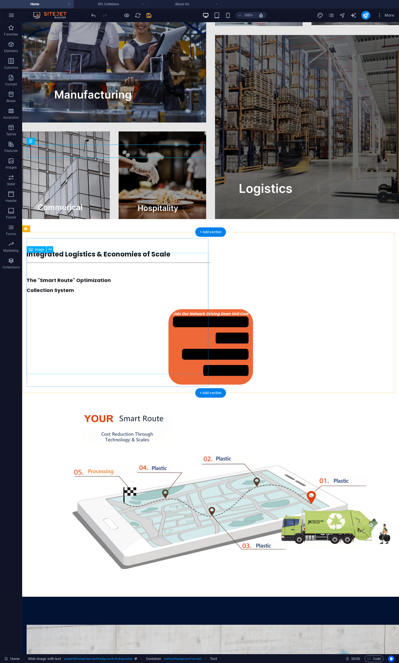
scroll to position [801, 0]
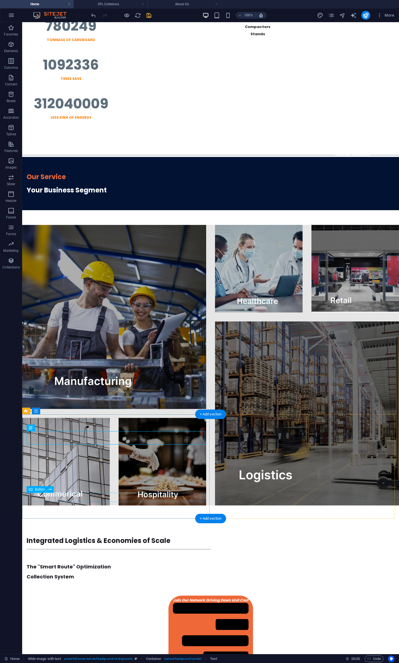
click at [150, 451] on div "Join Our Network  Driving Down Unit Cost" at bounding box center [211, 633] width 368 height 75
click at [118, 451] on div "Join Our Network  Driving Down Unit Cost" at bounding box center [211, 633] width 368 height 75
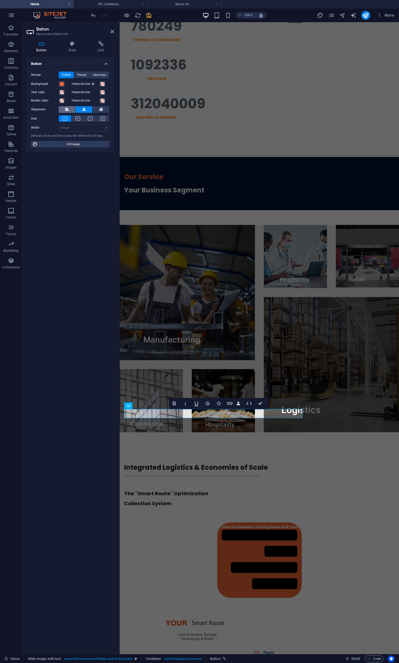
click at [67, 110] on icon at bounding box center [67, 109] width 4 height 7
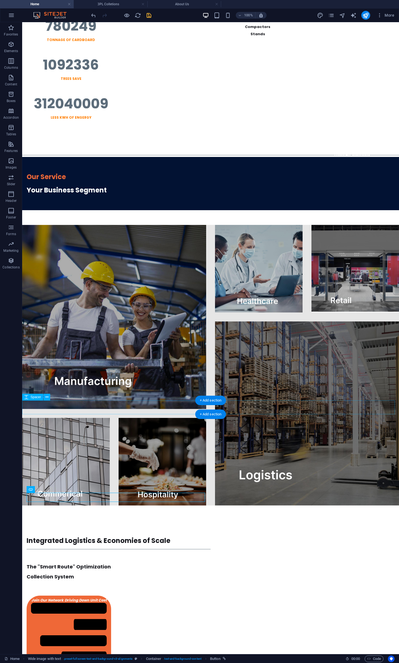
click at [162, 451] on div at bounding box center [210, 527] width 377 height 14
click at [63, 451] on div "Join Our Network  Driving Down Unit Cost" at bounding box center [211, 633] width 368 height 75
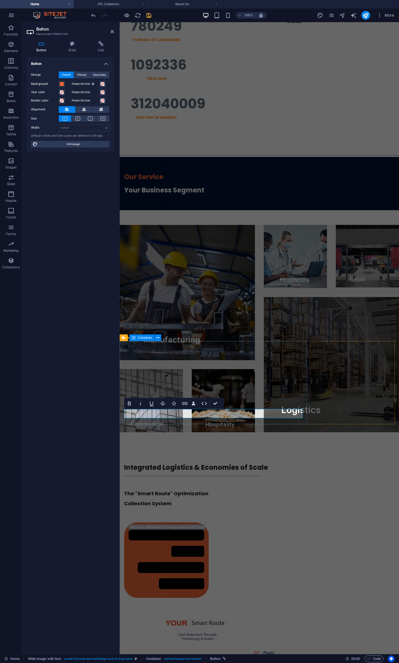
click at [160, 451] on icon "Join Our Network  Driving Down Unit Cost" at bounding box center [167, 560] width 76 height 72
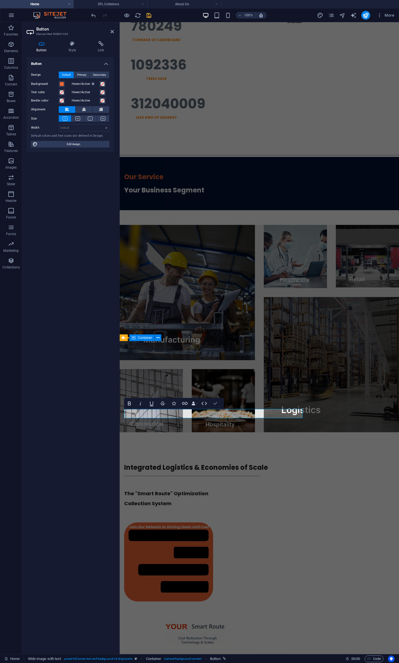
drag, startPoint x: 217, startPoint y: 403, endPoint x: 195, endPoint y: 381, distance: 31.6
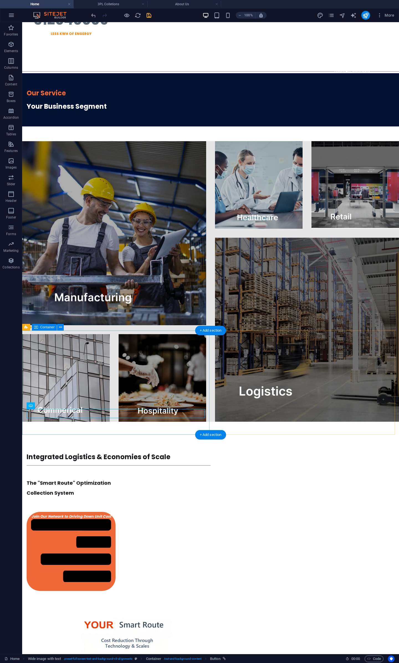
click at [162, 450] on div "Integrated Logistics & Economies of Scale The "Smart Route" Optimization Collec…" at bounding box center [210, 520] width 377 height 141
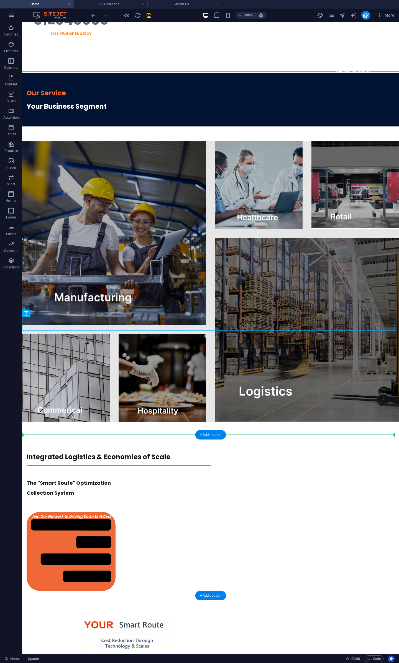
drag, startPoint x: 167, startPoint y: 321, endPoint x: 180, endPoint y: 436, distance: 115.2
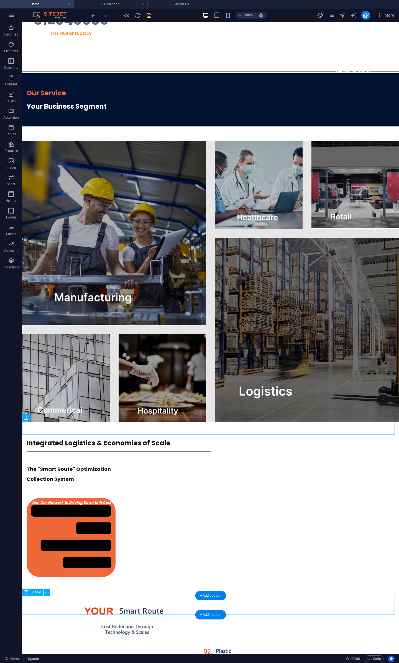
click at [27, 314] on icon at bounding box center [26, 313] width 4 height 7
select select "%"
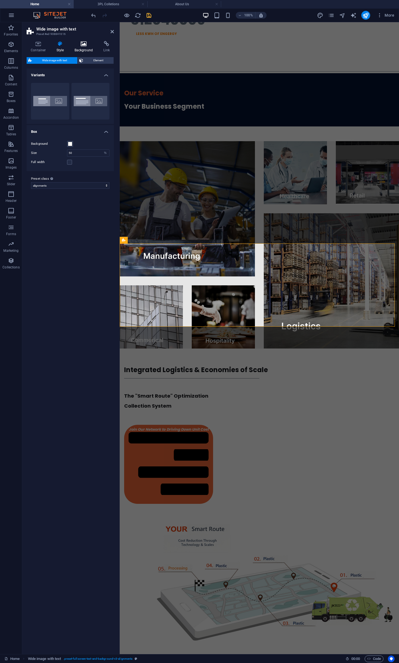
click at [80, 46] on icon at bounding box center [83, 44] width 27 height 6
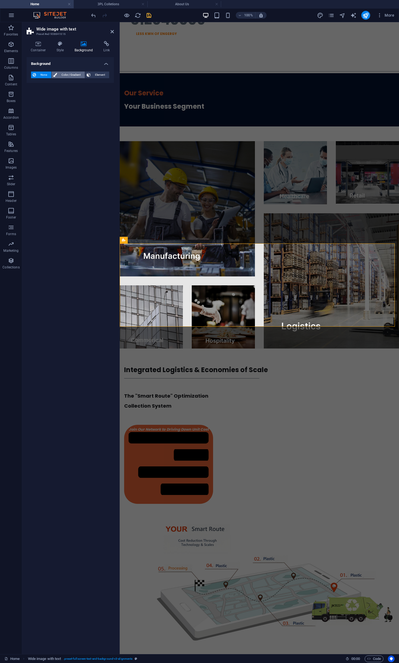
click at [63, 73] on span "Color / Gradient" at bounding box center [71, 75] width 24 height 7
click at [33, 96] on span at bounding box center [35, 97] width 6 height 6
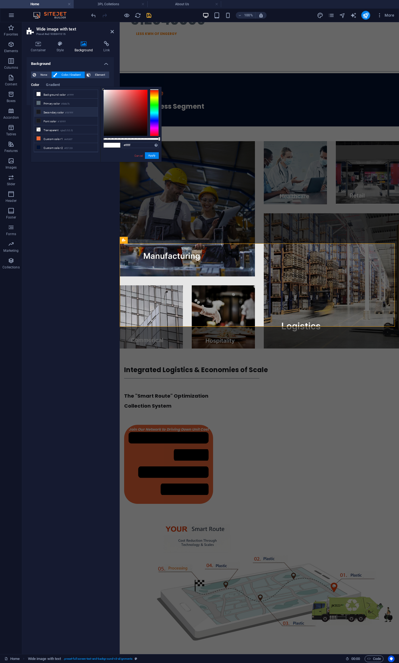
click at [39, 113] on li "Secondary color #18191f" at bounding box center [66, 112] width 64 height 9
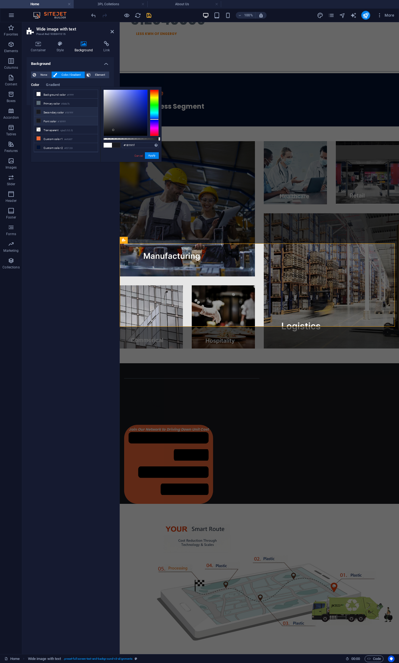
click at [38, 119] on icon at bounding box center [39, 121] width 4 height 4
click at [126, 137] on div "#18191f Supported formats #0852ed rgb(8, 82, 237) rgba(8, 82, 237, 90%) hsv(221…" at bounding box center [130, 165] width 61 height 156
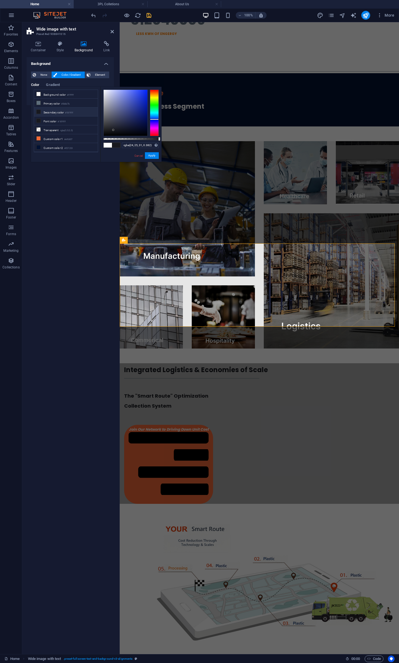
click at [124, 138] on div at bounding box center [130, 139] width 55 height 2
click at [150, 155] on button "Apply" at bounding box center [152, 155] width 14 height 7
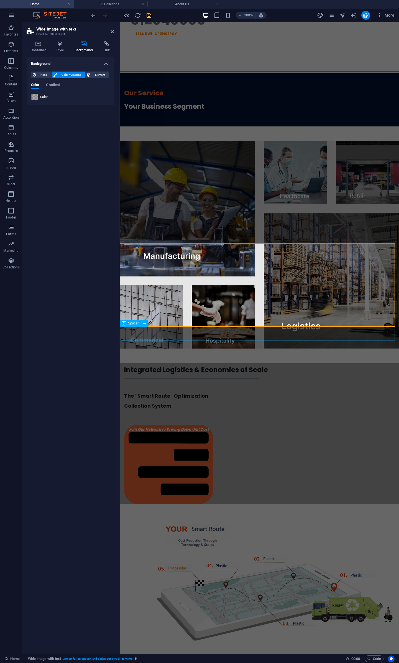
click at [290, 451] on div at bounding box center [259, 668] width 279 height 14
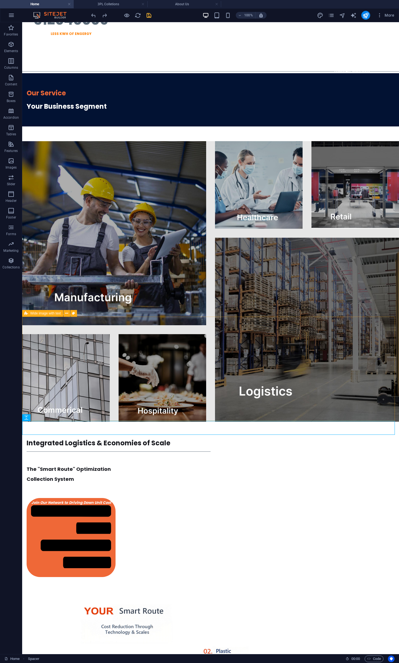
click at [33, 314] on span "Wide image with text" at bounding box center [45, 313] width 31 height 3
click at [39, 314] on span "Wide image with text" at bounding box center [45, 313] width 31 height 3
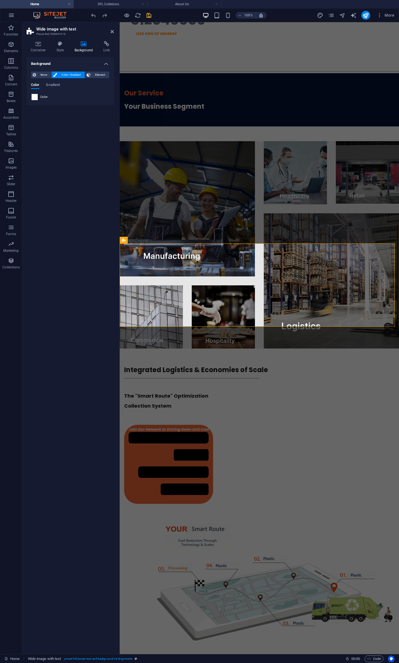
click at [35, 98] on span at bounding box center [35, 97] width 6 height 6
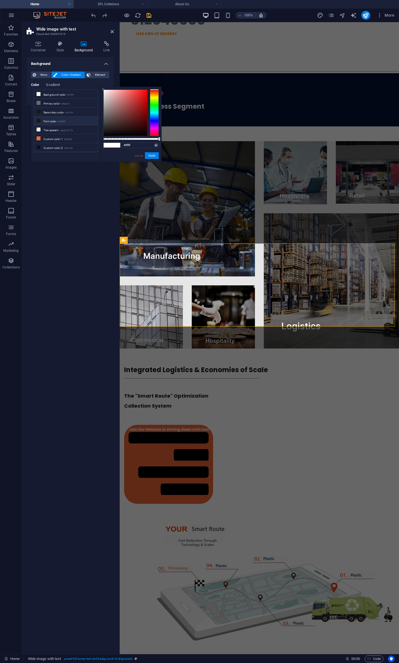
click at [50, 121] on li "Font color #18191f" at bounding box center [66, 120] width 64 height 9
click at [135, 138] on div at bounding box center [130, 139] width 55 height 2
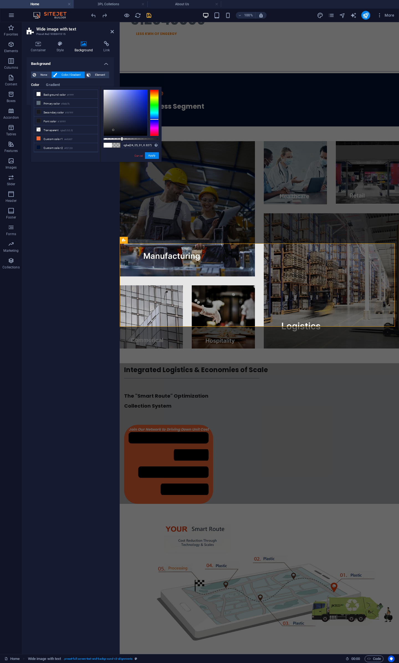
drag, startPoint x: 135, startPoint y: 138, endPoint x: 121, endPoint y: 139, distance: 13.3
click at [121, 139] on div at bounding box center [122, 139] width 2 height 4
click at [151, 154] on button "Apply" at bounding box center [152, 155] width 14 height 7
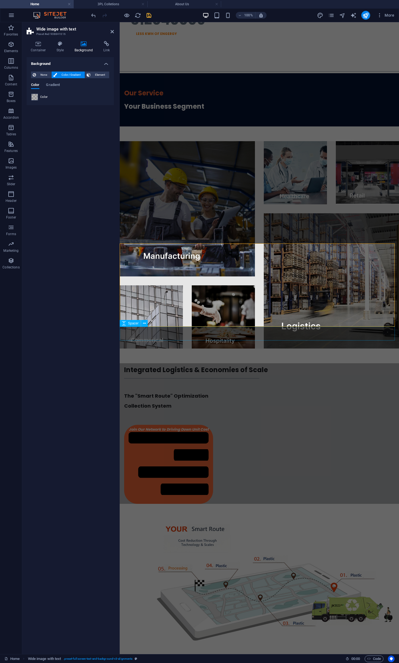
click at [236, 451] on div at bounding box center [259, 668] width 279 height 14
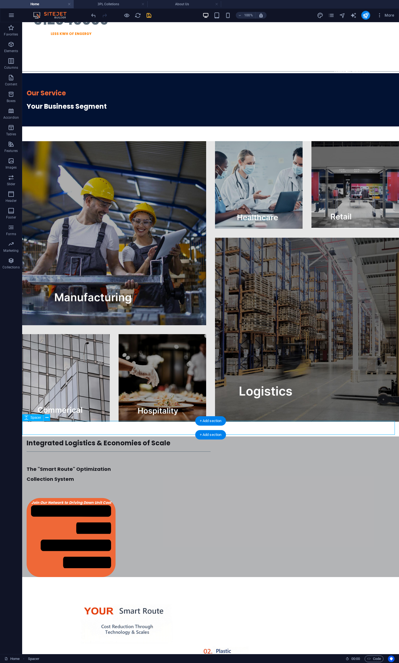
click at [234, 316] on div "Image" at bounding box center [230, 313] width 20 height 7
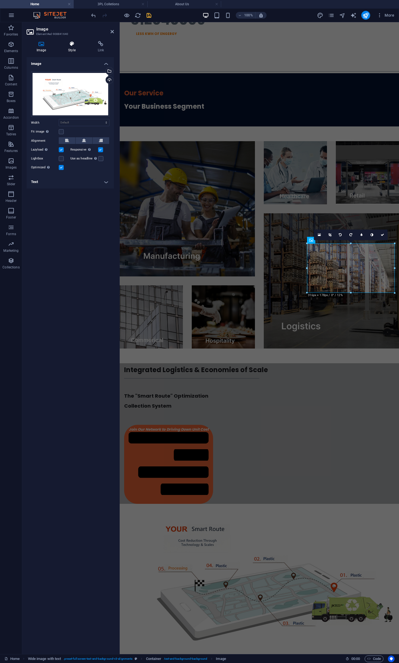
click at [76, 47] on h4 "Style" at bounding box center [72, 47] width 29 height 12
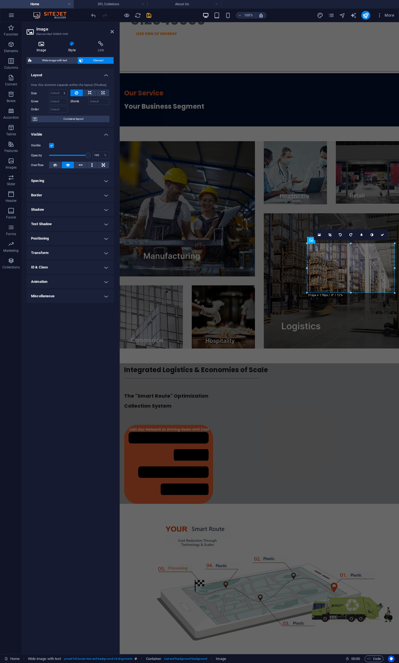
click at [43, 46] on icon at bounding box center [41, 44] width 29 height 6
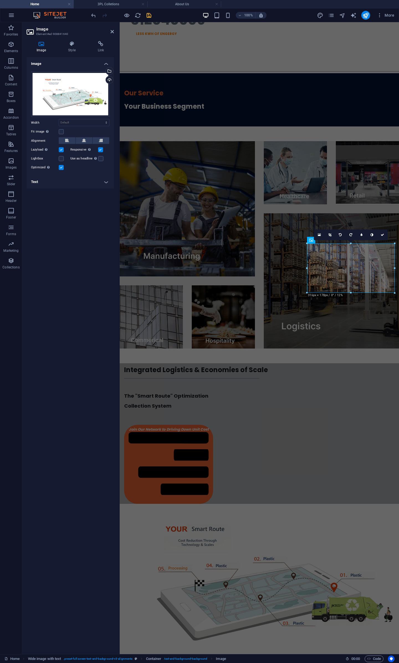
click at [62, 168] on label at bounding box center [61, 167] width 5 height 5
click at [0, 0] on input "Optimized Images are compressed to improve page speed." at bounding box center [0, 0] width 0 height 0
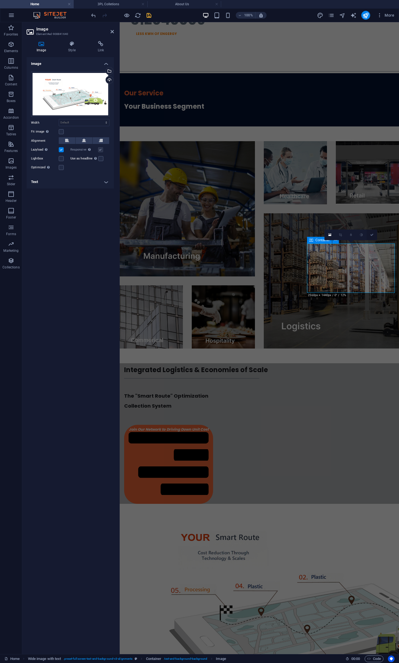
click at [373, 233] on link at bounding box center [372, 235] width 11 height 11
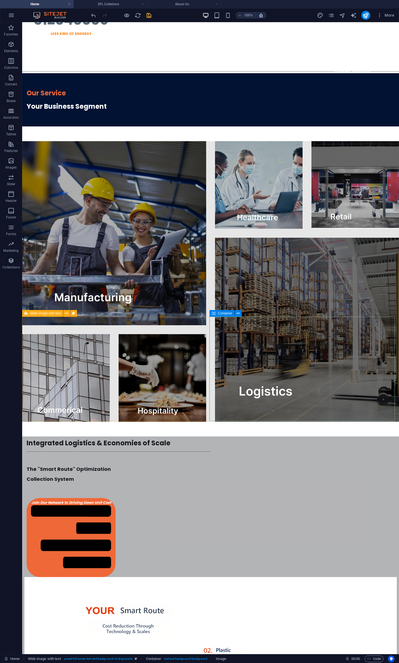
click at [29, 313] on div "Wide image with text" at bounding box center [42, 313] width 41 height 7
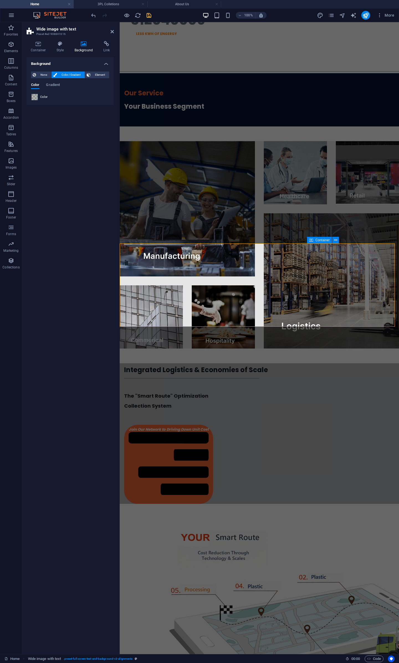
click at [34, 97] on span at bounding box center [35, 97] width 6 height 6
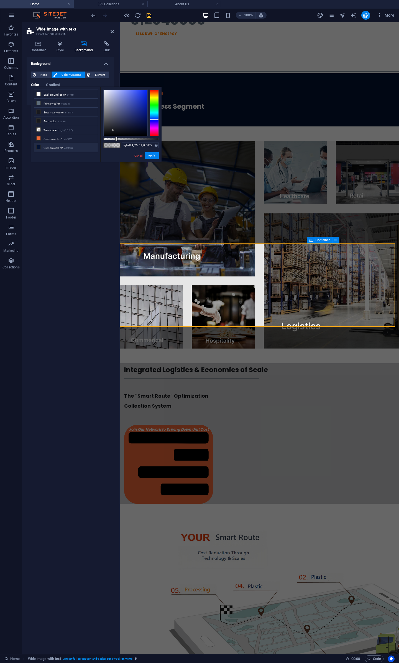
type input "rgba(24, 25, 31, 0)"
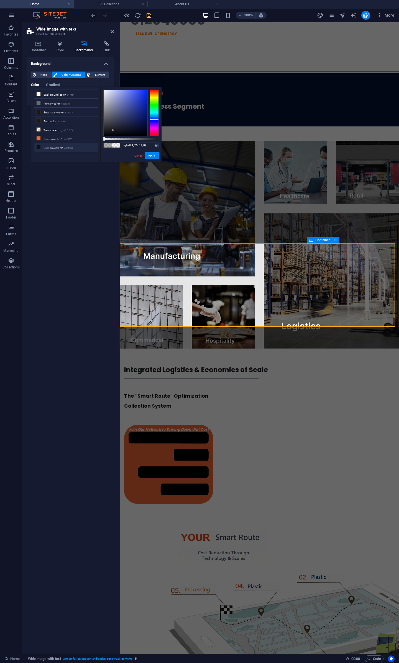
drag, startPoint x: 121, startPoint y: 140, endPoint x: 94, endPoint y: 141, distance: 26.9
click at [94, 141] on div "less Background color #ffffff Primary color #5d6d7b Secondary color #18191f Fon…" at bounding box center [96, 124] width 131 height 75
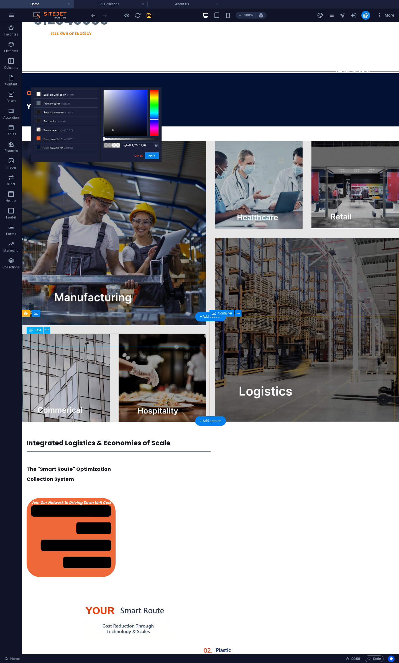
click at [94, 436] on div "Integrated Logistics & Economies of Scale" at bounding box center [211, 442] width 368 height 13
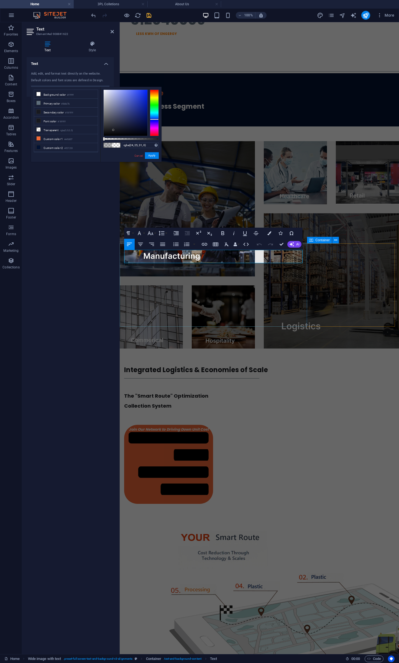
click at [192, 365] on span "Integrated Logistics & Economies of Scale" at bounding box center [196, 369] width 144 height 9
drag, startPoint x: 188, startPoint y: 256, endPoint x: 163, endPoint y: 256, distance: 25.0
click at [163, 365] on span "Integrated Logistics & Economies of Scale" at bounding box center [196, 369] width 144 height 9
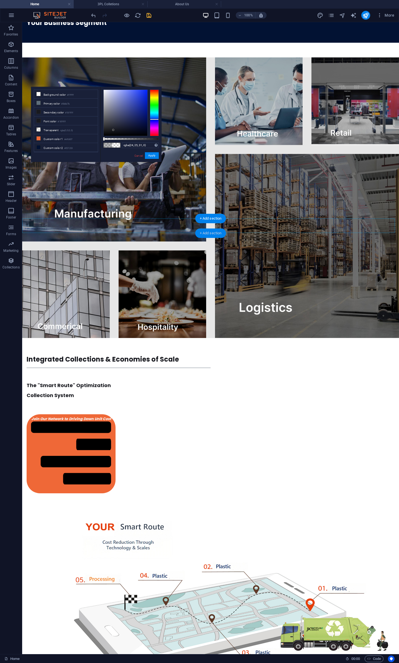
click at [204, 232] on div "+ Add section" at bounding box center [210, 232] width 31 height 9
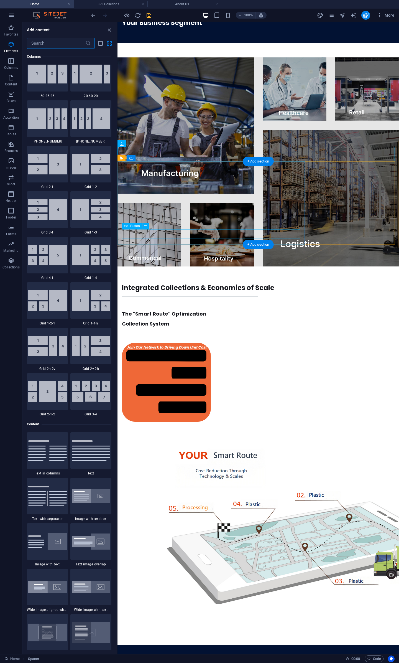
scroll to position [970, 0]
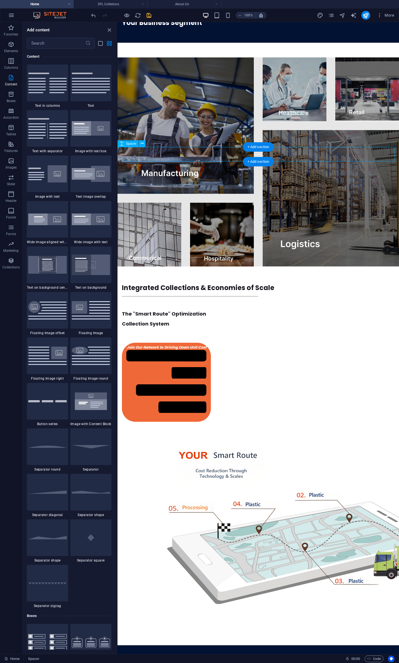
click at [223, 266] on div at bounding box center [259, 273] width 282 height 15
select select "px"
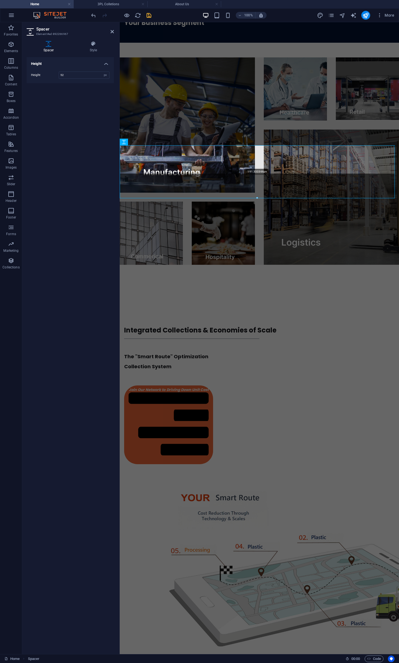
drag, startPoint x: 257, startPoint y: 160, endPoint x: 257, endPoint y: 206, distance: 46.0
click at [257, 199] on div at bounding box center [257, 198] width 275 height 2
type input "221"
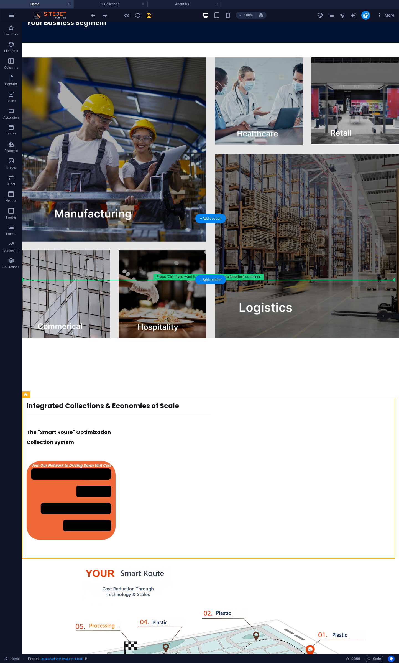
drag, startPoint x: 52, startPoint y: 416, endPoint x: 54, endPoint y: 256, distance: 160.3
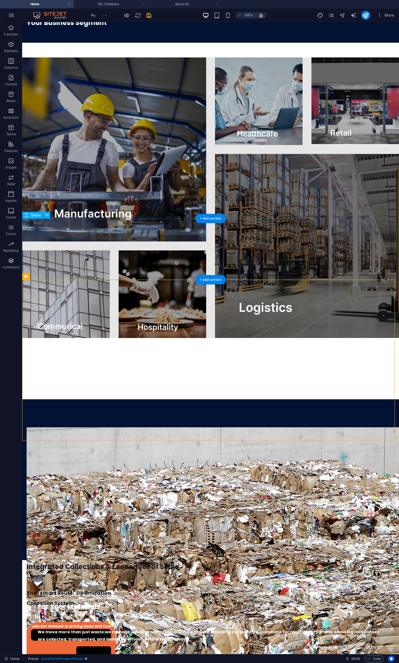
click at [270, 338] on div at bounding box center [210, 368] width 377 height 61
select select "px"
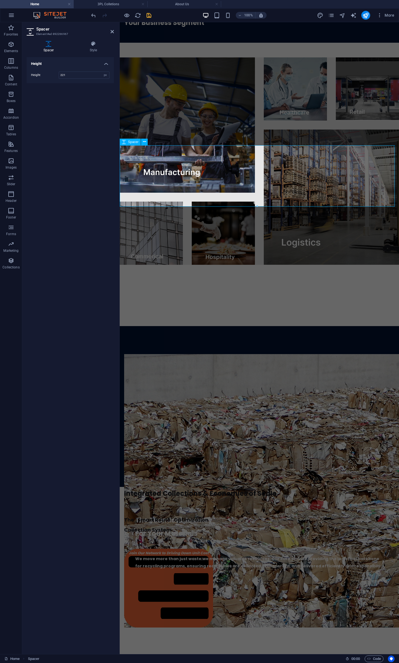
drag, startPoint x: 377, startPoint y: 228, endPoint x: 255, endPoint y: 187, distance: 128.8
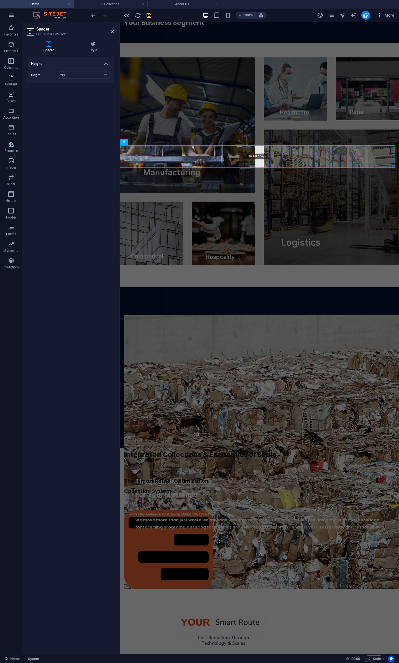
click at [263, 168] on div at bounding box center [257, 168] width 275 height 2
type input "79"
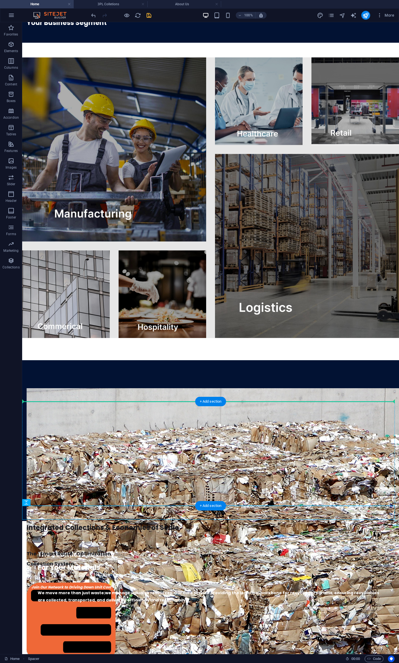
drag, startPoint x: 159, startPoint y: 512, endPoint x: 185, endPoint y: 405, distance: 109.8
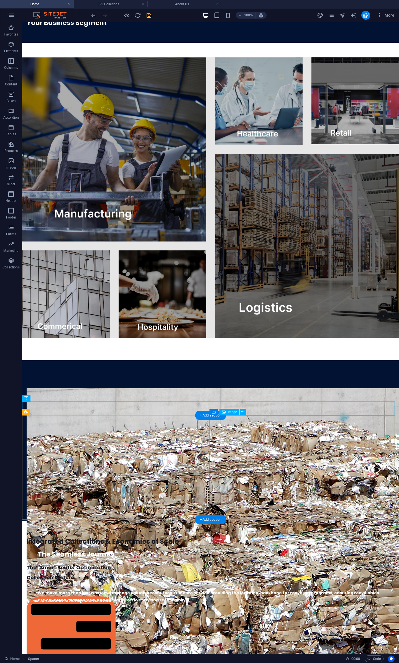
scroll to position [1255, 0]
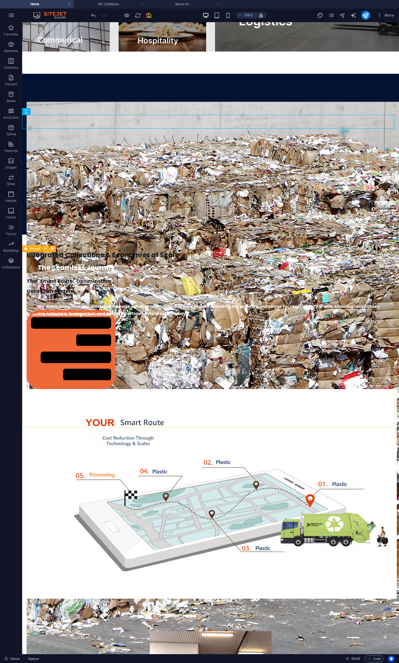
click at [27, 249] on icon at bounding box center [26, 248] width 4 height 7
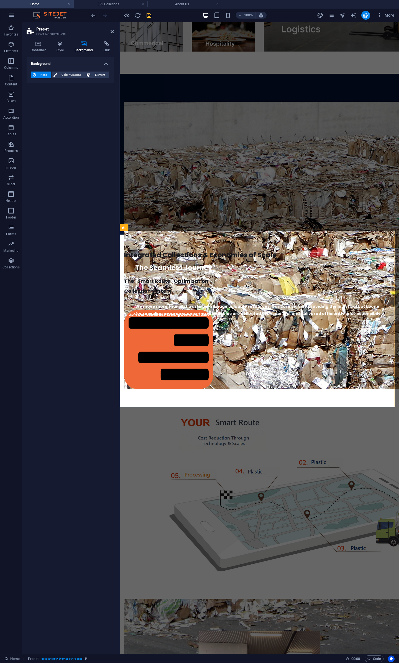
click at [67, 80] on div "None Color / Gradient Element Stretch background to full-width Color overlay Pl…" at bounding box center [70, 75] width 87 height 16
click at [69, 76] on span "Color / Gradient" at bounding box center [71, 75] width 24 height 7
click at [34, 98] on span at bounding box center [35, 97] width 6 height 6
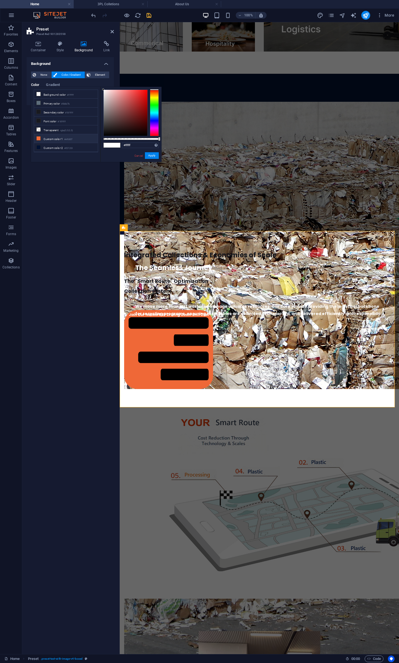
click at [50, 137] on li "Custom color 1 #ef6837" at bounding box center [66, 138] width 64 height 9
click at [52, 143] on li "Custom color 2 #021233" at bounding box center [66, 147] width 64 height 9
type input "#021233"
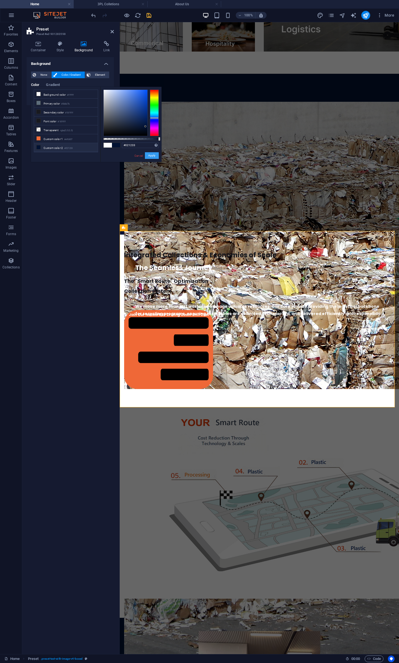
click at [149, 154] on button "Apply" at bounding box center [152, 155] width 14 height 7
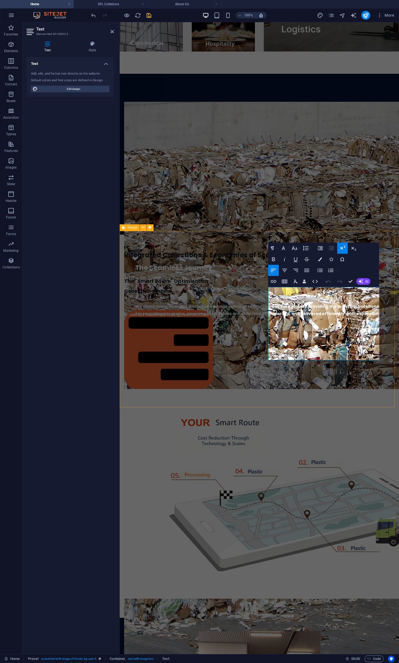
drag, startPoint x: 270, startPoint y: 305, endPoint x: 391, endPoint y: 362, distance: 133.8
click at [321, 258] on icon "button" at bounding box center [320, 259] width 4 height 4
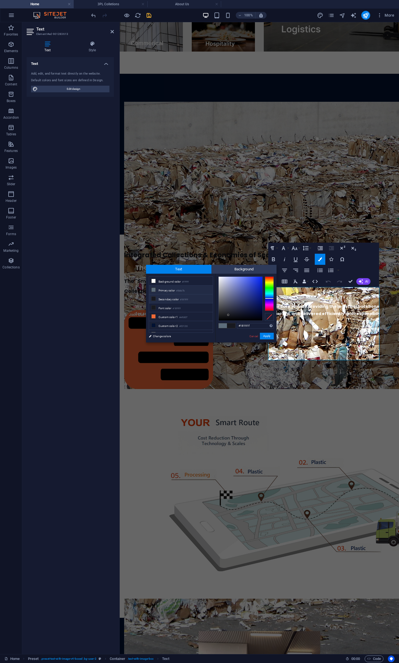
click at [167, 299] on li "Secondary color #18191f" at bounding box center [181, 298] width 64 height 9
click at [268, 336] on button "Apply" at bounding box center [267, 336] width 14 height 7
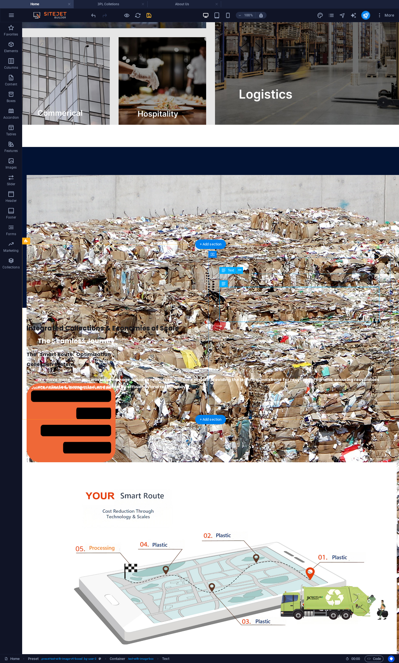
scroll to position [1262, 0]
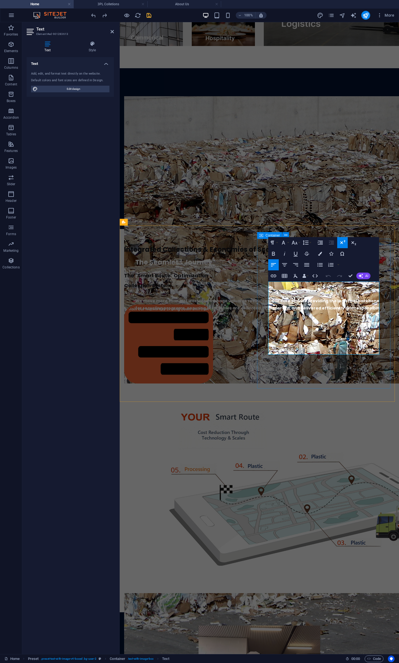
drag, startPoint x: 378, startPoint y: 350, endPoint x: 258, endPoint y: 286, distance: 136.0
click at [322, 252] on button "Colors" at bounding box center [320, 253] width 11 height 11
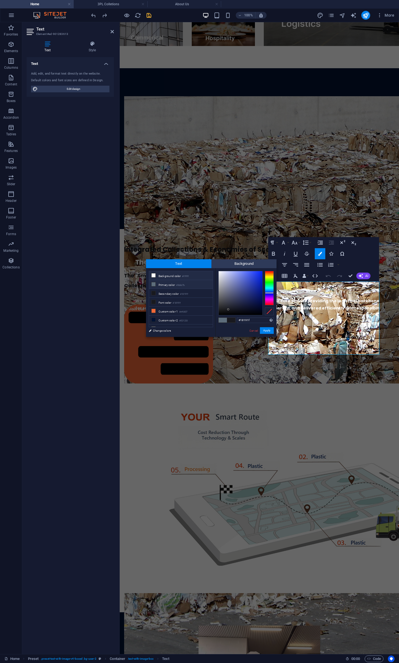
click at [168, 274] on li "Background color #ffffff" at bounding box center [181, 275] width 64 height 9
type input "#ffffff"
click at [266, 328] on button "Apply" at bounding box center [267, 330] width 14 height 7
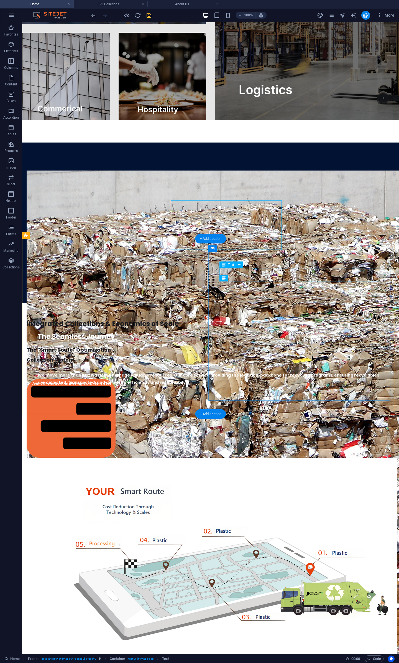
scroll to position [1268, 0]
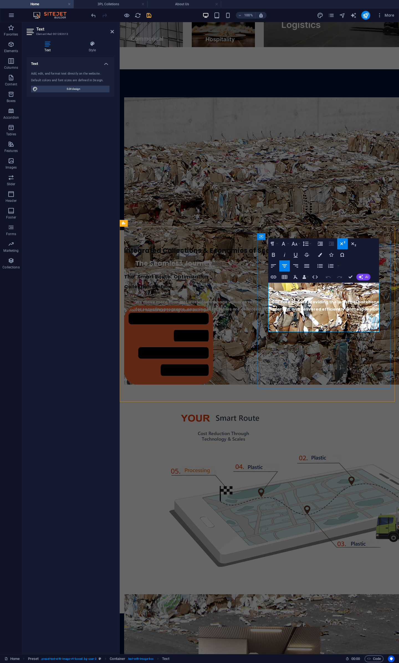
drag, startPoint x: 269, startPoint y: 299, endPoint x: 378, endPoint y: 330, distance: 113.1
click at [319, 254] on icon "button" at bounding box center [320, 255] width 4 height 4
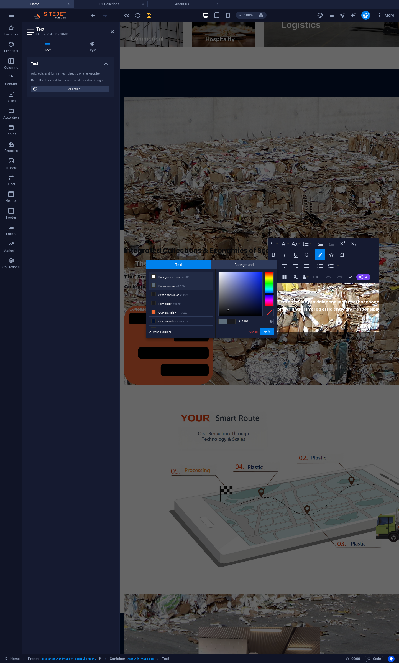
click at [165, 278] on li "Background color #ffffff" at bounding box center [181, 276] width 64 height 9
type input "#ffffff"
click at [268, 332] on button "Apply" at bounding box center [267, 331] width 14 height 7
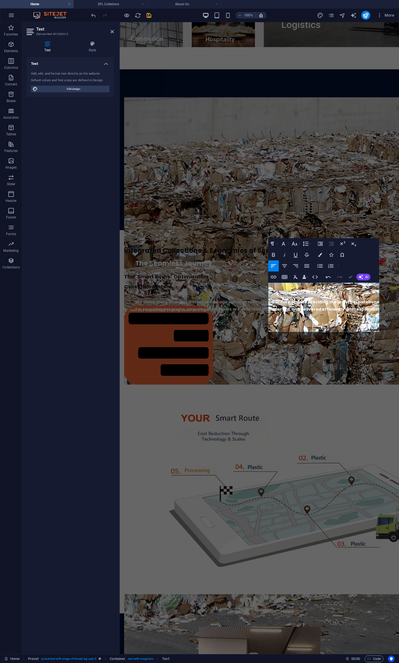
drag, startPoint x: 348, startPoint y: 277, endPoint x: 326, endPoint y: 255, distance: 31.2
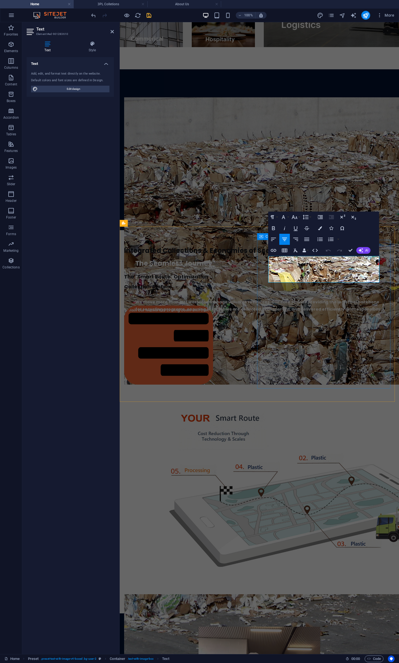
drag, startPoint x: 360, startPoint y: 276, endPoint x: 396, endPoint y: 271, distance: 36.1
click at [321, 226] on button "Colors" at bounding box center [320, 228] width 11 height 11
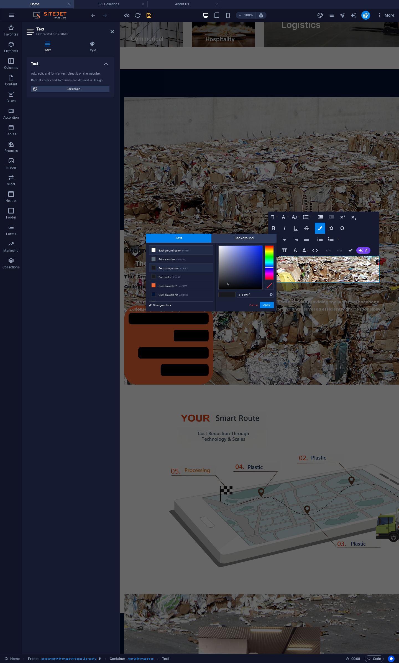
click at [181, 251] on li "Background color #ffffff" at bounding box center [181, 250] width 64 height 9
type input "#ffffff"
click at [269, 304] on button "Apply" at bounding box center [267, 305] width 14 height 7
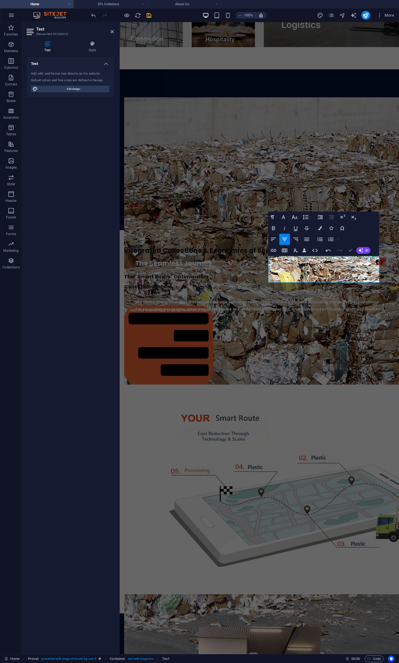
scroll to position [1280, 0]
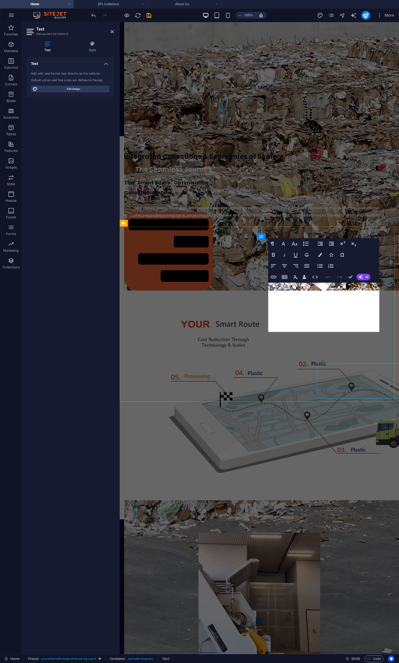
scroll to position [1186, 0]
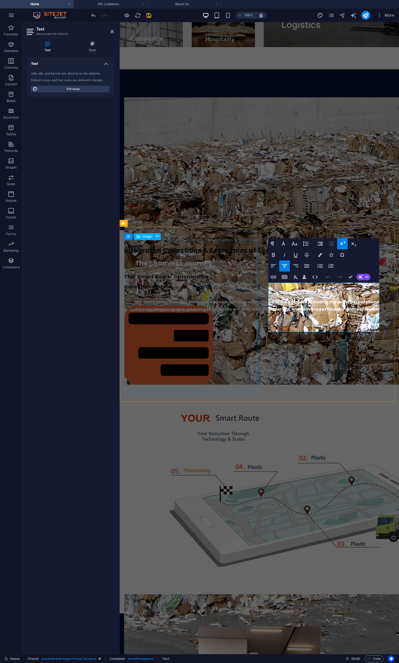
drag, startPoint x: 361, startPoint y: 327, endPoint x: 245, endPoint y: 285, distance: 123.4
click at [343, 244] on icon "button" at bounding box center [342, 243] width 7 height 7
click at [329, 278] on icon "button" at bounding box center [328, 277] width 7 height 7
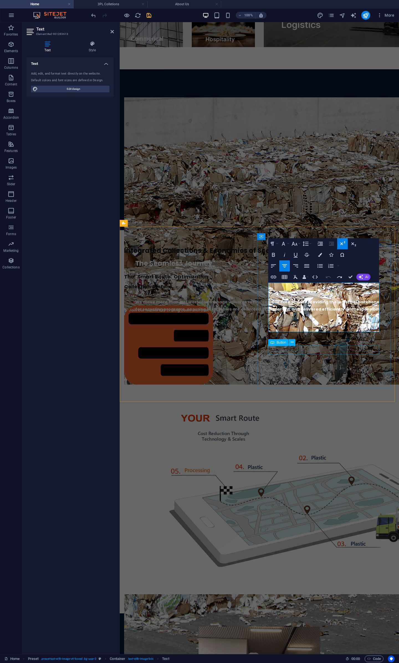
drag, startPoint x: 358, startPoint y: 360, endPoint x: 455, endPoint y: 360, distance: 97.0
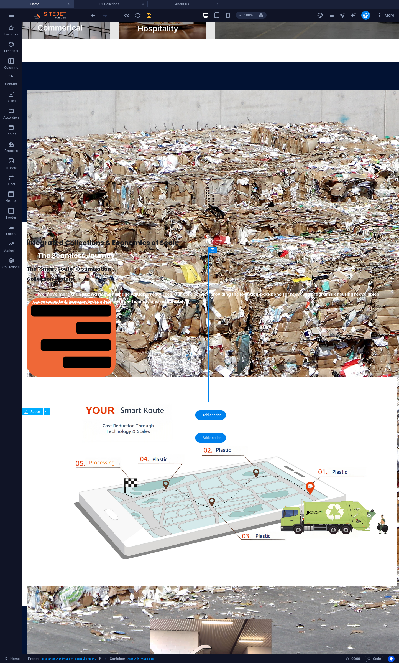
scroll to position [980, 0]
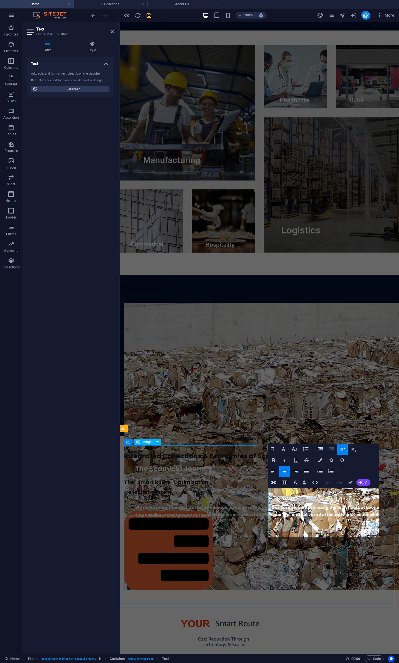
drag, startPoint x: 331, startPoint y: 533, endPoint x: 244, endPoint y: 490, distance: 96.6
click at [290, 451] on button "Font Family" at bounding box center [284, 449] width 11 height 11
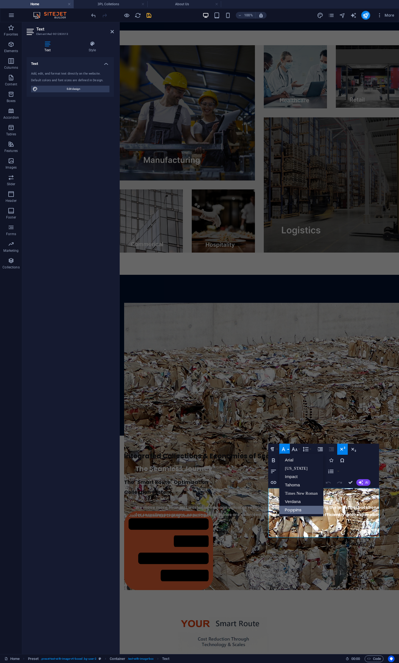
scroll to position [0, 0]
click at [290, 451] on button "Font Family" at bounding box center [284, 449] width 11 height 11
click at [301, 451] on button "Font Size" at bounding box center [296, 449] width 11 height 11
click at [305, 451] on link "12" at bounding box center [301, 493] width 20 height 8
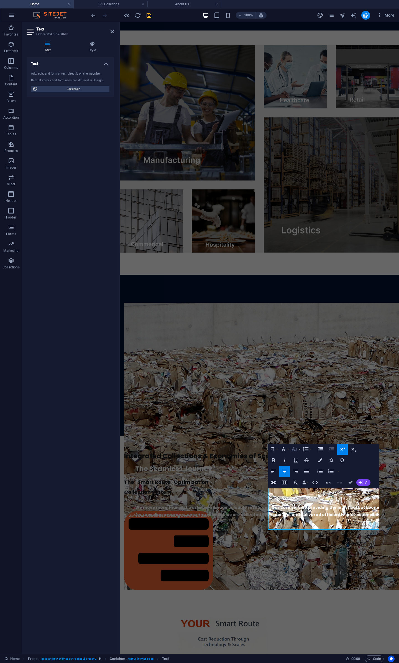
click at [299, 451] on button "Font Size" at bounding box center [296, 449] width 11 height 11
click at [302, 451] on link "14" at bounding box center [301, 487] width 20 height 8
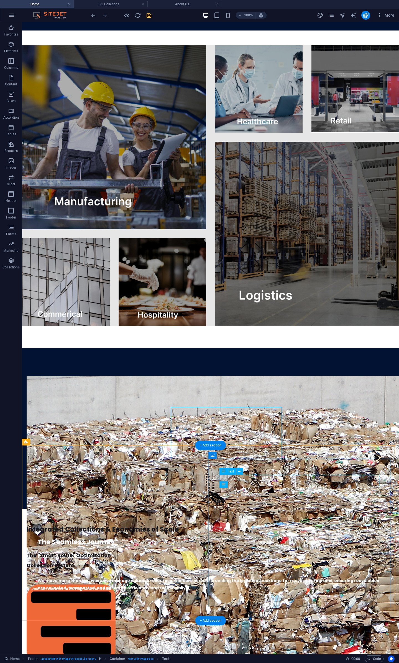
scroll to position [1061, 0]
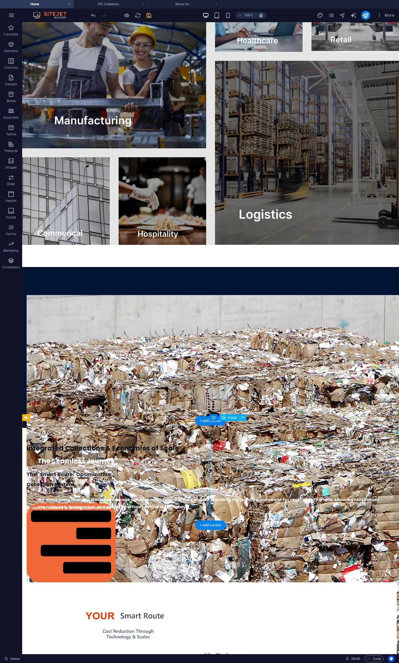
scroll to position [775, 0]
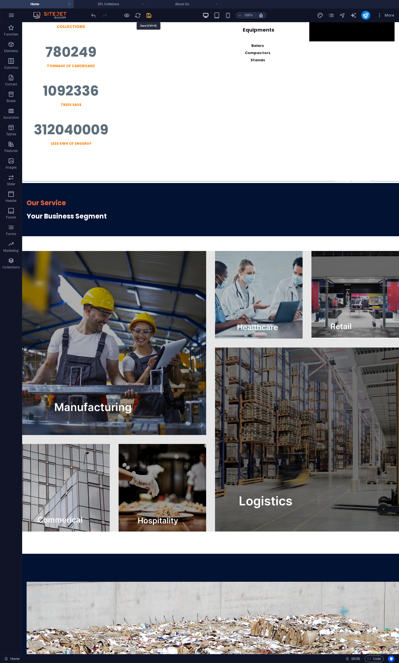
click at [149, 14] on icon "save" at bounding box center [149, 15] width 6 height 6
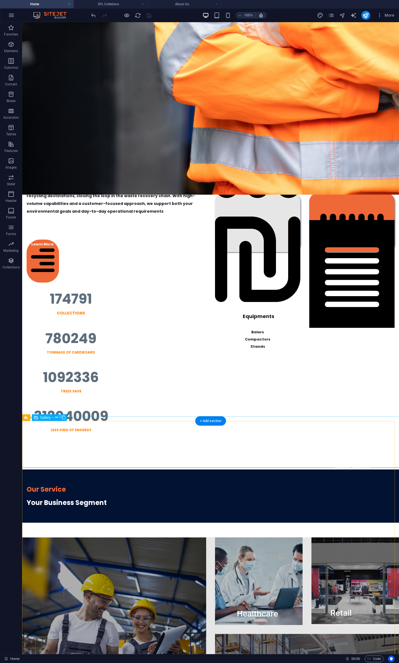
scroll to position [0, 0]
